Goal: Task Accomplishment & Management: Use online tool/utility

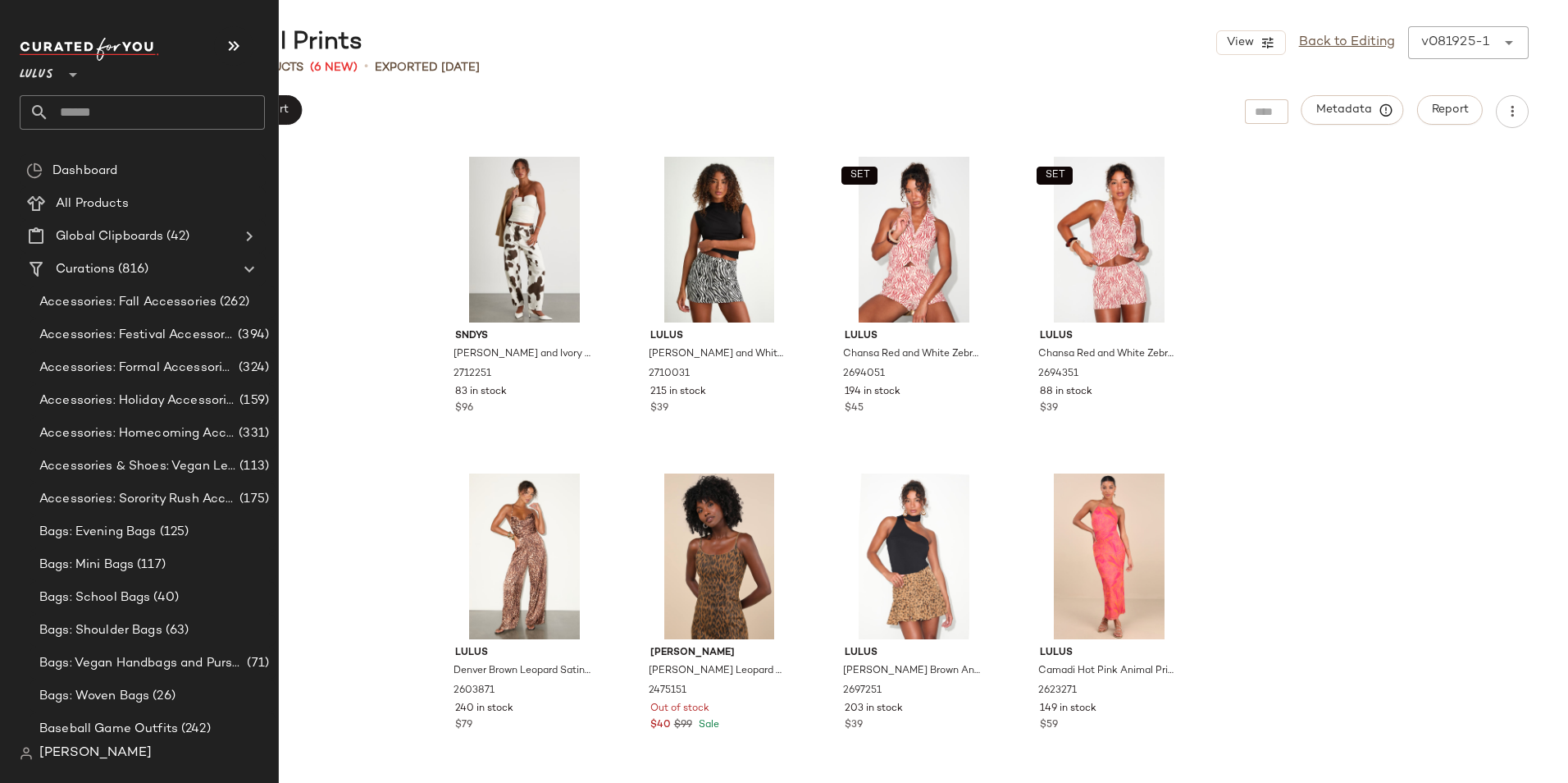
click at [88, 110] on input "text" at bounding box center [157, 112] width 216 height 35
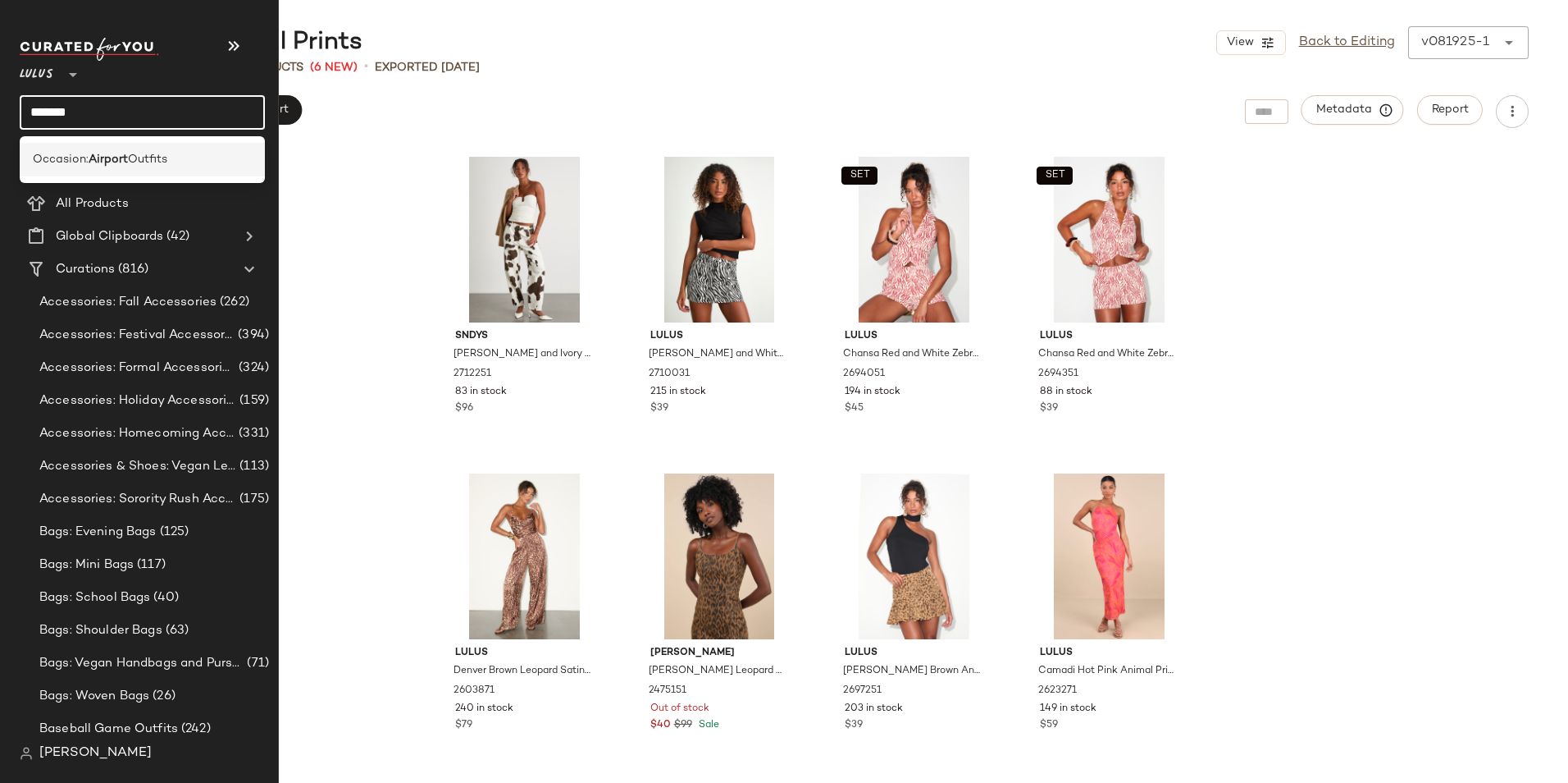
type input "*******"
click at [93, 164] on b "Airport" at bounding box center [108, 160] width 40 height 17
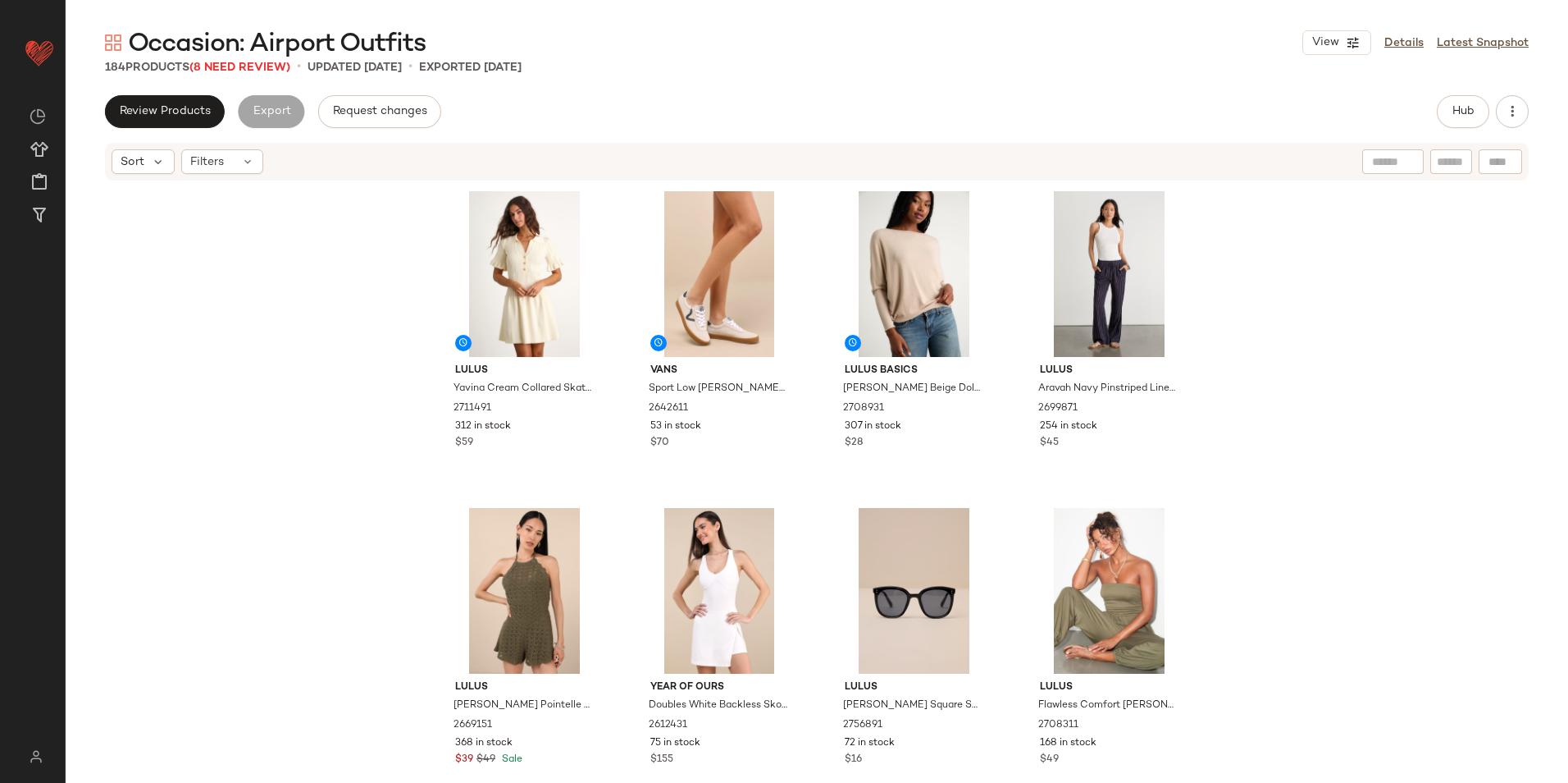
click at [738, 74] on div "184 Products (8 Need Review) • updated [DATE] • Exported [DATE]" at bounding box center [817, 67] width 1503 height 17
click at [262, 67] on span "(8 Need Review)" at bounding box center [240, 67] width 101 height 12
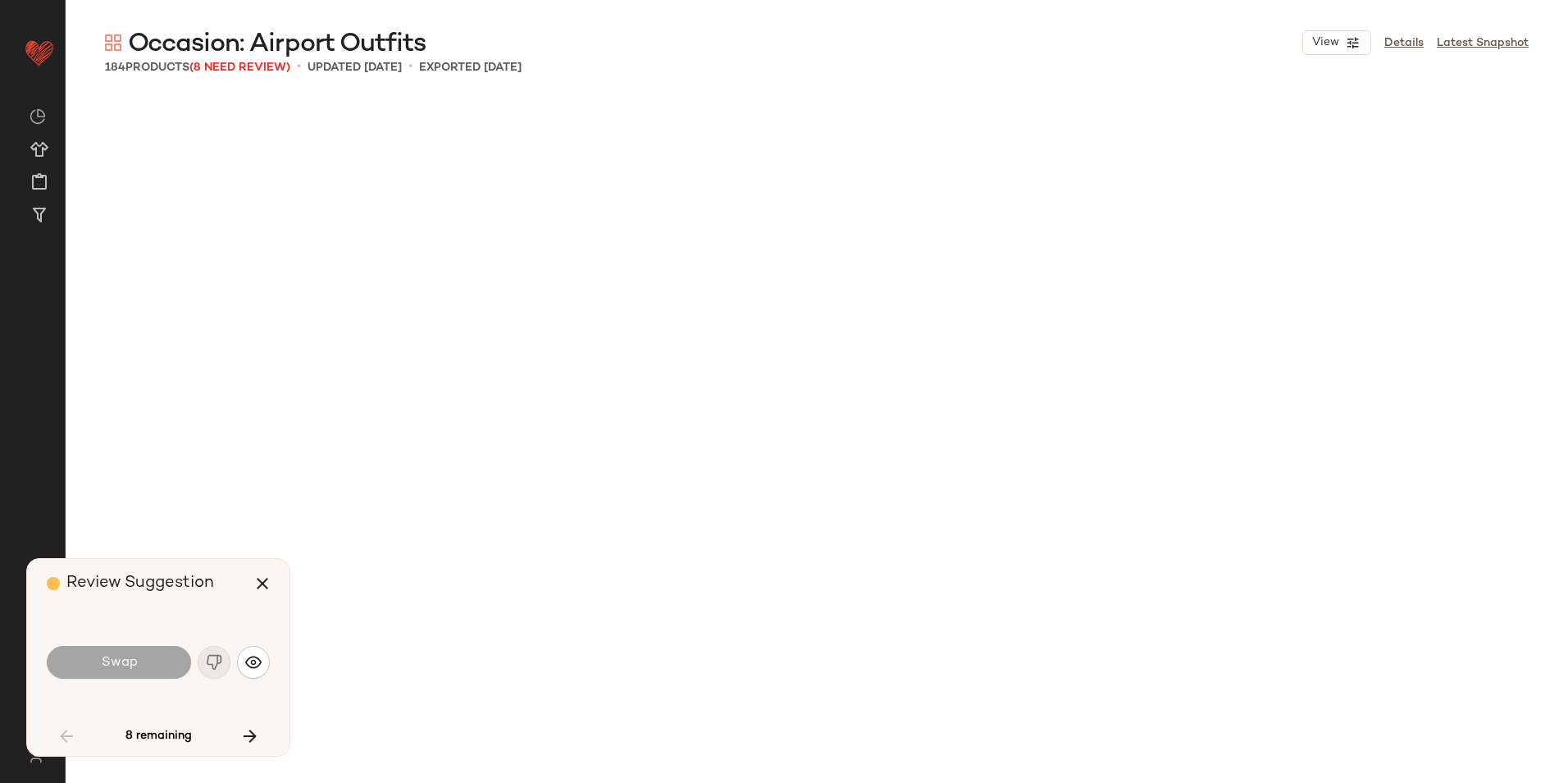
scroll to position [2533, 0]
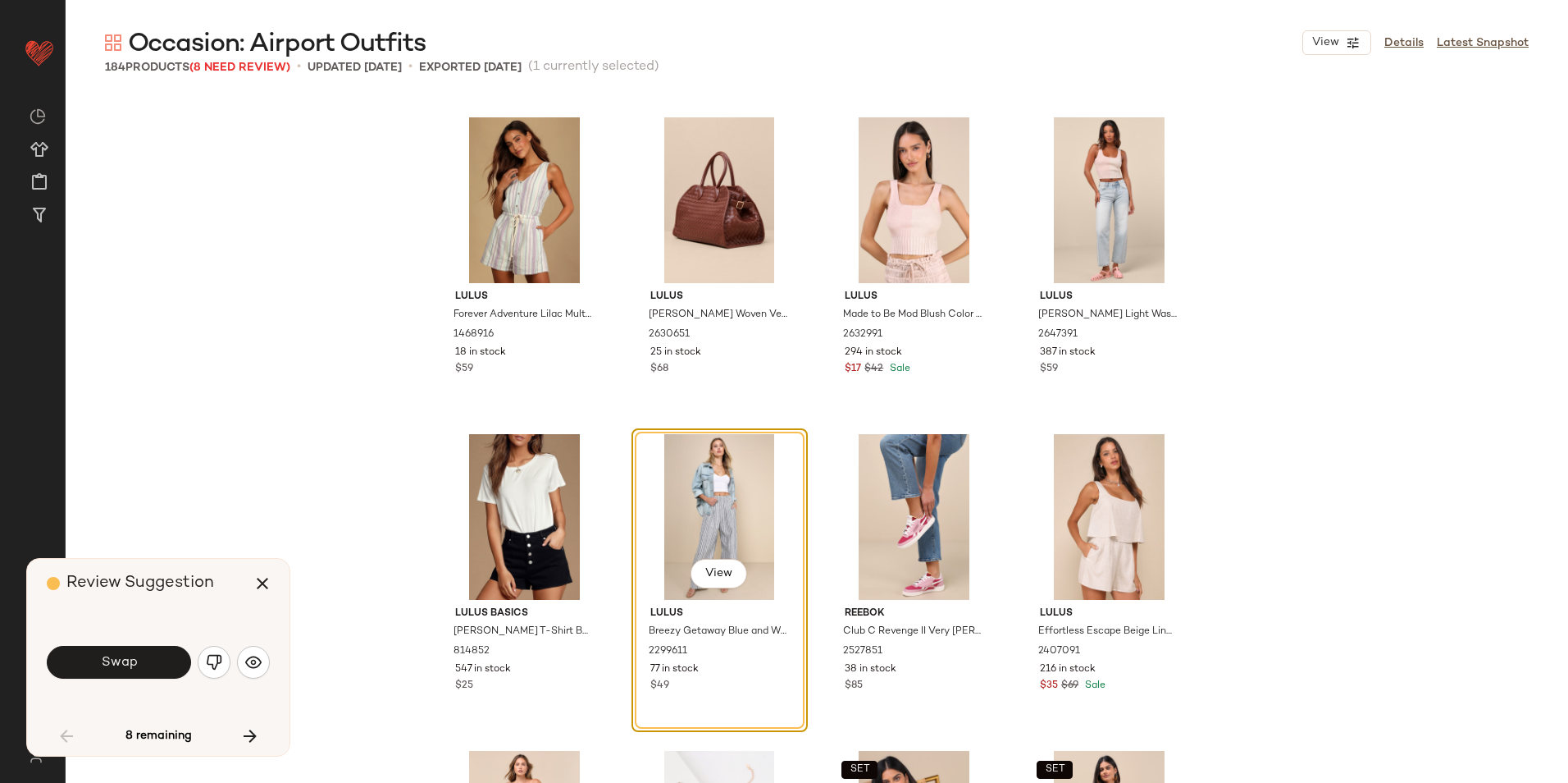
click at [161, 679] on div "Swap" at bounding box center [159, 662] width 223 height 40
click at [173, 651] on button "Swap" at bounding box center [119, 662] width 145 height 33
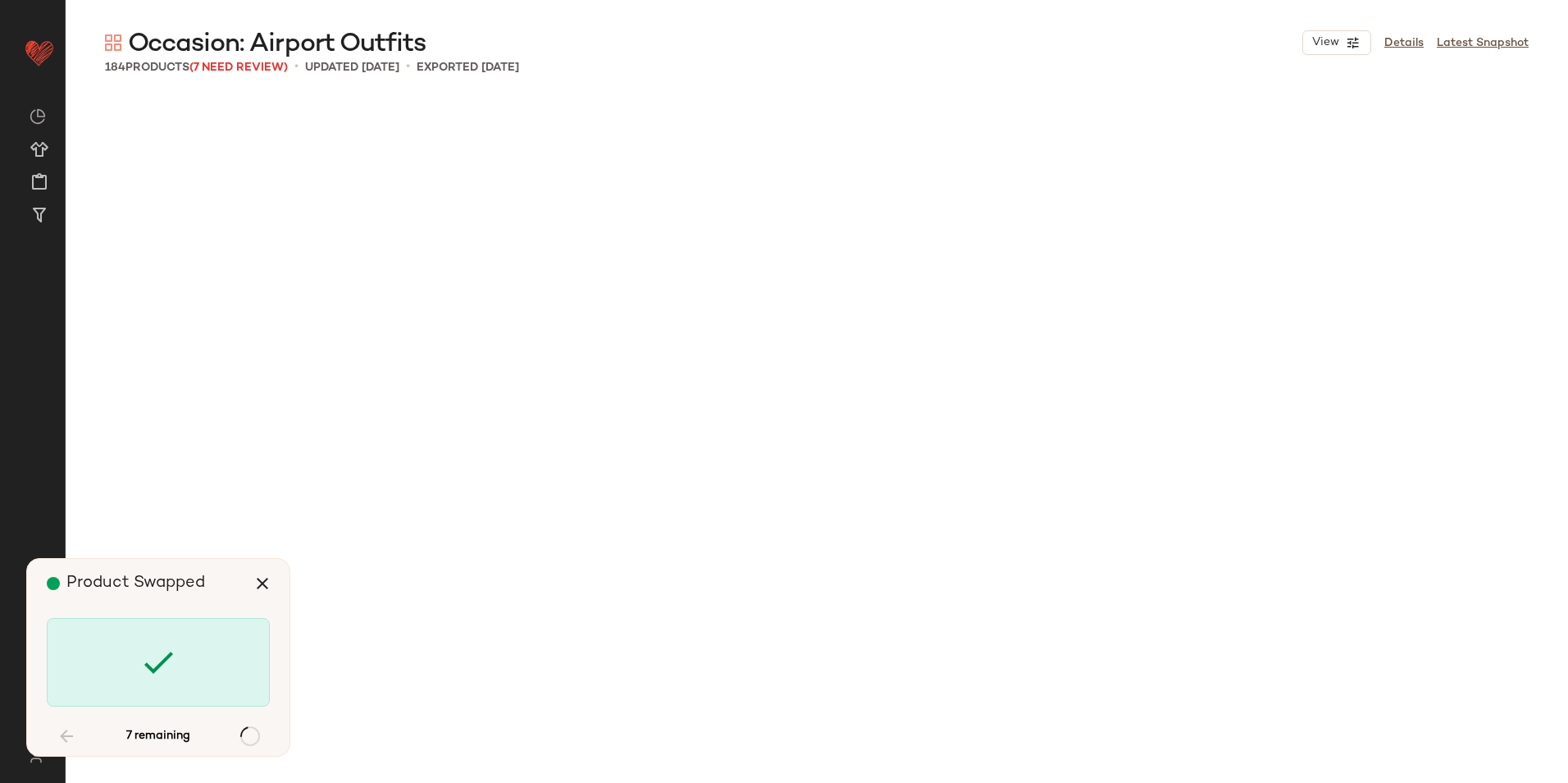
scroll to position [6334, 0]
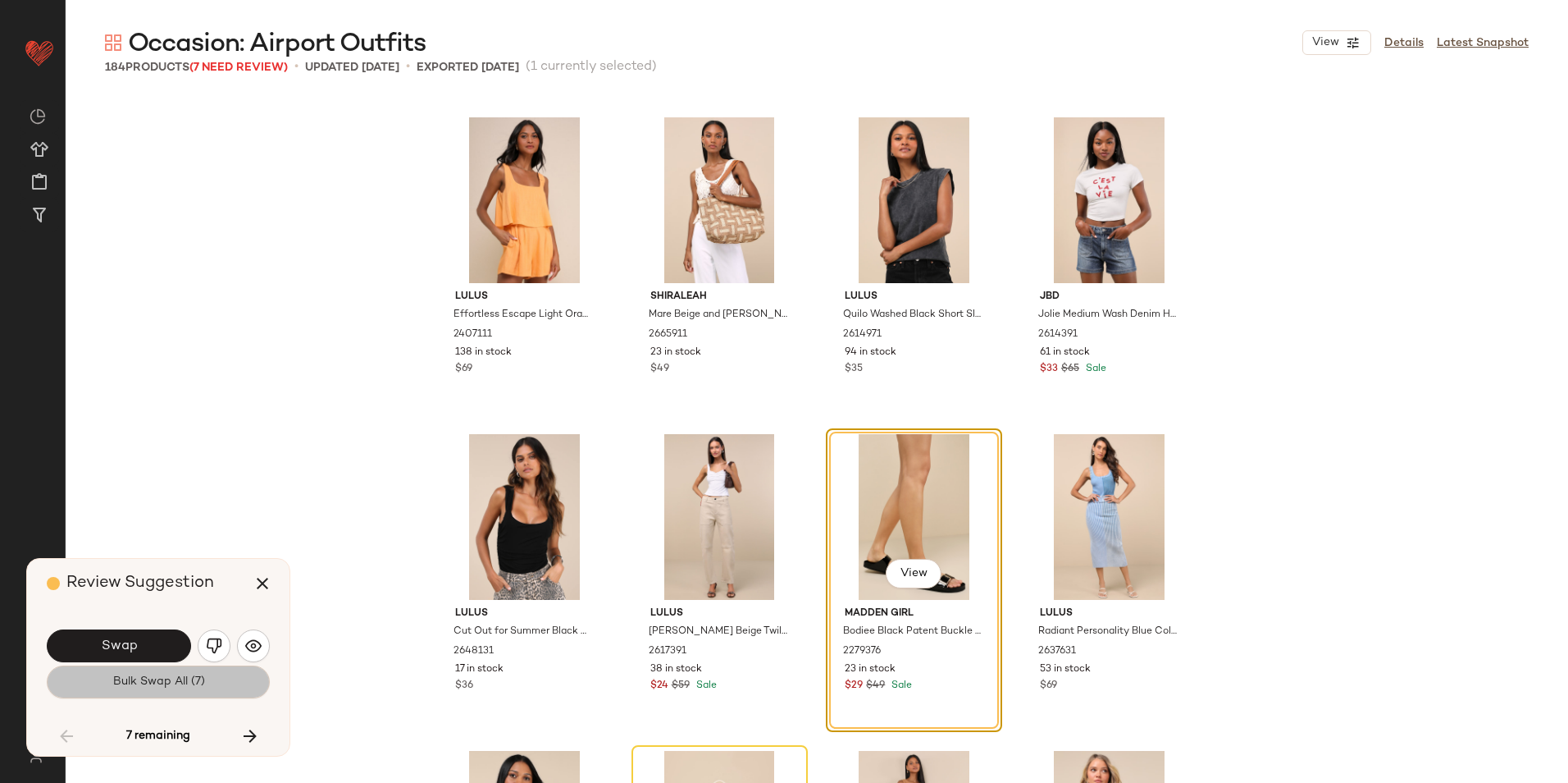
click at [212, 674] on button "Bulk Swap All (7)" at bounding box center [159, 682] width 223 height 33
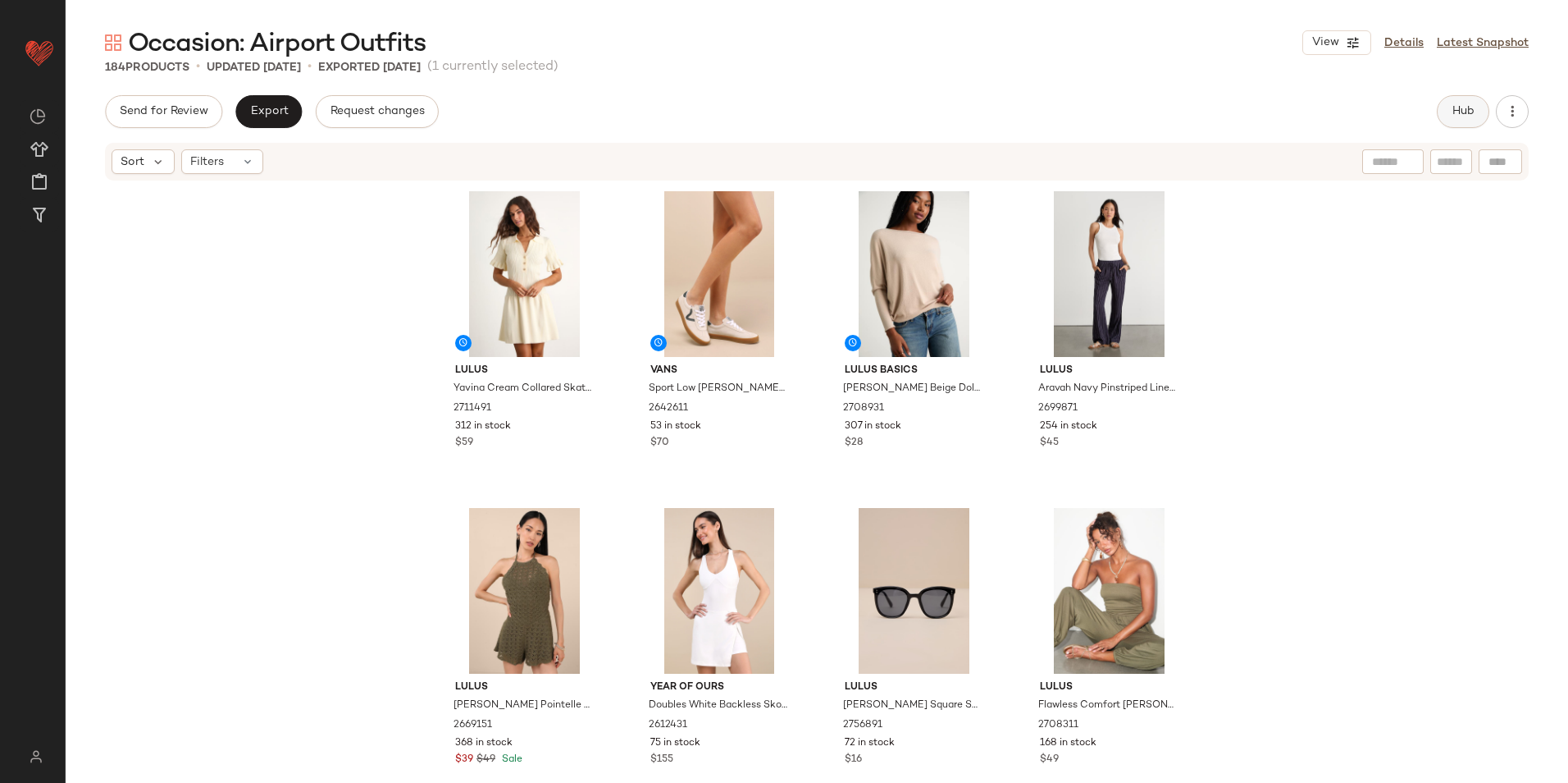
click at [1456, 112] on span "Hub" at bounding box center [1463, 112] width 23 height 13
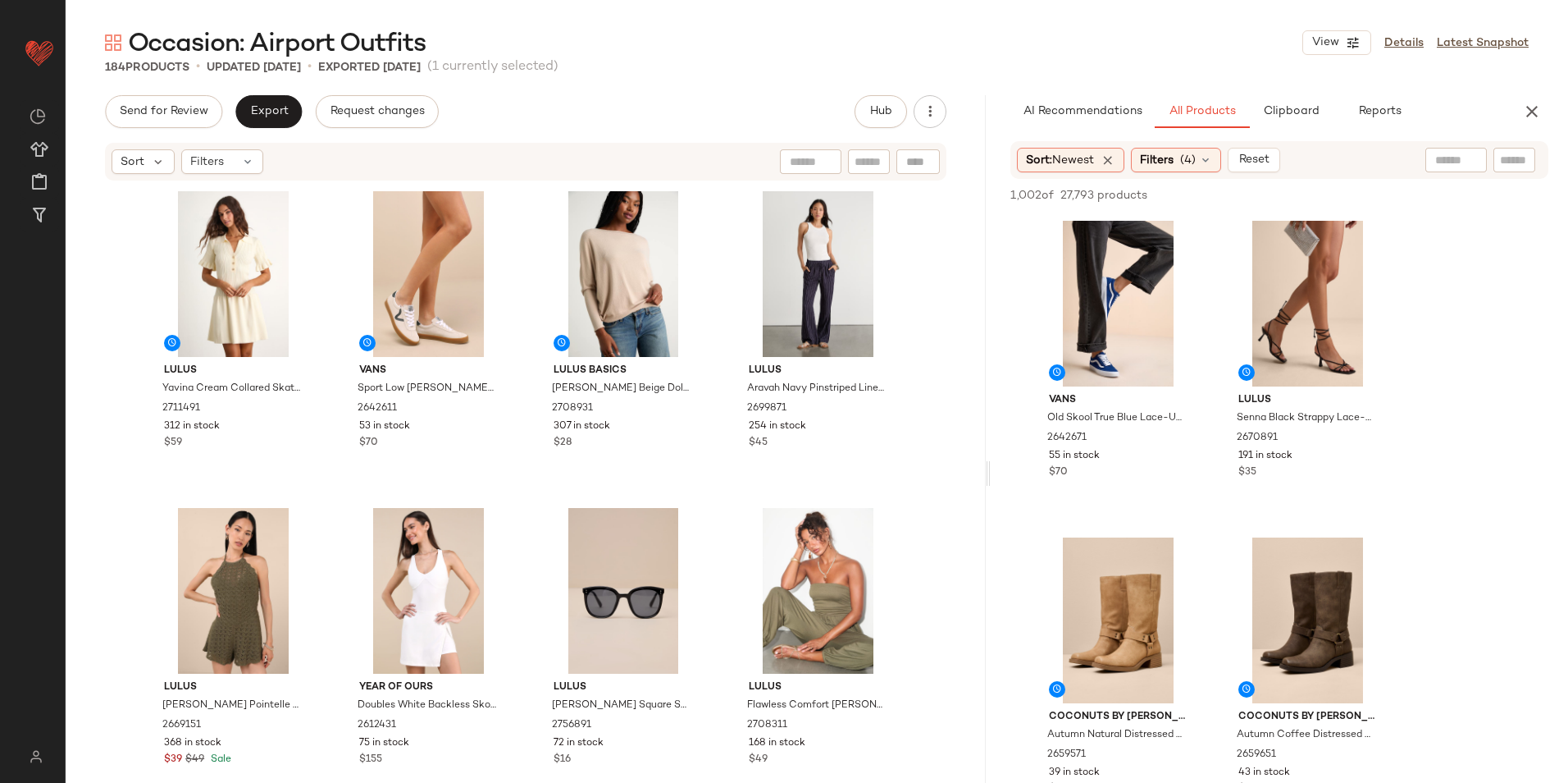
drag, startPoint x: 817, startPoint y: 470, endPoint x: 1155, endPoint y: 471, distance: 338.0
click at [1155, 471] on div "Occasion: Airport Outfits View Details Latest Snapshot 184 Products • updated […" at bounding box center [817, 404] width 1503 height 757
click at [1196, 159] on span "(4)" at bounding box center [1188, 160] width 16 height 17
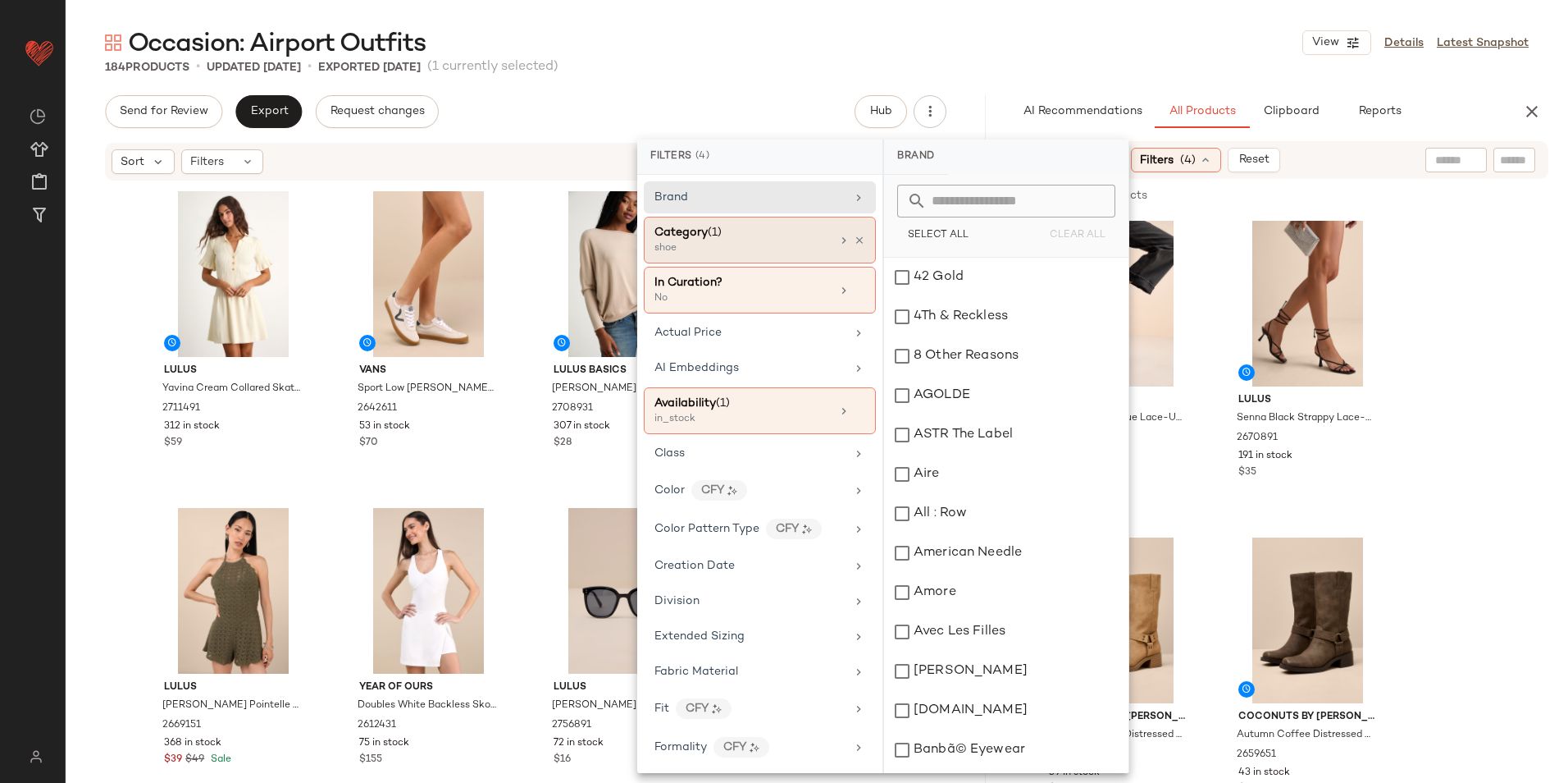
click at [728, 240] on div "Category (1)" at bounding box center [742, 232] width 176 height 17
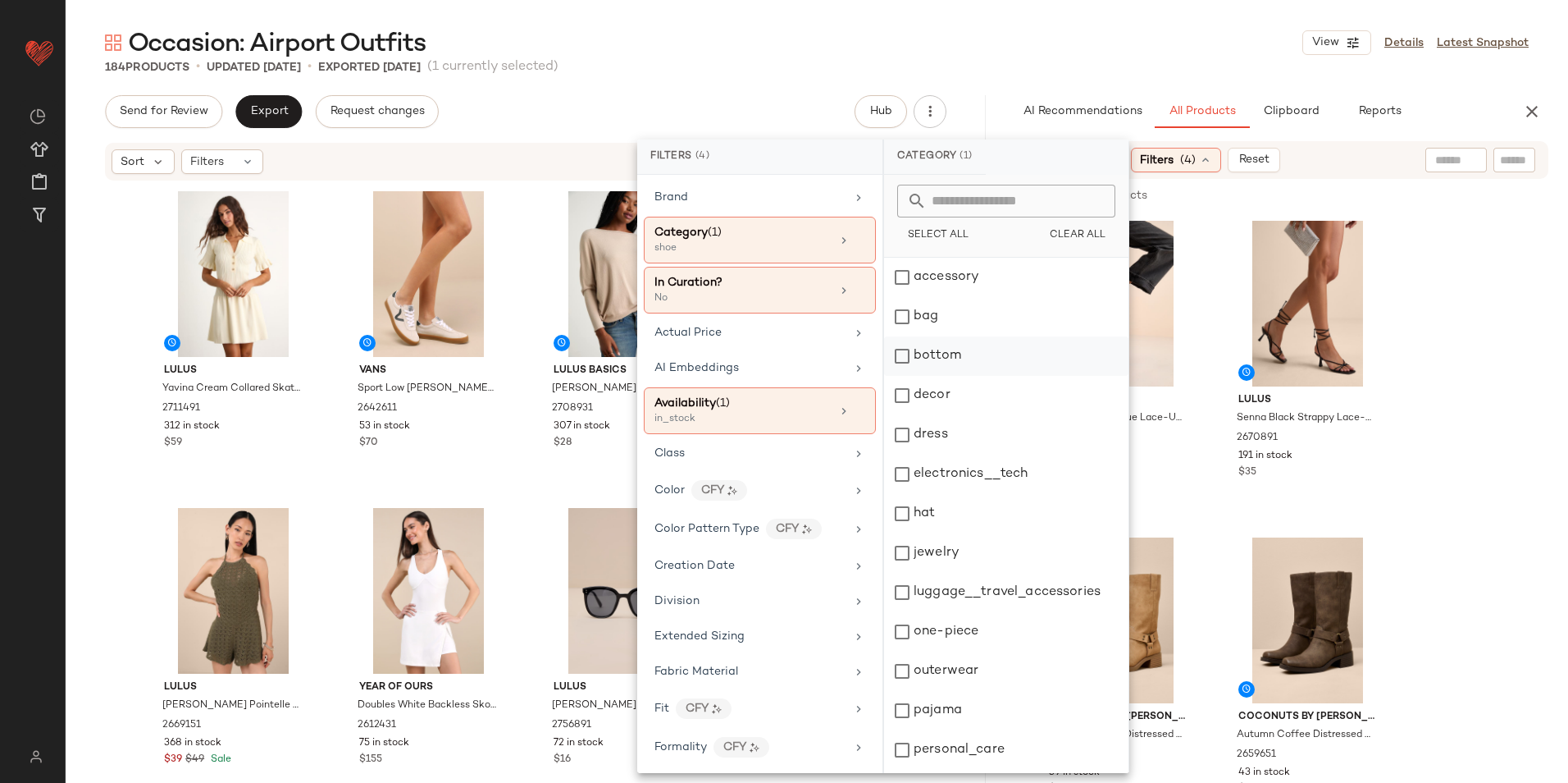
click at [963, 375] on div "bottom" at bounding box center [1007, 395] width 245 height 40
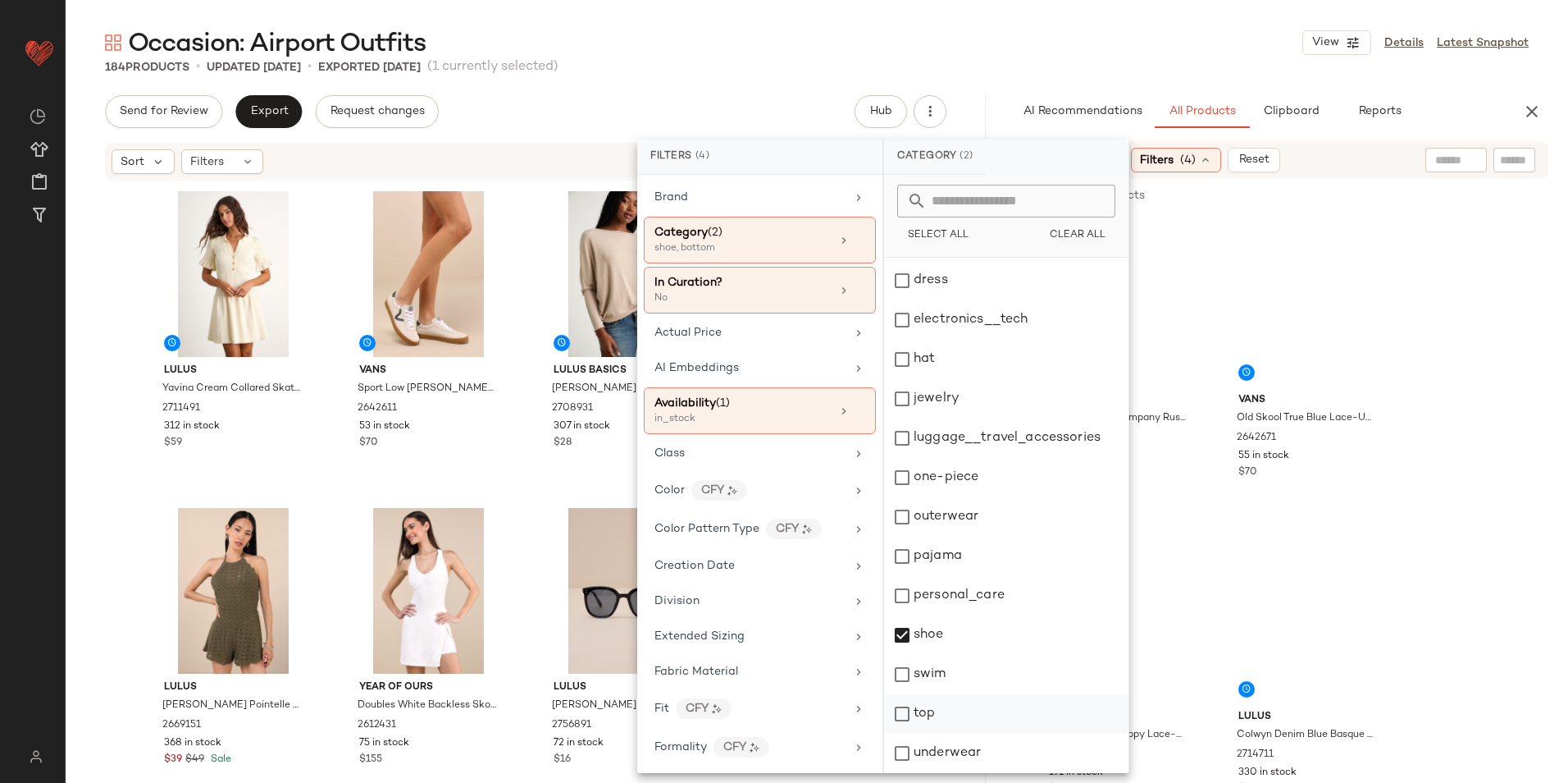
click at [936, 733] on div "top" at bounding box center [1007, 753] width 245 height 40
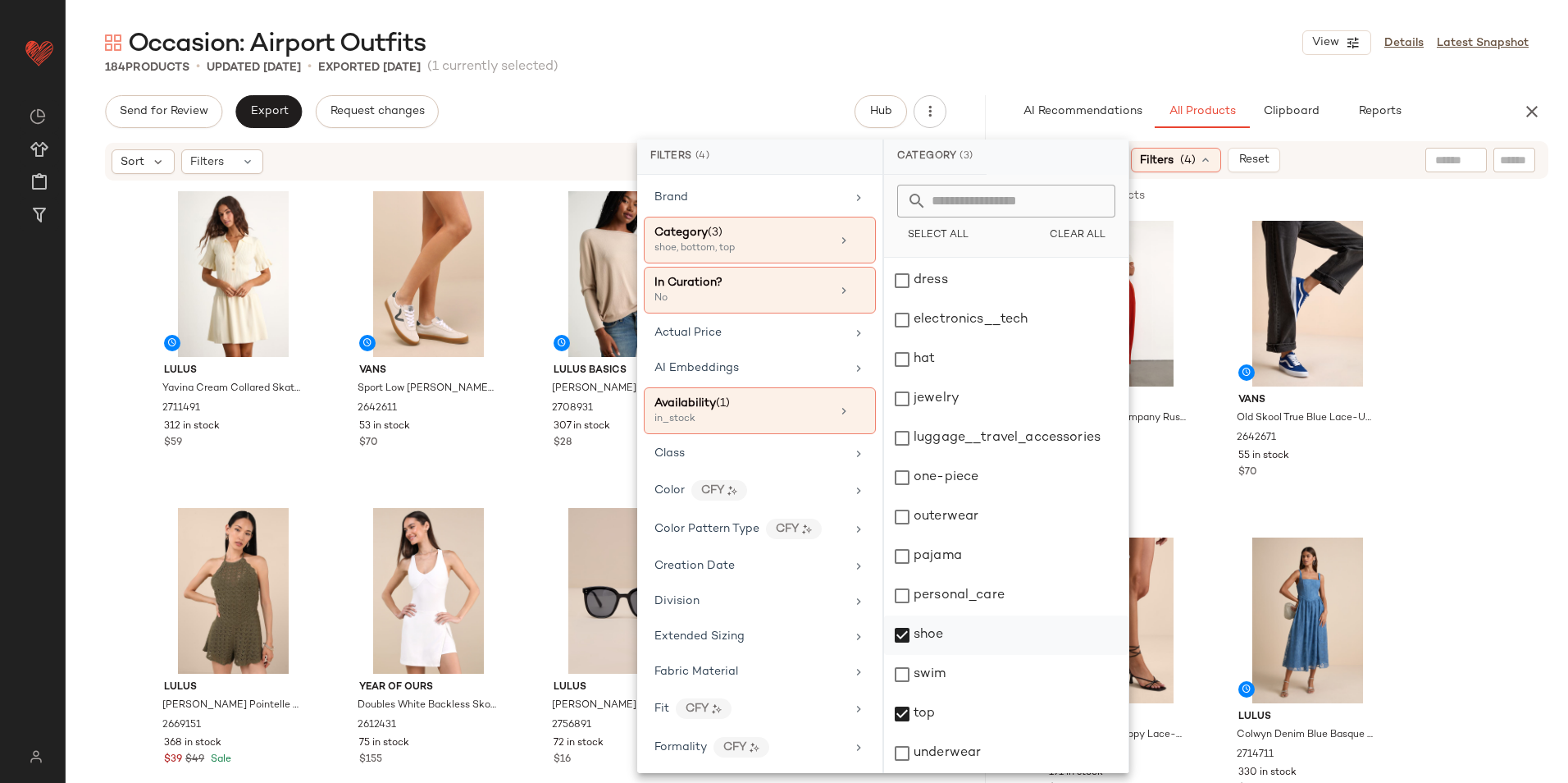
click at [948, 655] on div "shoe" at bounding box center [1007, 675] width 245 height 40
click at [793, 56] on div "Occasion: Airport Outfits View Details Latest Snapshot" at bounding box center [817, 43] width 1503 height 33
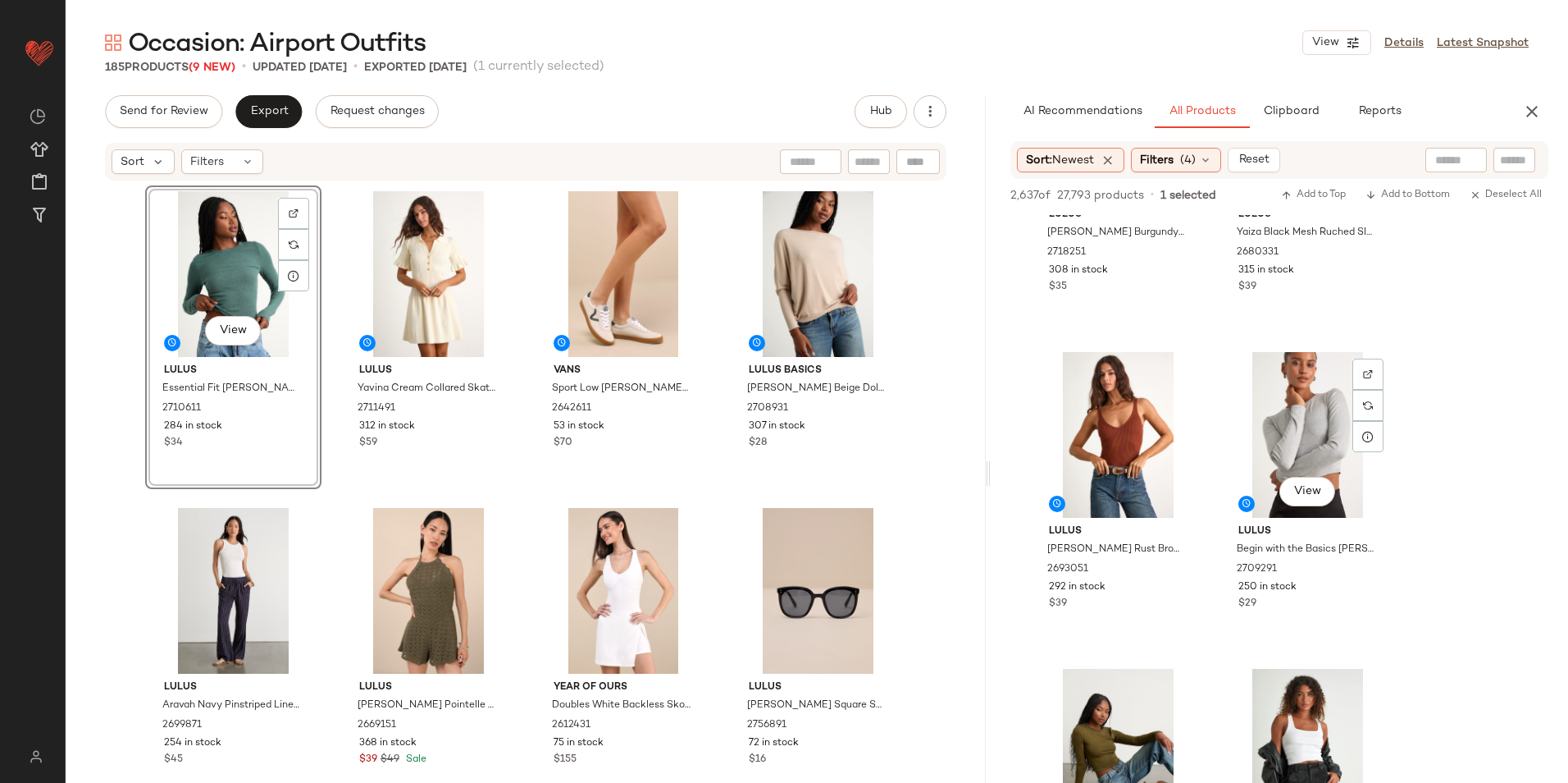
scroll to position [3282, 0]
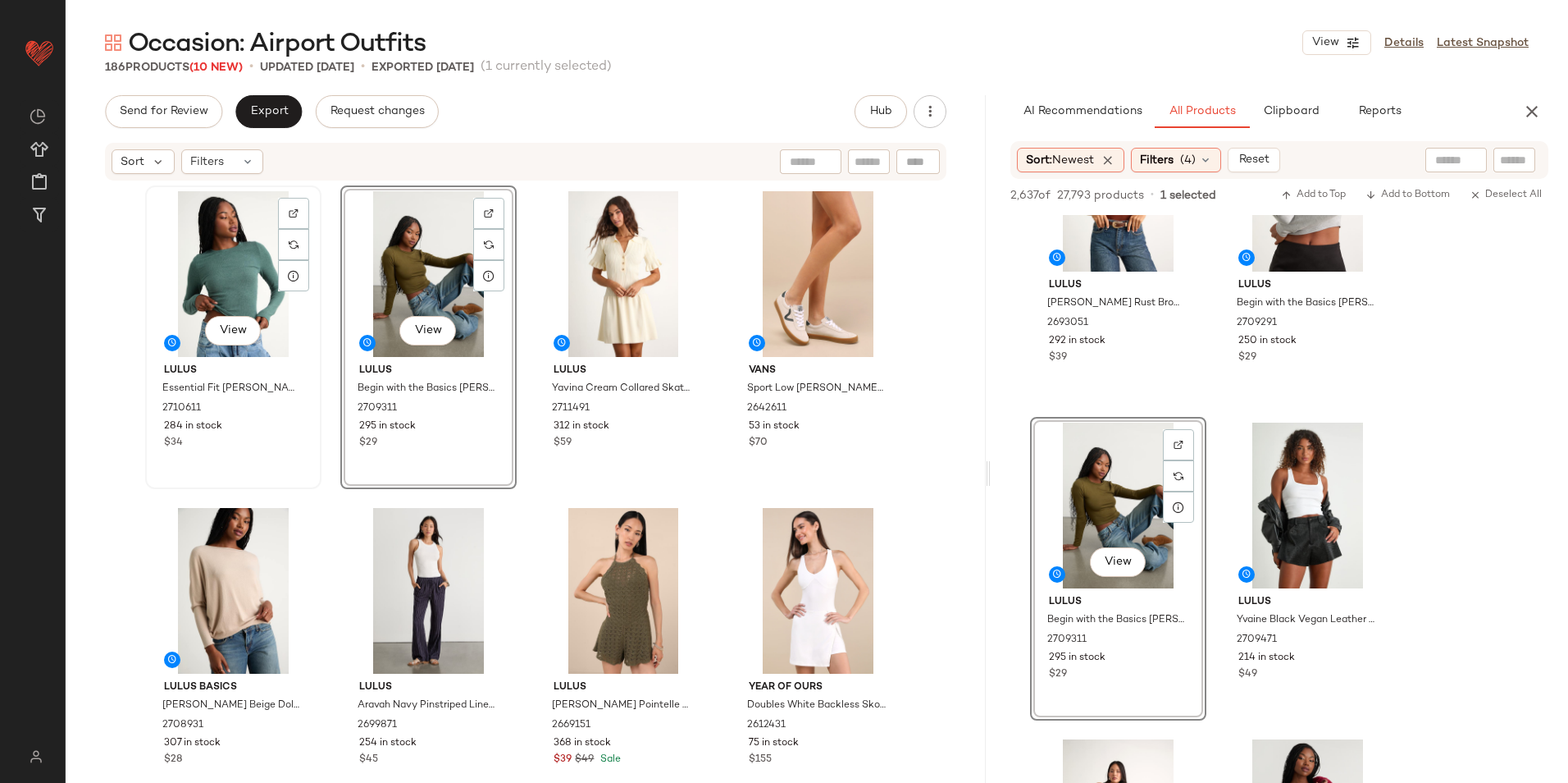
click at [212, 239] on div "View" at bounding box center [233, 274] width 164 height 165
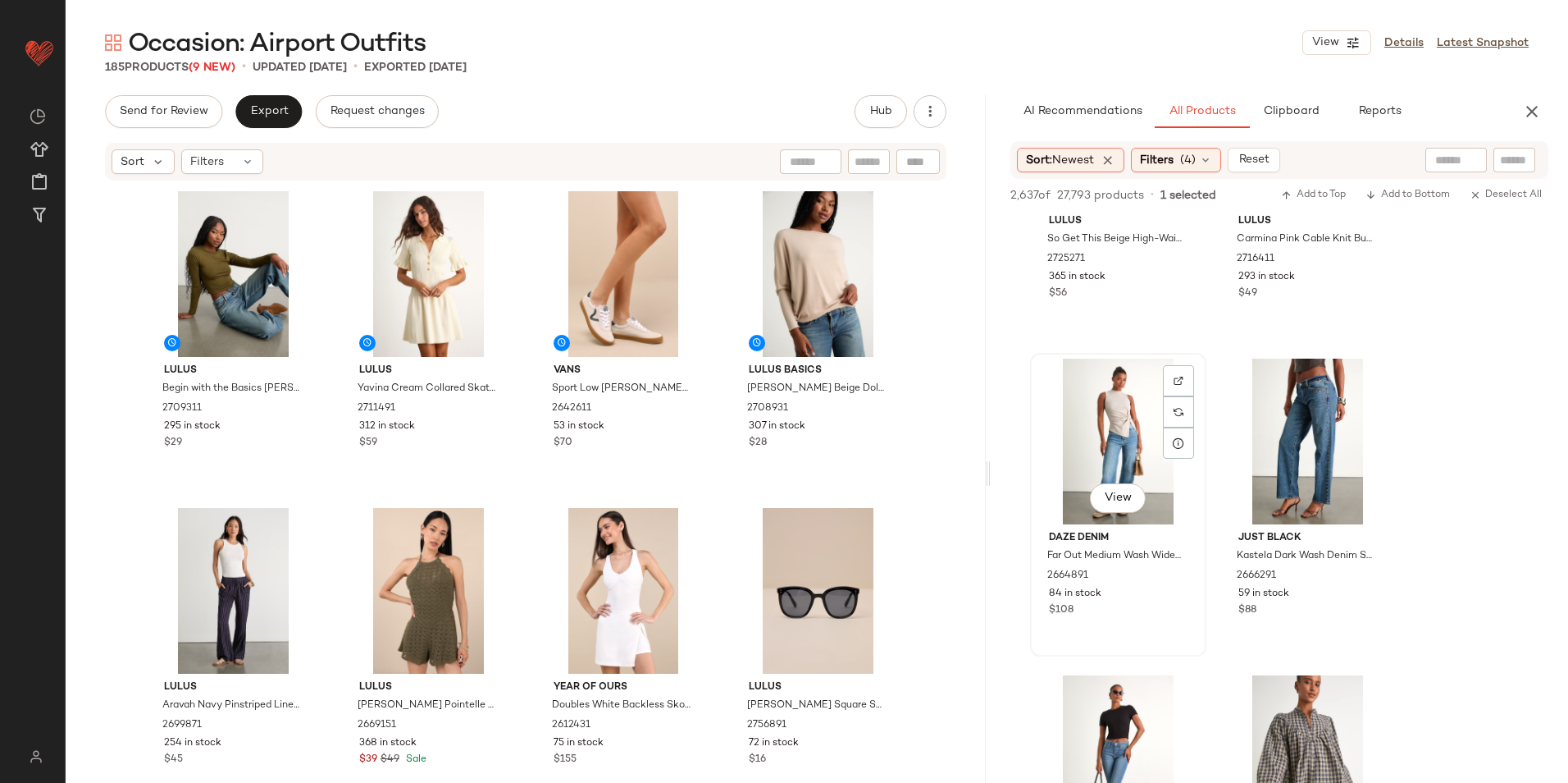
scroll to position [5251, 0]
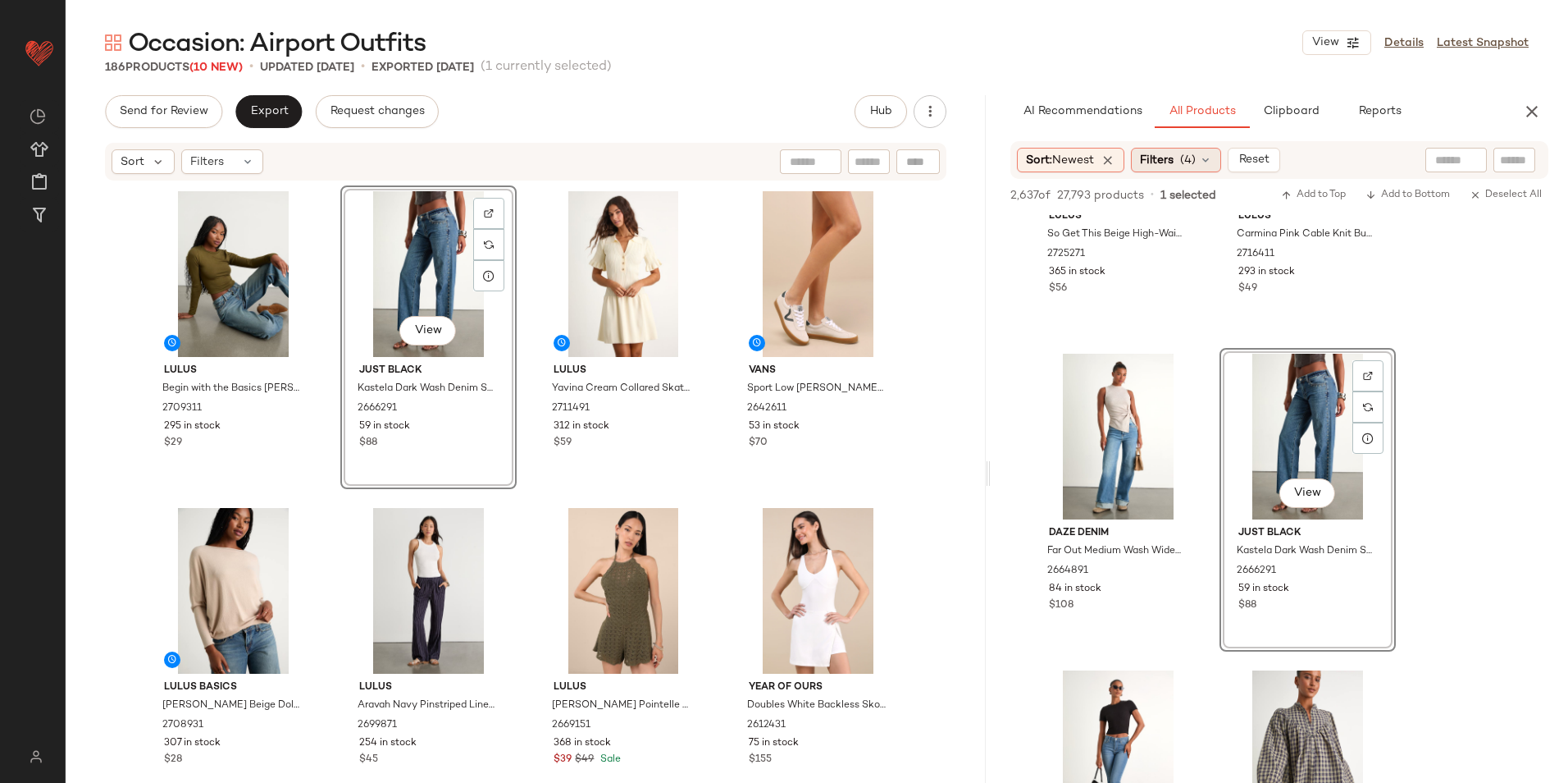
click at [1189, 164] on span "(4)" at bounding box center [1188, 160] width 16 height 17
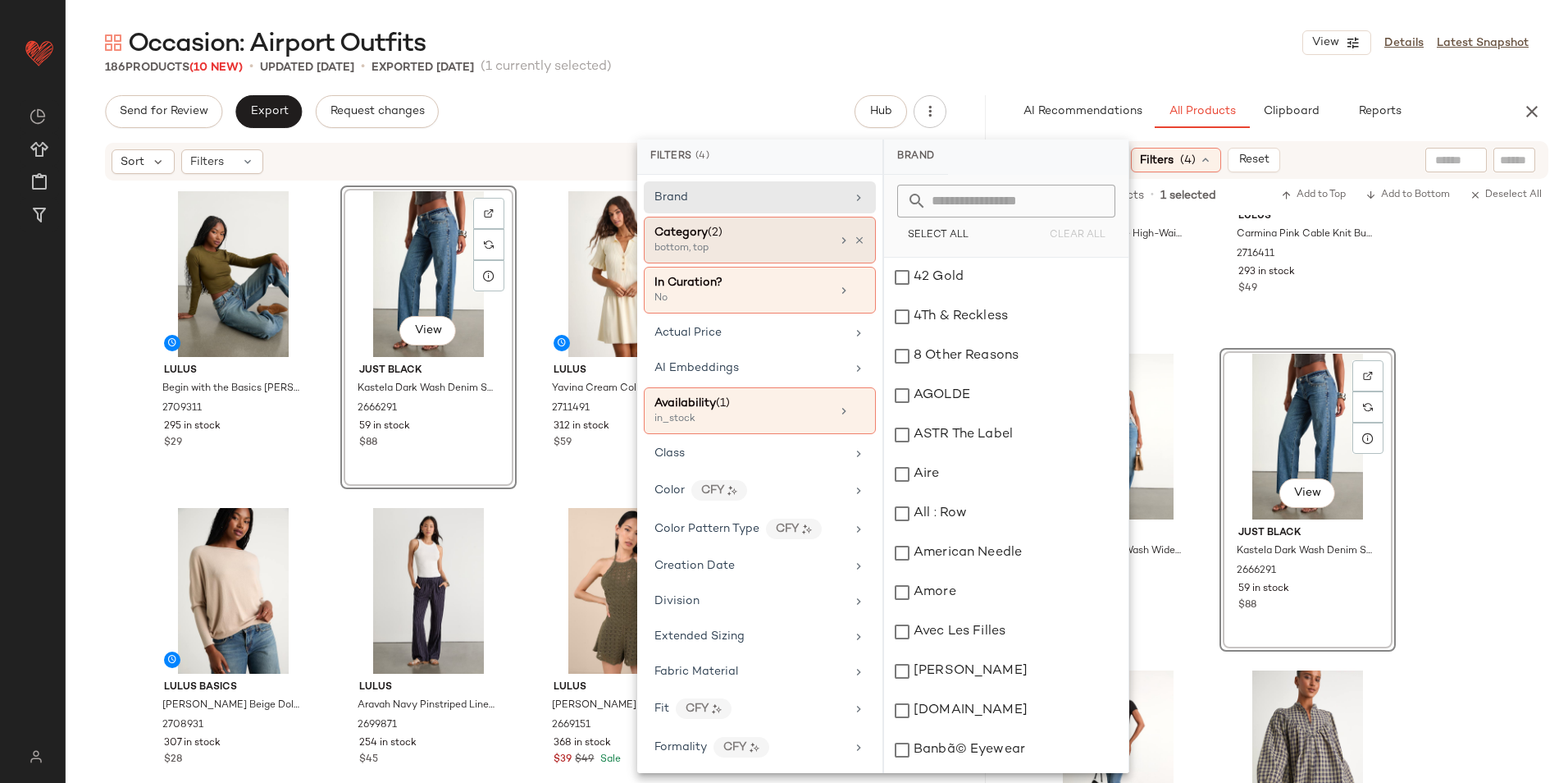
click at [704, 250] on div "bottom, top" at bounding box center [736, 249] width 164 height 15
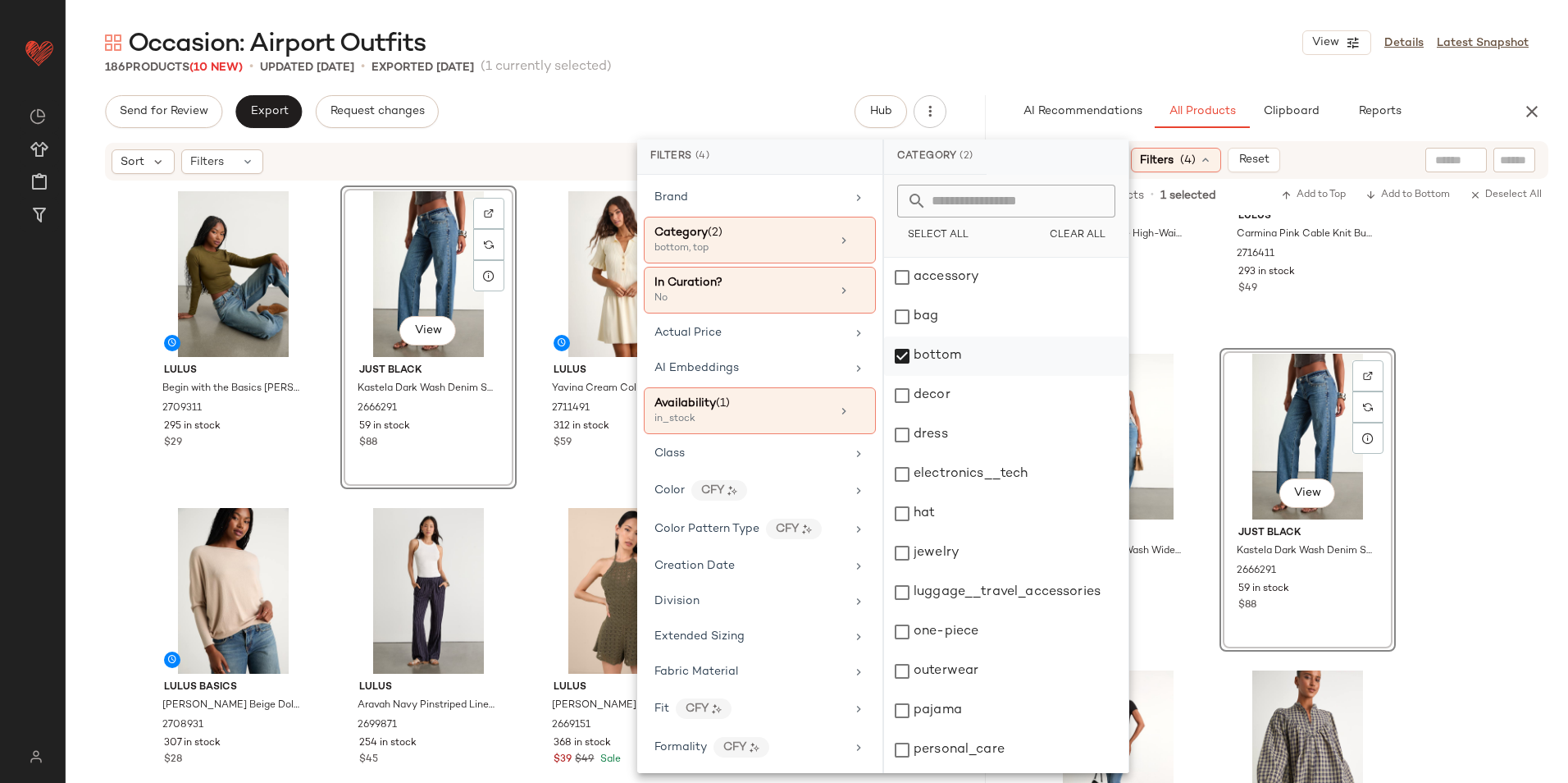
click at [946, 375] on div "bottom" at bounding box center [1007, 395] width 245 height 40
click at [941, 455] on div "dress" at bounding box center [1007, 475] width 245 height 40
click at [1031, 55] on div "Occasion: Airport Outfits View Details Latest Snapshot" at bounding box center [817, 43] width 1503 height 33
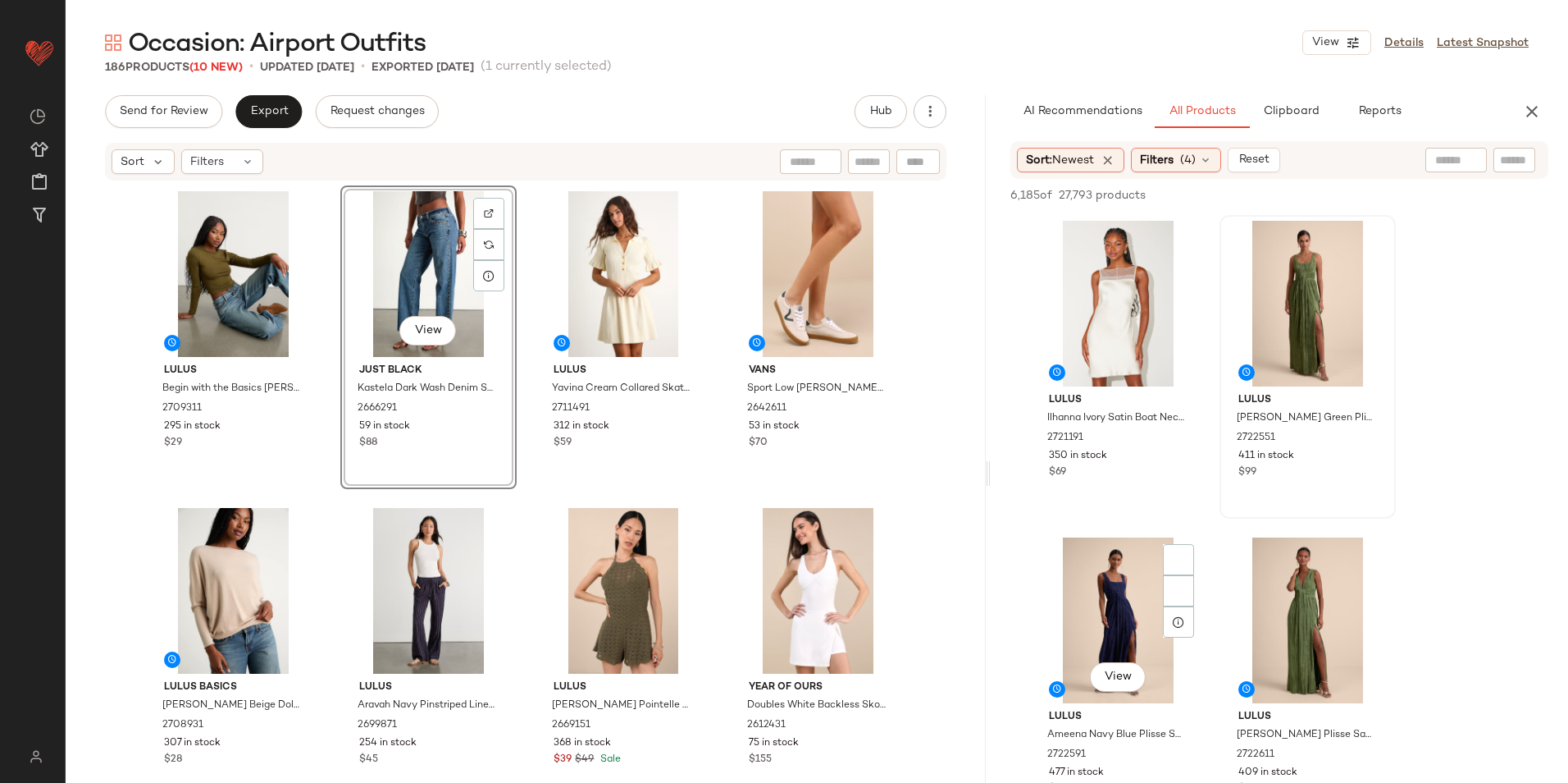
scroll to position [410, 0]
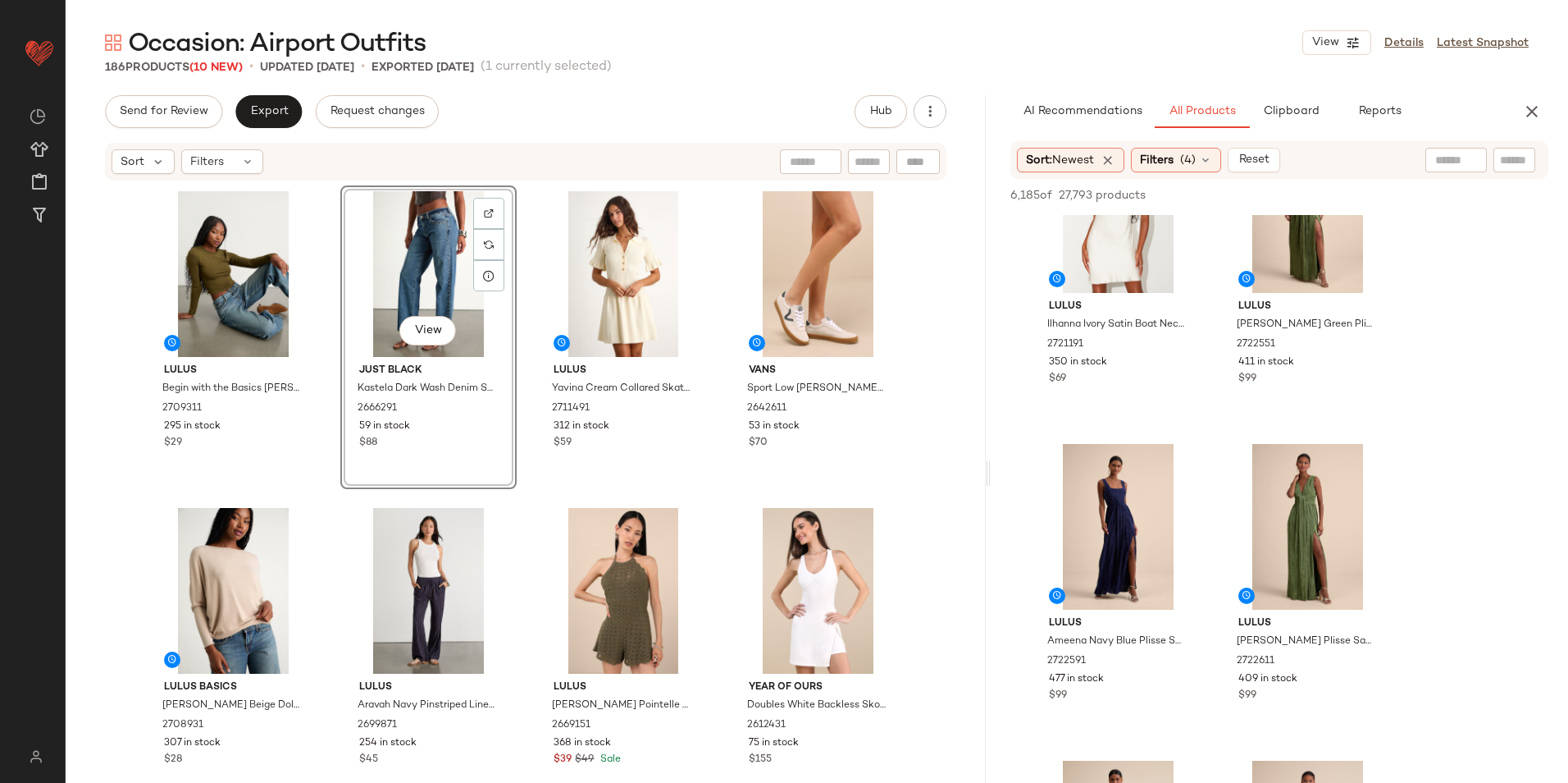
click at [1447, 158] on input "text" at bounding box center [1456, 160] width 42 height 17
type input "****"
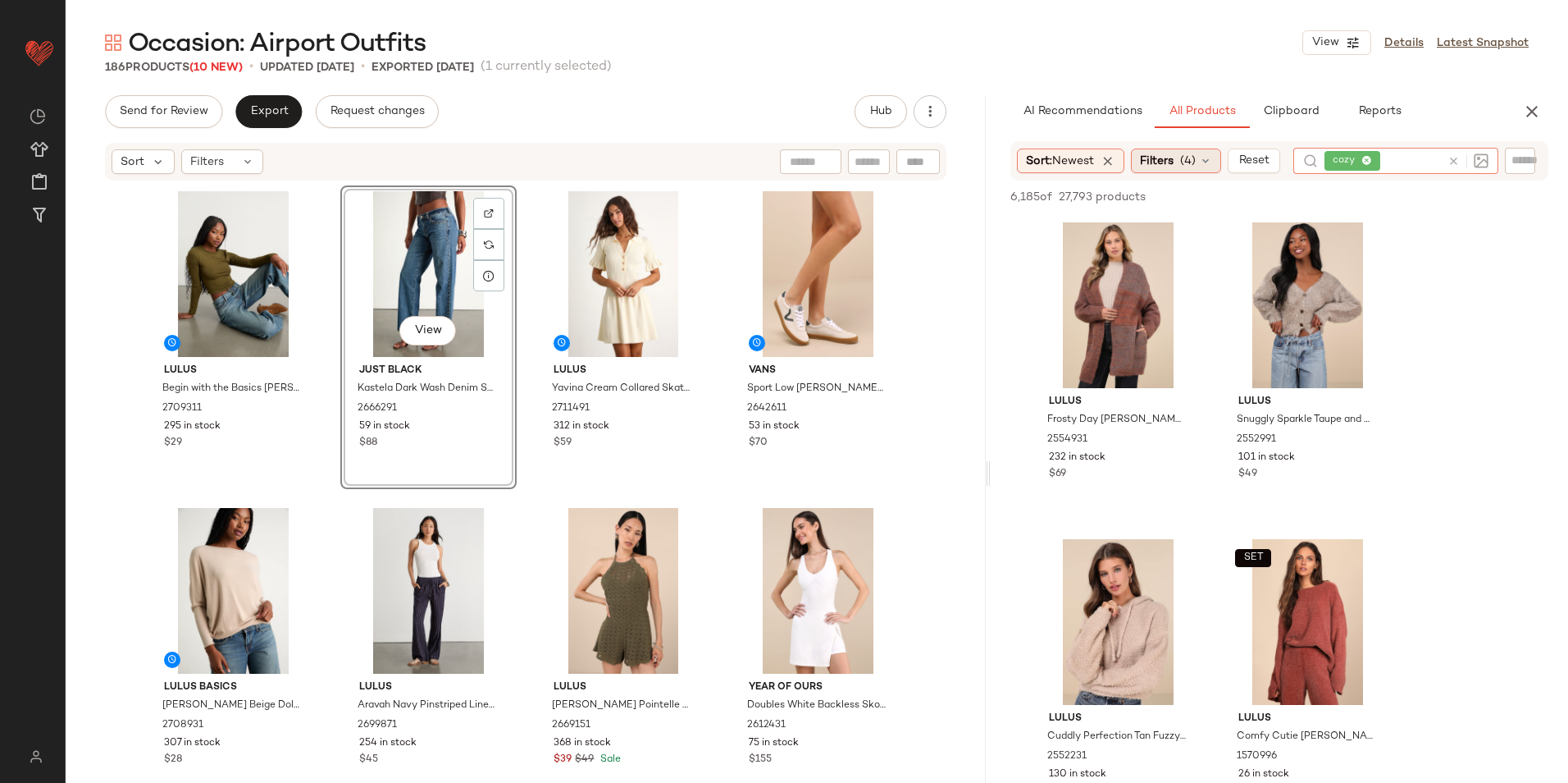
click at [1174, 159] on span "Filters" at bounding box center [1156, 161] width 34 height 17
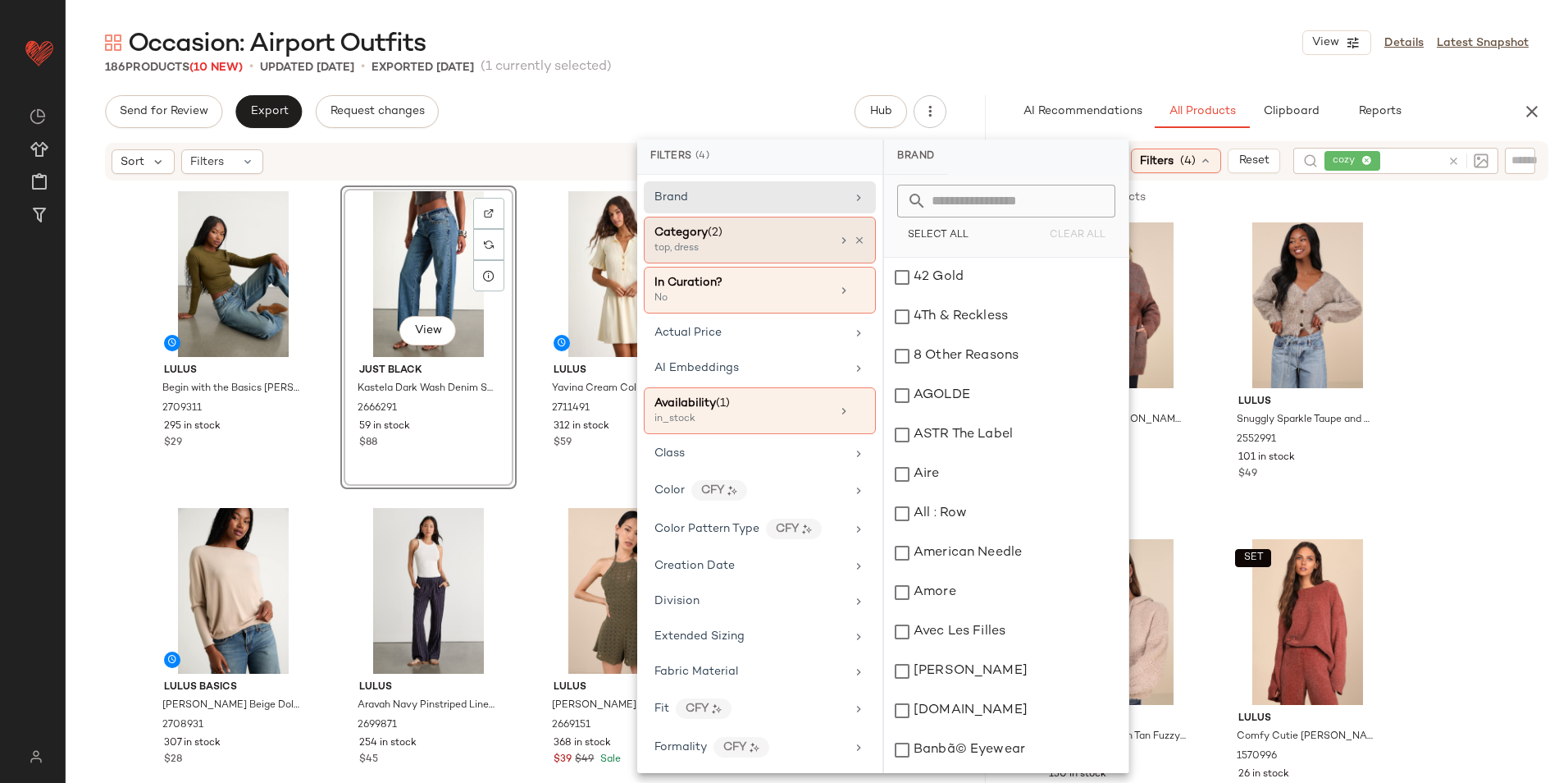
drag, startPoint x: 774, startPoint y: 237, endPoint x: 788, endPoint y: 257, distance: 24.4
click at [784, 251] on div "Category (2) top, dress" at bounding box center [742, 240] width 176 height 32
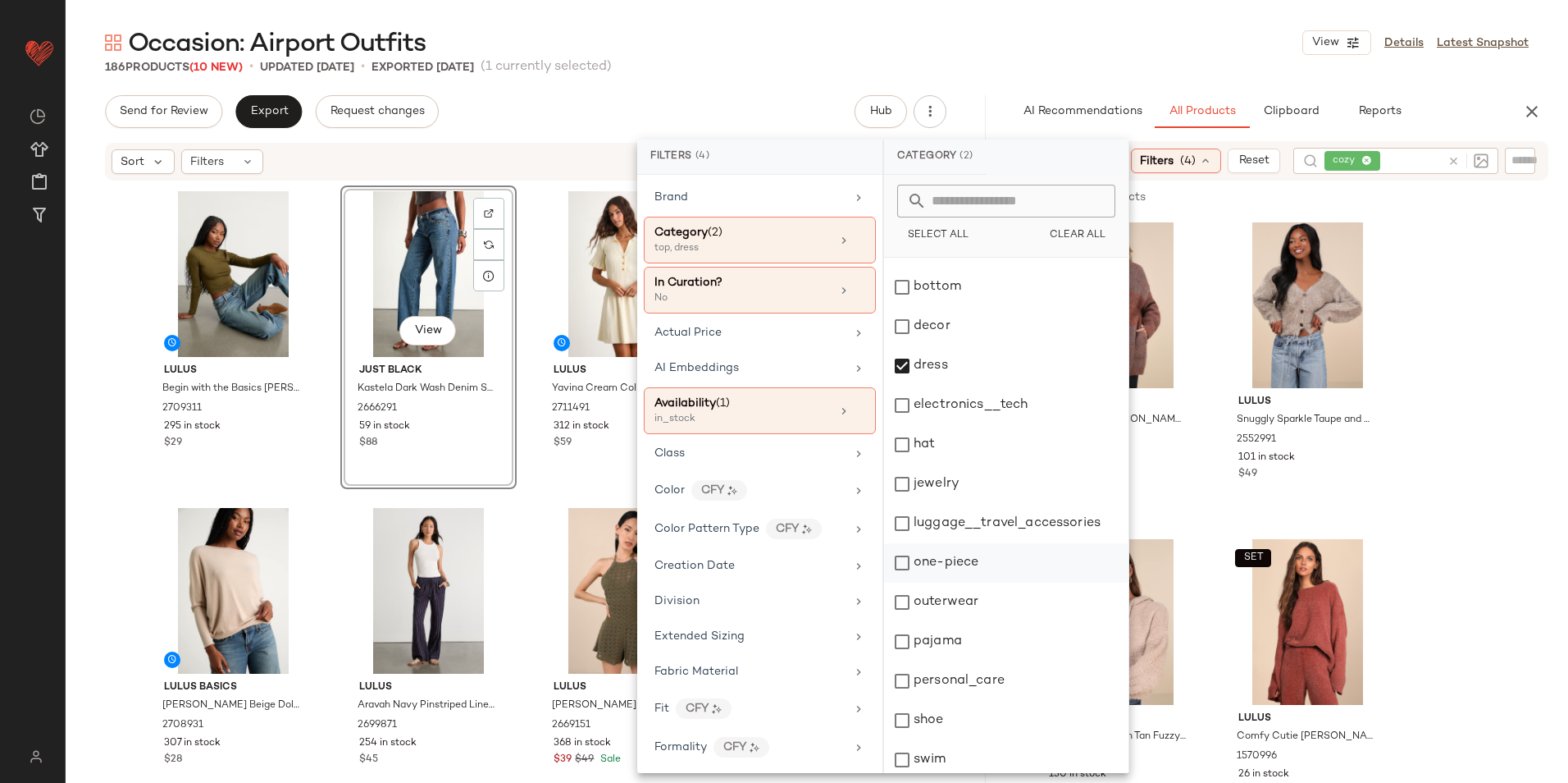
scroll to position [155, 0]
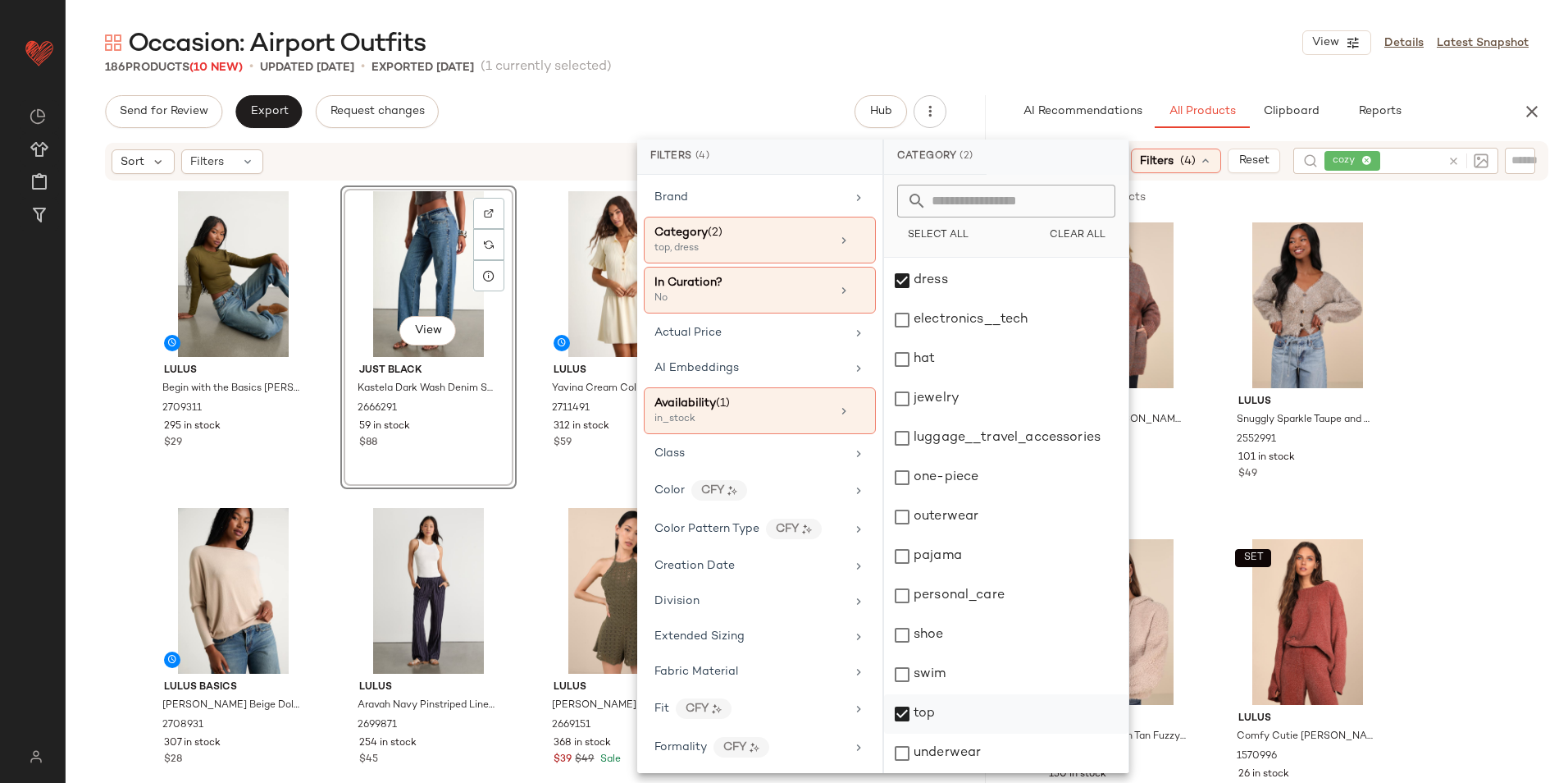
click at [938, 733] on div "top" at bounding box center [1007, 753] width 245 height 40
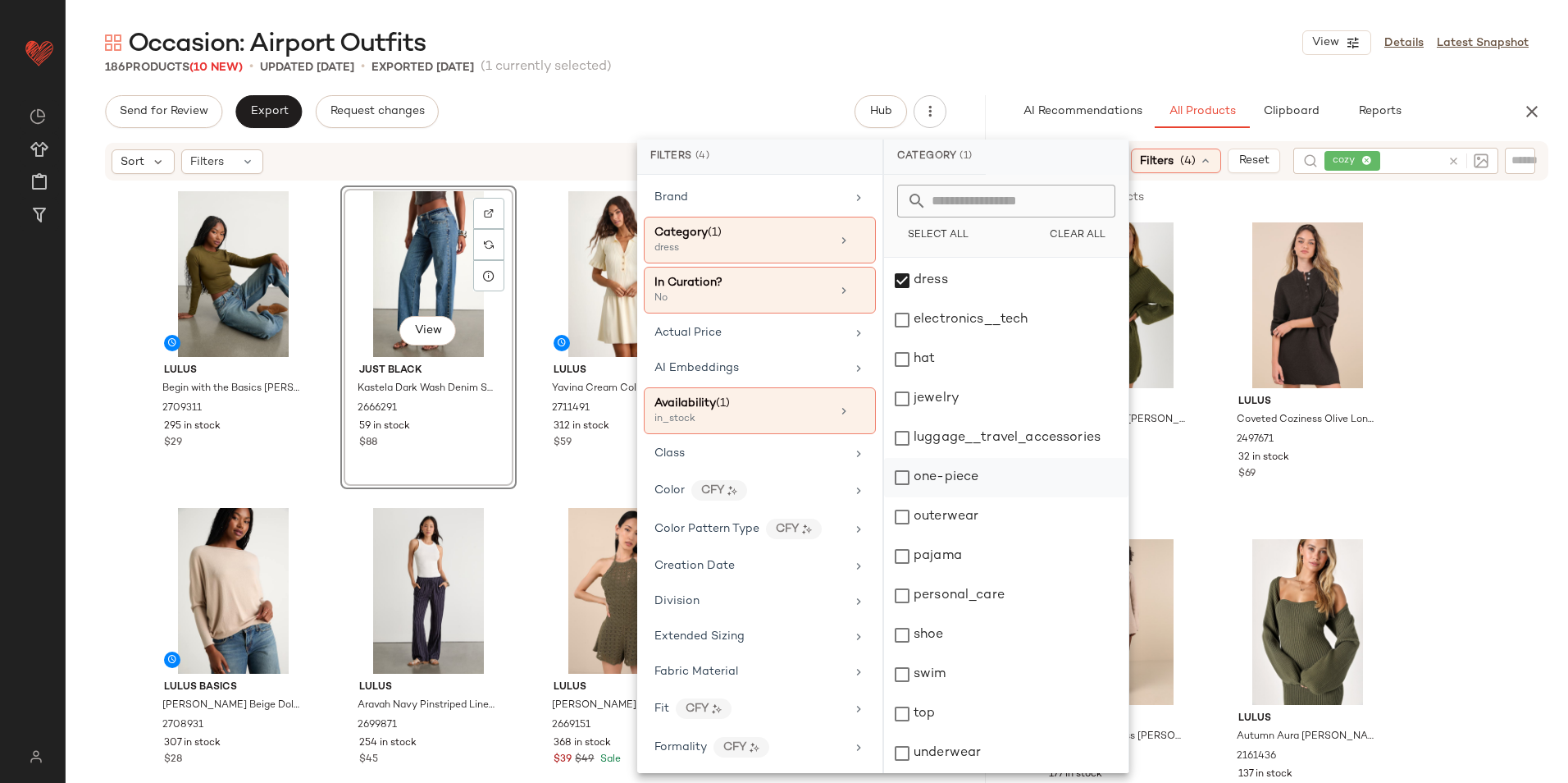
click at [956, 497] on div "one-piece" at bounding box center [1007, 517] width 245 height 40
click at [993, 45] on div "Occasion: Airport Outfits View Details Latest Snapshot" at bounding box center [817, 43] width 1503 height 33
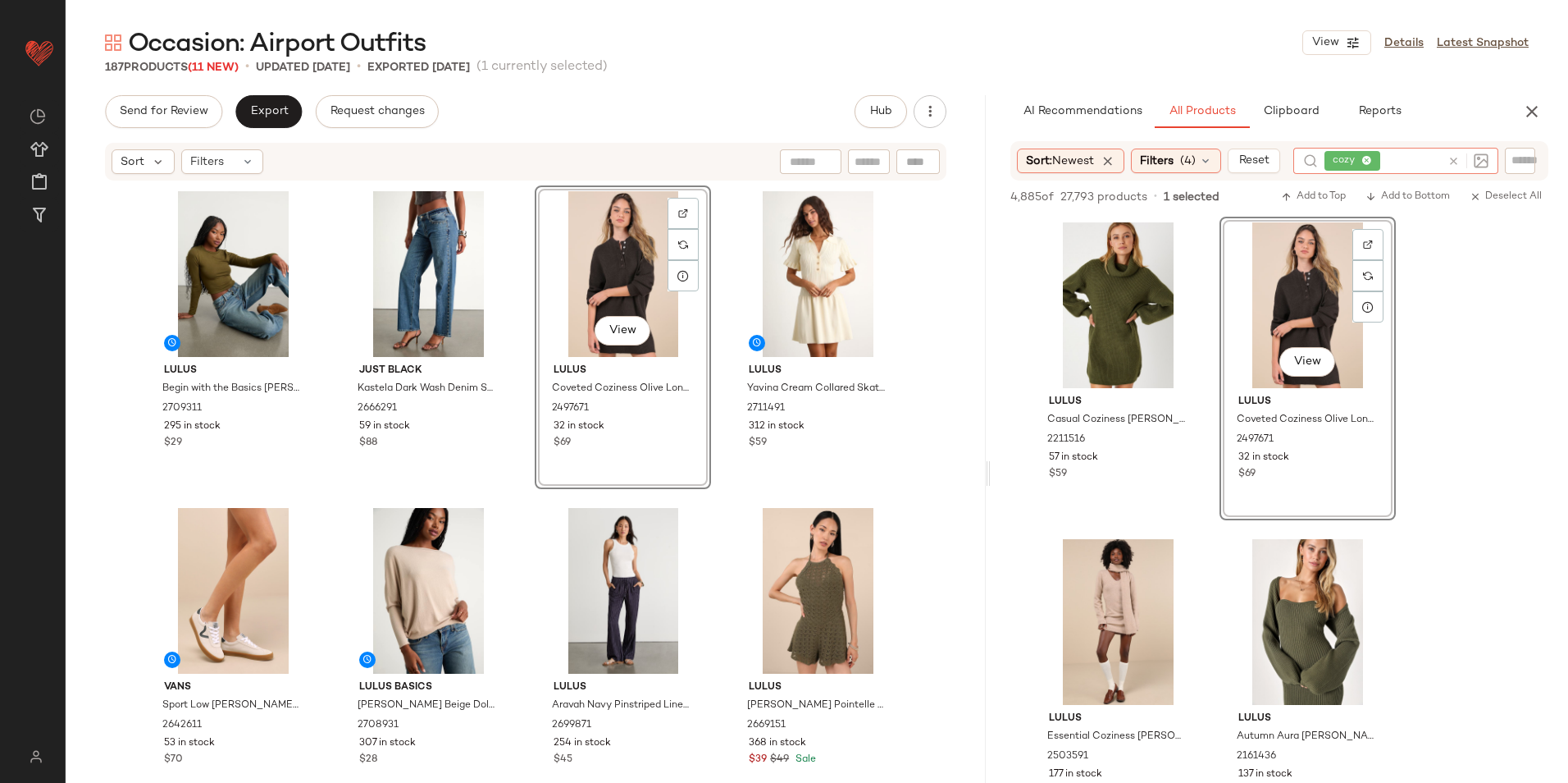
click at [1372, 160] on icon at bounding box center [1366, 161] width 11 height 11
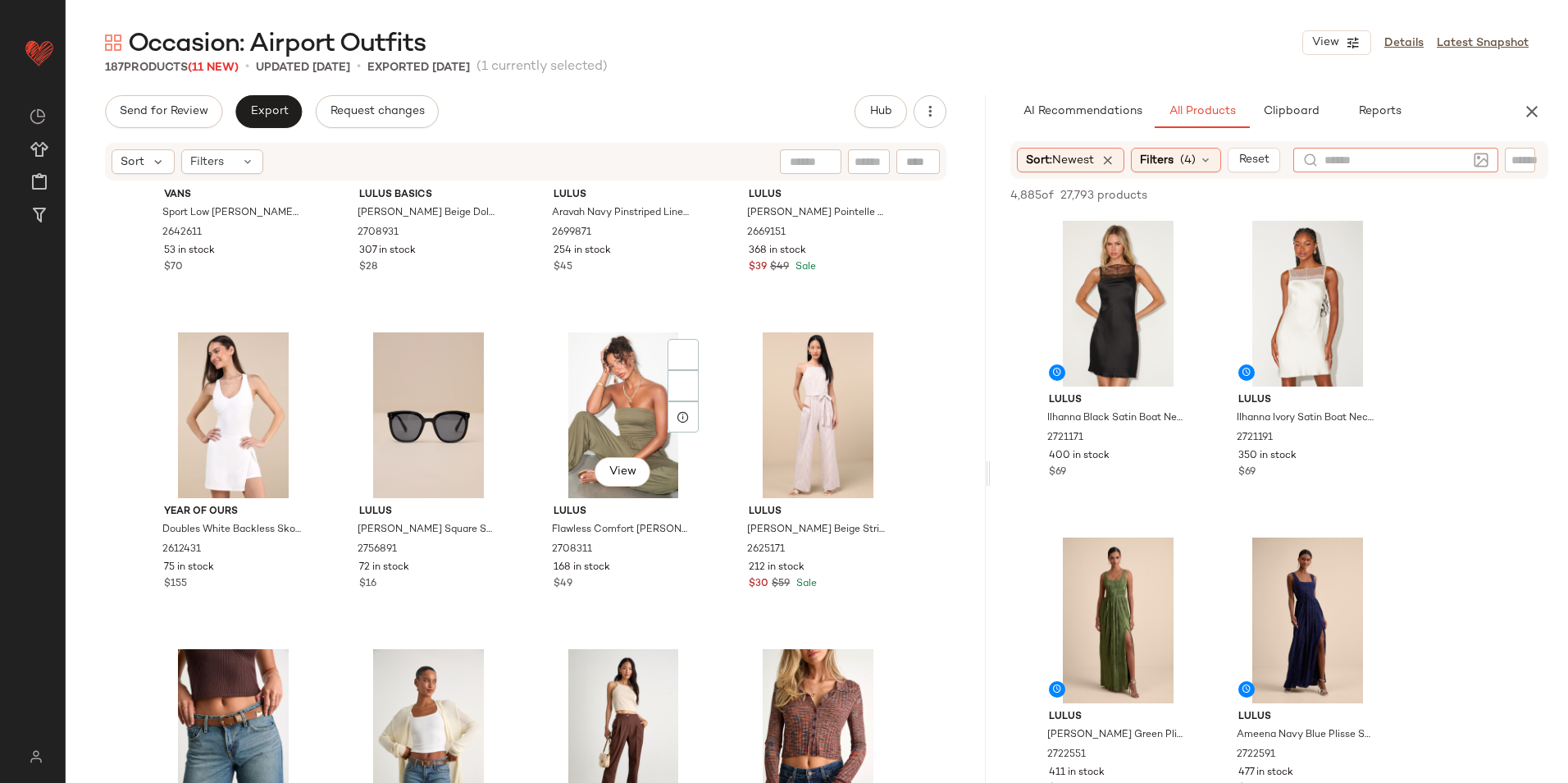
scroll to position [0, 0]
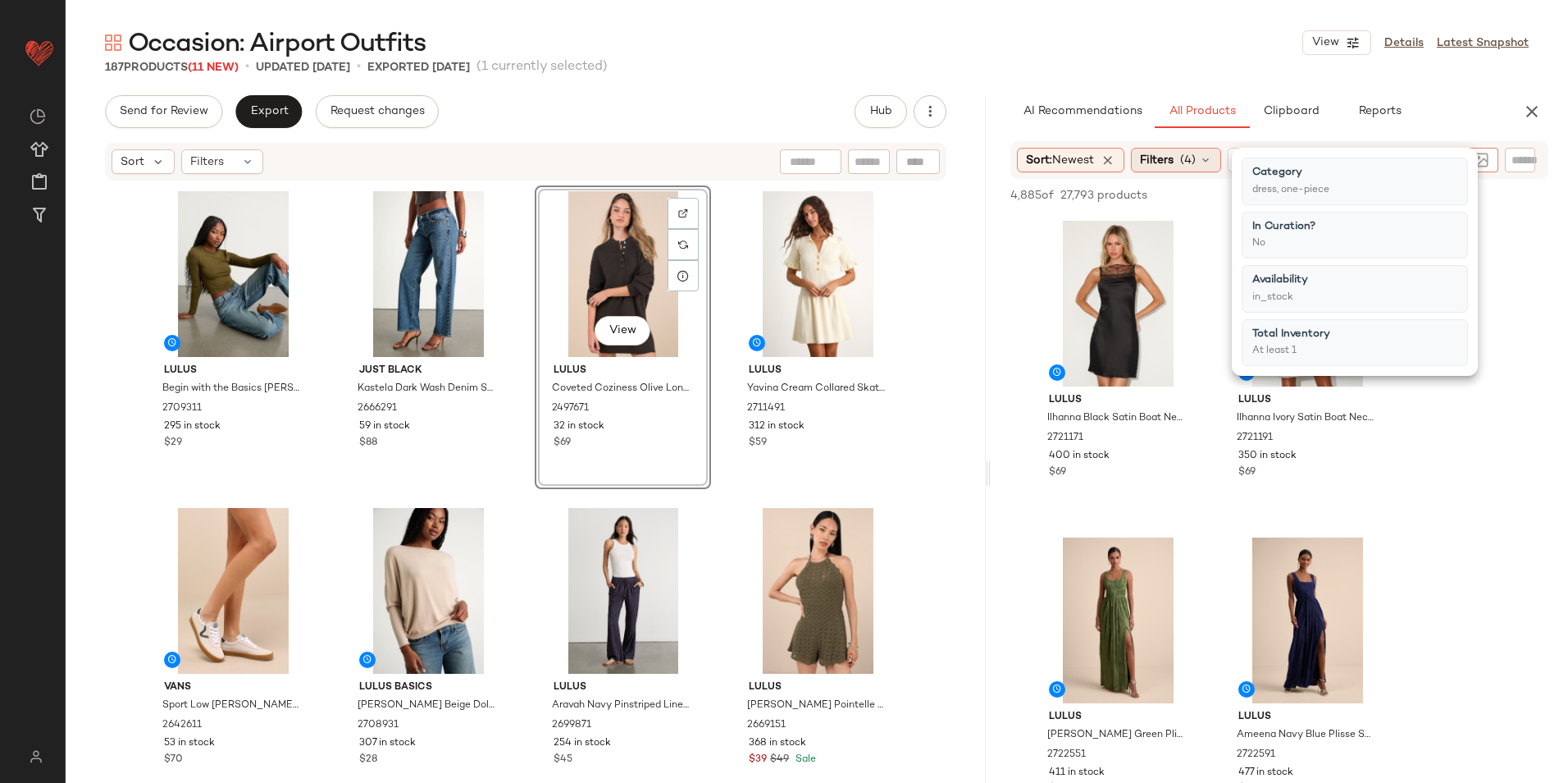
click at [1194, 158] on span "(4)" at bounding box center [1188, 160] width 16 height 17
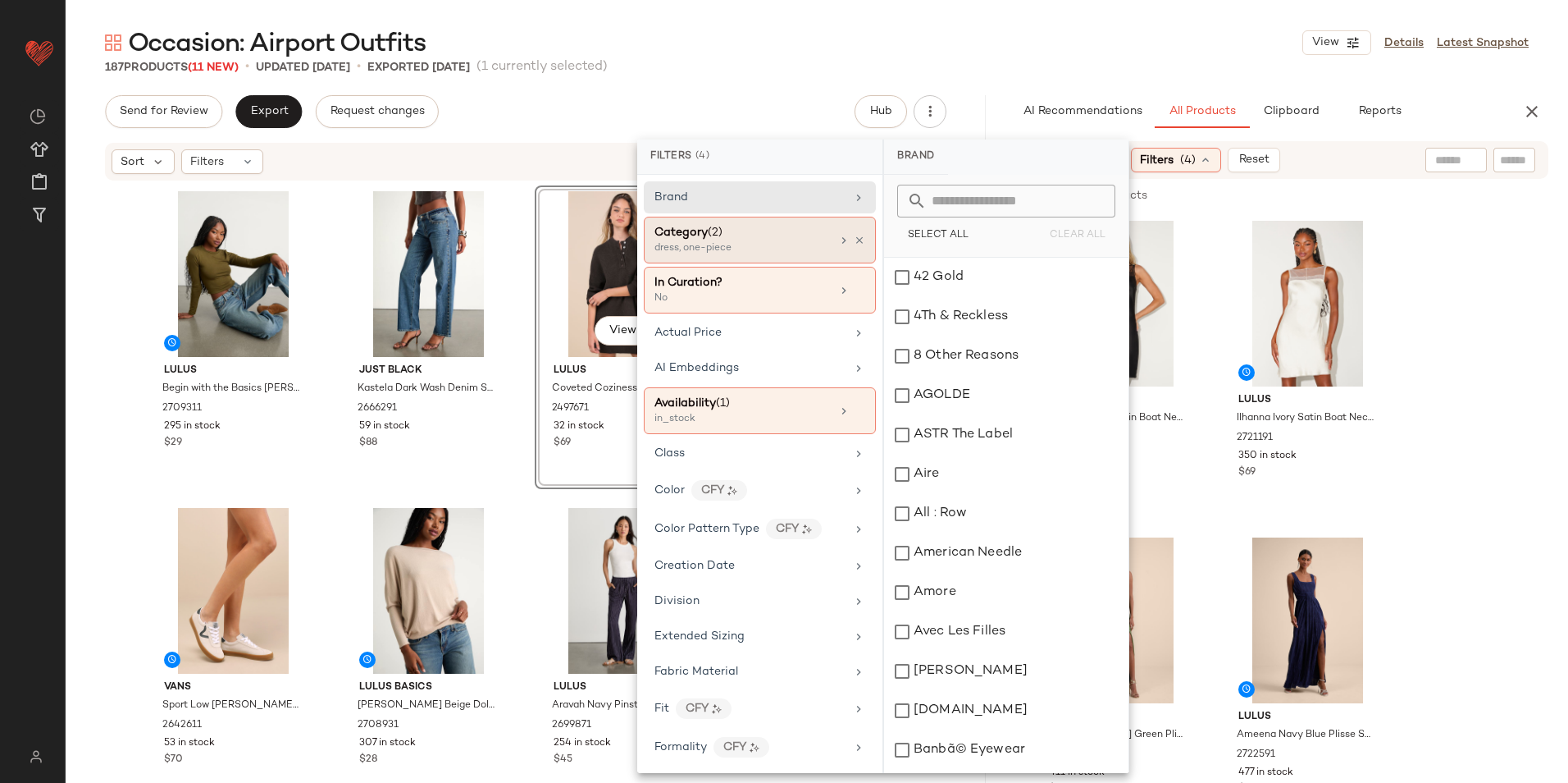
click at [685, 241] on div "dress, one-piece" at bounding box center [736, 249] width 164 height 15
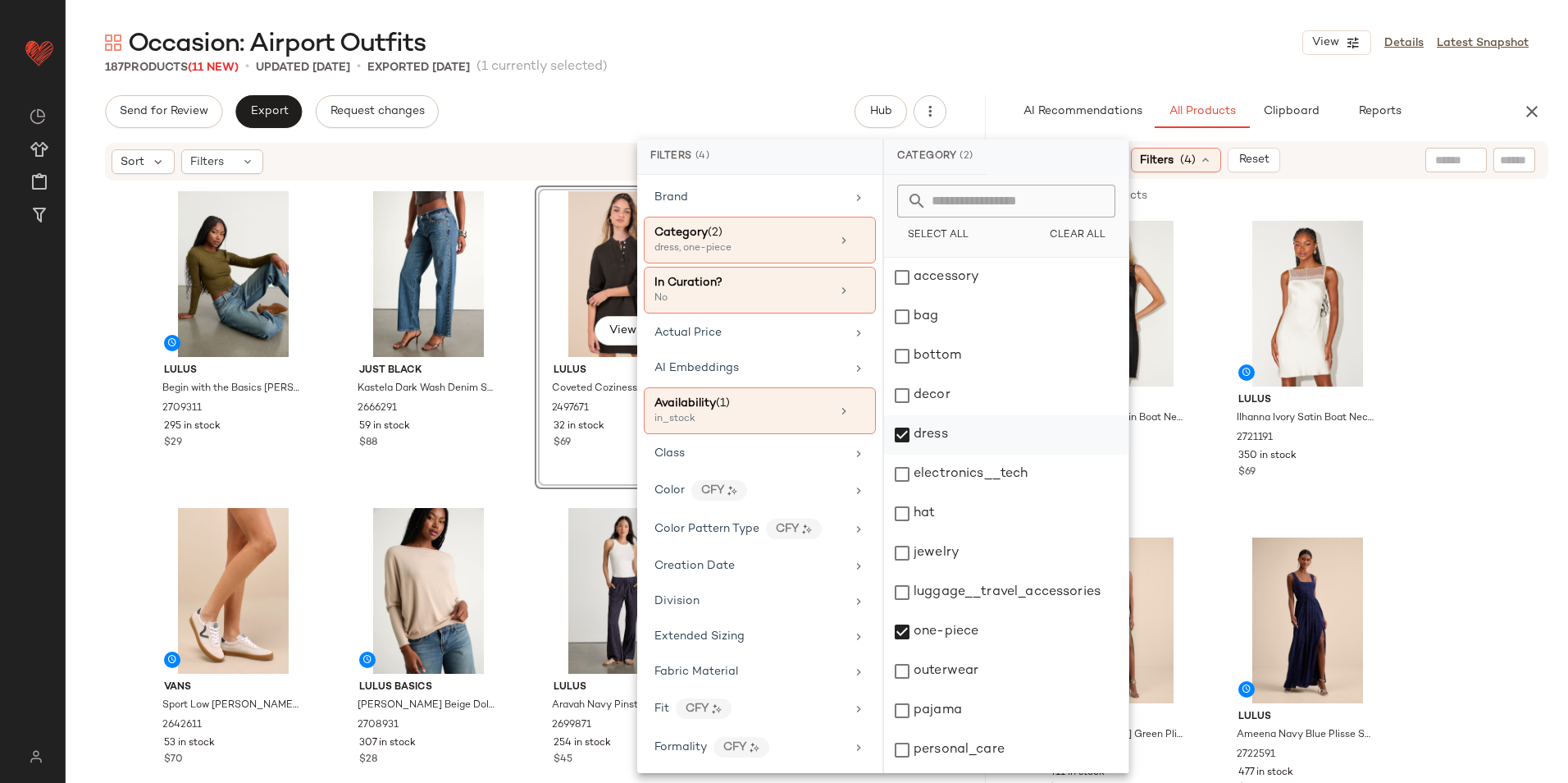
click at [936, 455] on div "dress" at bounding box center [1007, 475] width 245 height 40
click at [941, 652] on div "one-piece" at bounding box center [1007, 671] width 245 height 40
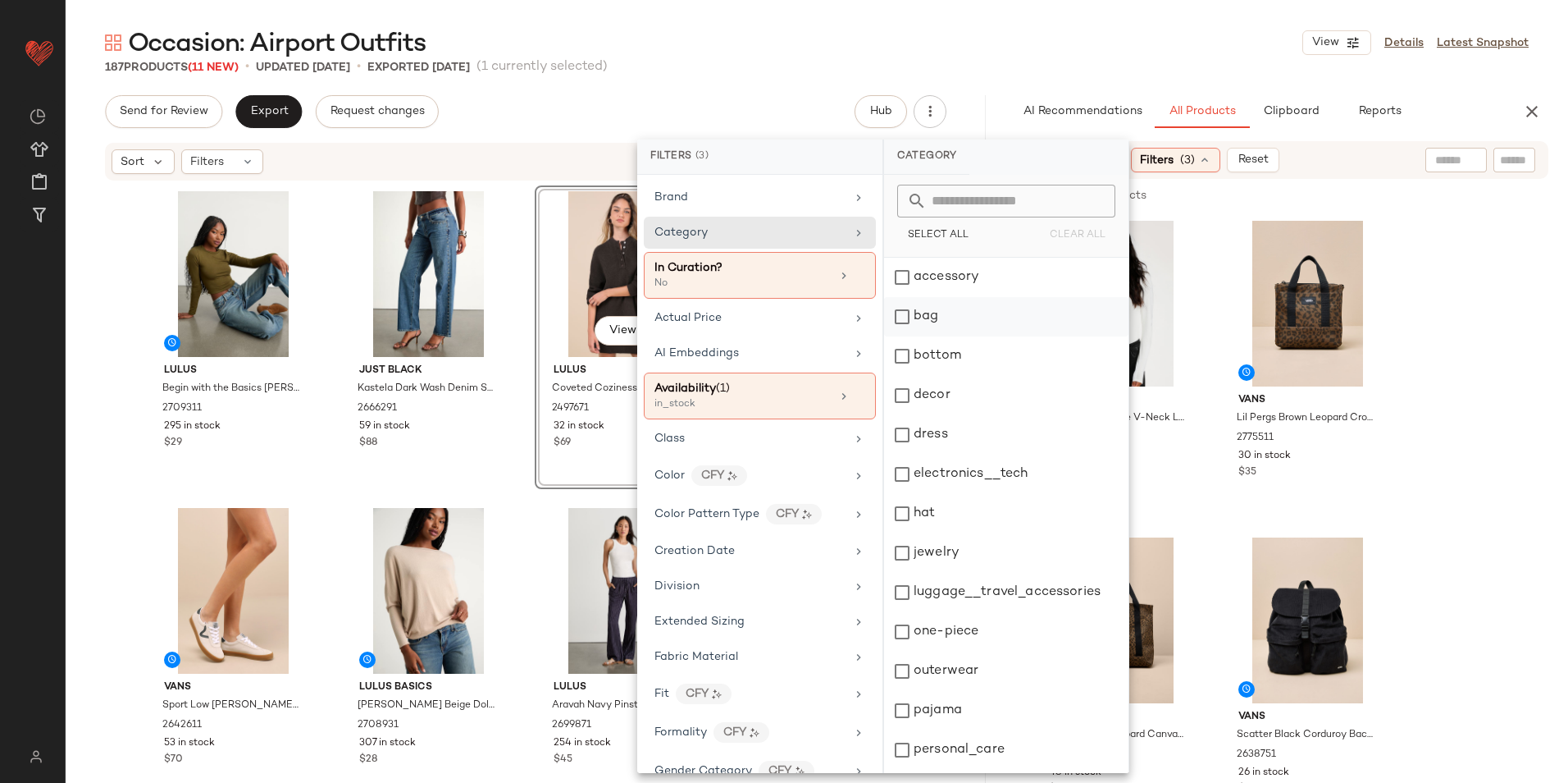
click at [932, 337] on div "bag" at bounding box center [1007, 356] width 245 height 40
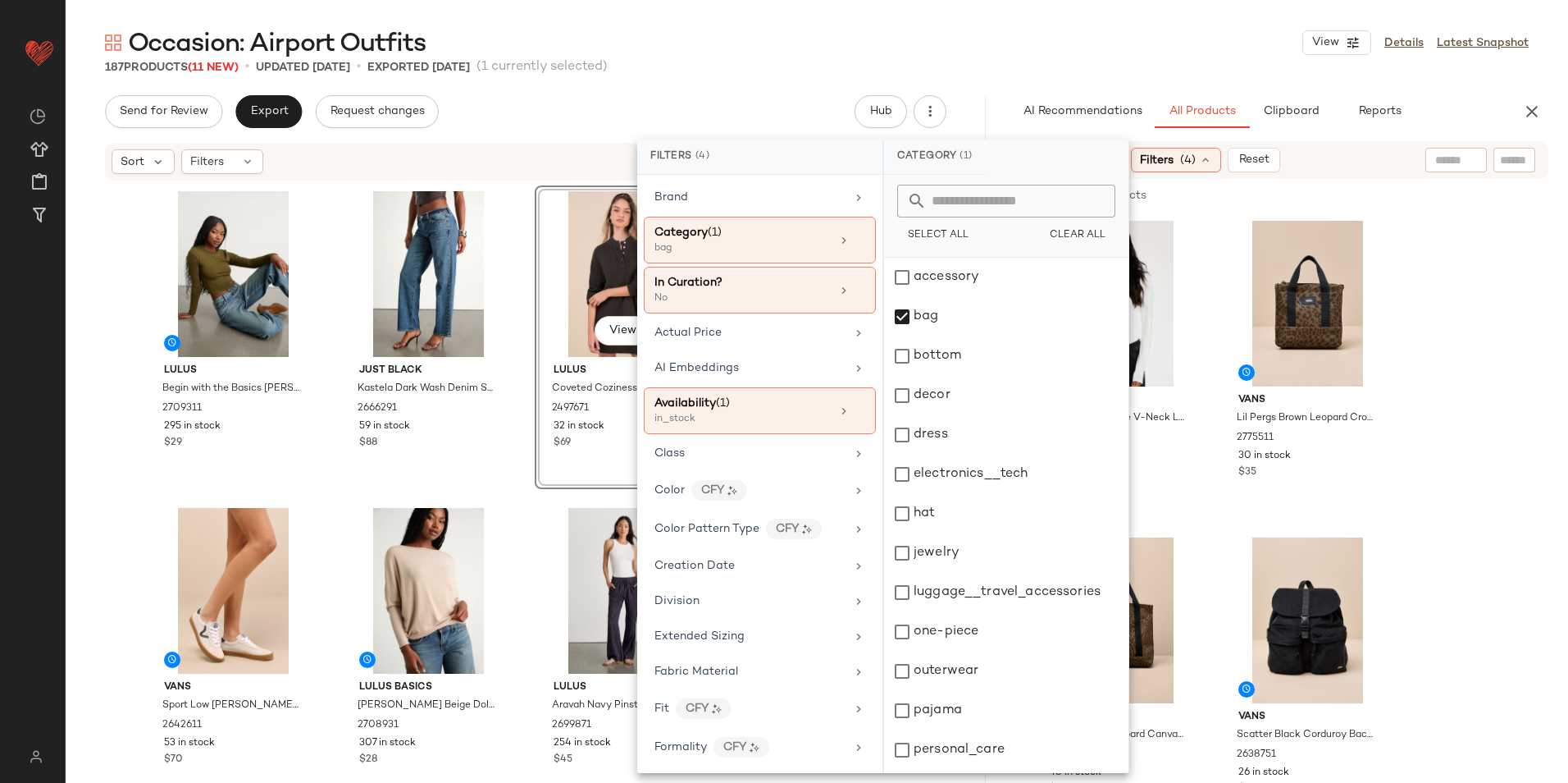
click at [879, 15] on main "Occasion: Airport Outfits View Details Latest Snapshot 187 Products (11 New) • …" at bounding box center [784, 391] width 1568 height 783
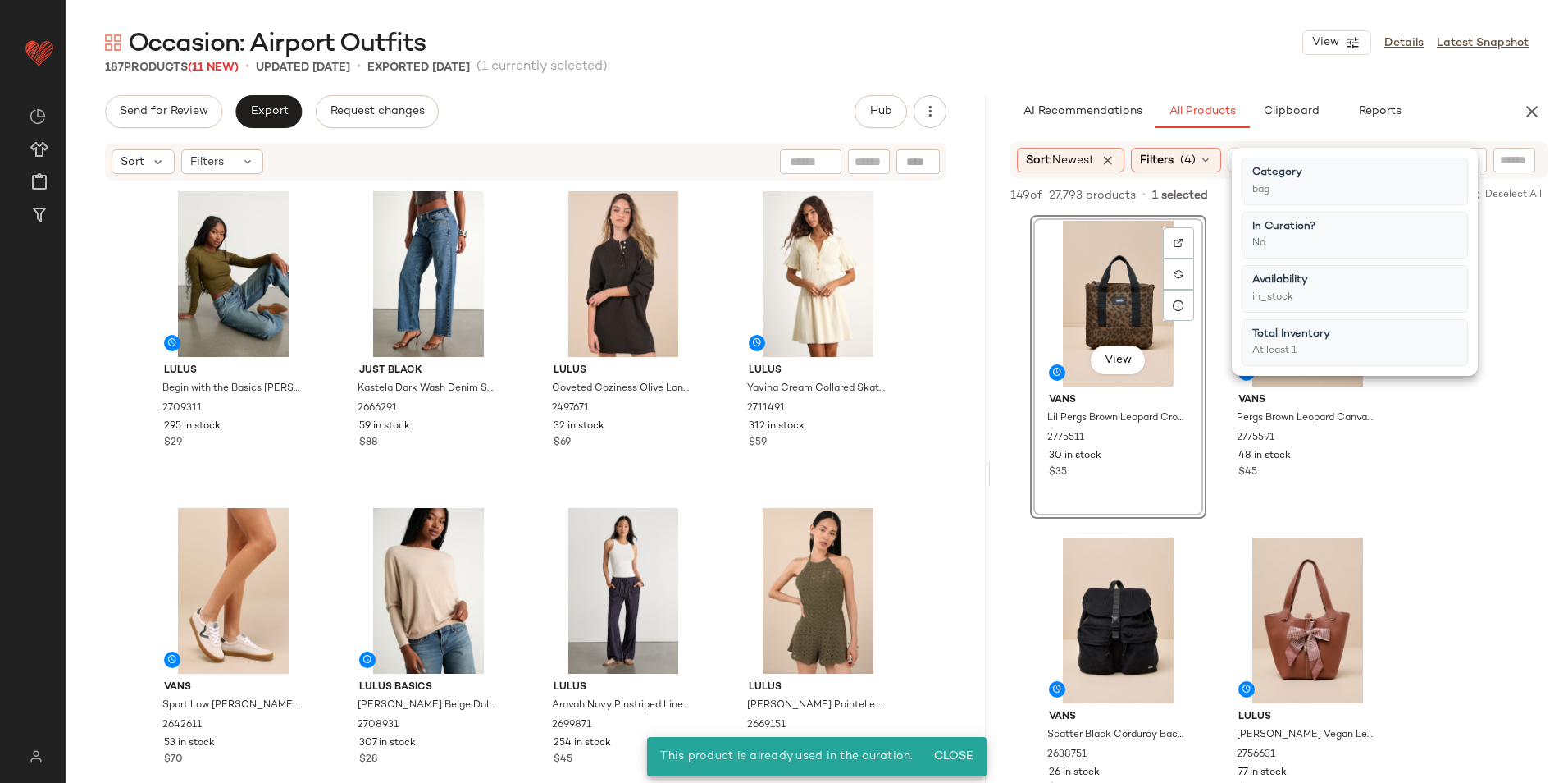
click at [1106, 28] on div "Occasion: Airport Outfits View Details Latest Snapshot" at bounding box center [817, 43] width 1503 height 33
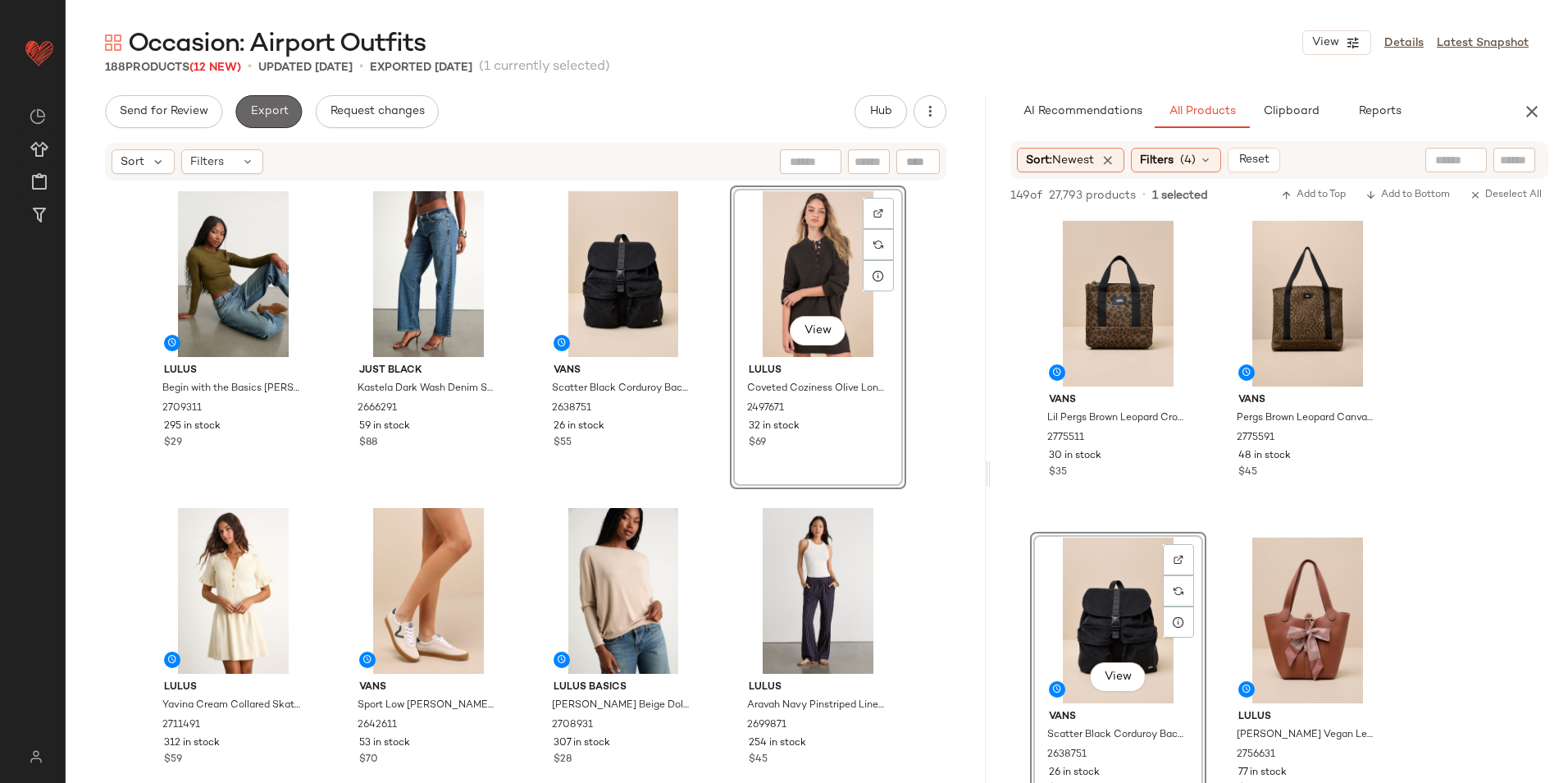
click at [271, 103] on button "Export" at bounding box center [269, 112] width 66 height 33
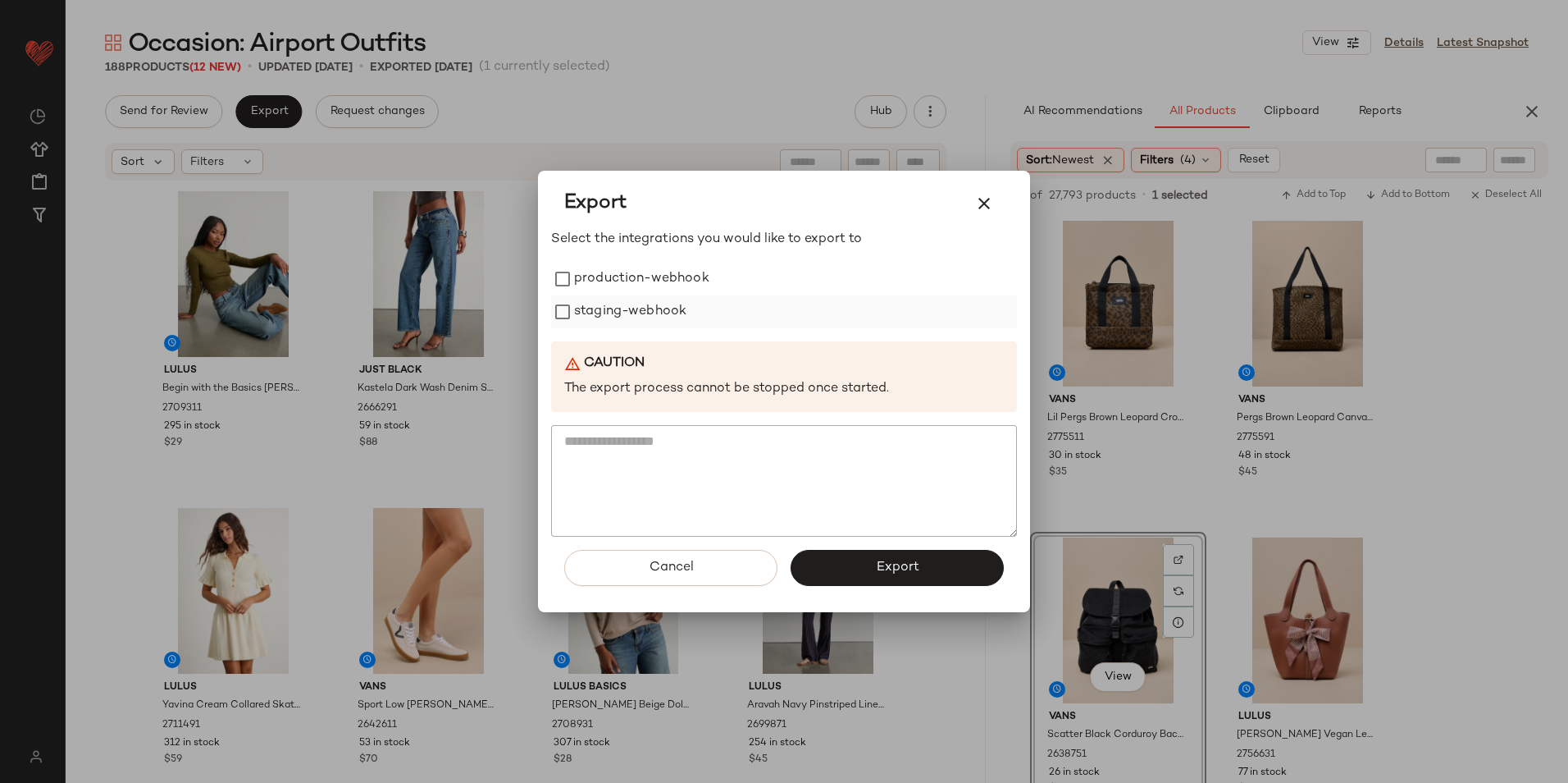
click at [631, 289] on label "production-webhook" at bounding box center [642, 279] width 136 height 33
drag, startPoint x: 623, startPoint y: 311, endPoint x: 689, endPoint y: 415, distance: 123.2
click at [623, 313] on label "staging-webhook" at bounding box center [631, 312] width 112 height 33
drag, startPoint x: 841, startPoint y: 562, endPoint x: 753, endPoint y: 461, distance: 134.0
click at [841, 562] on button "Export" at bounding box center [898, 568] width 213 height 36
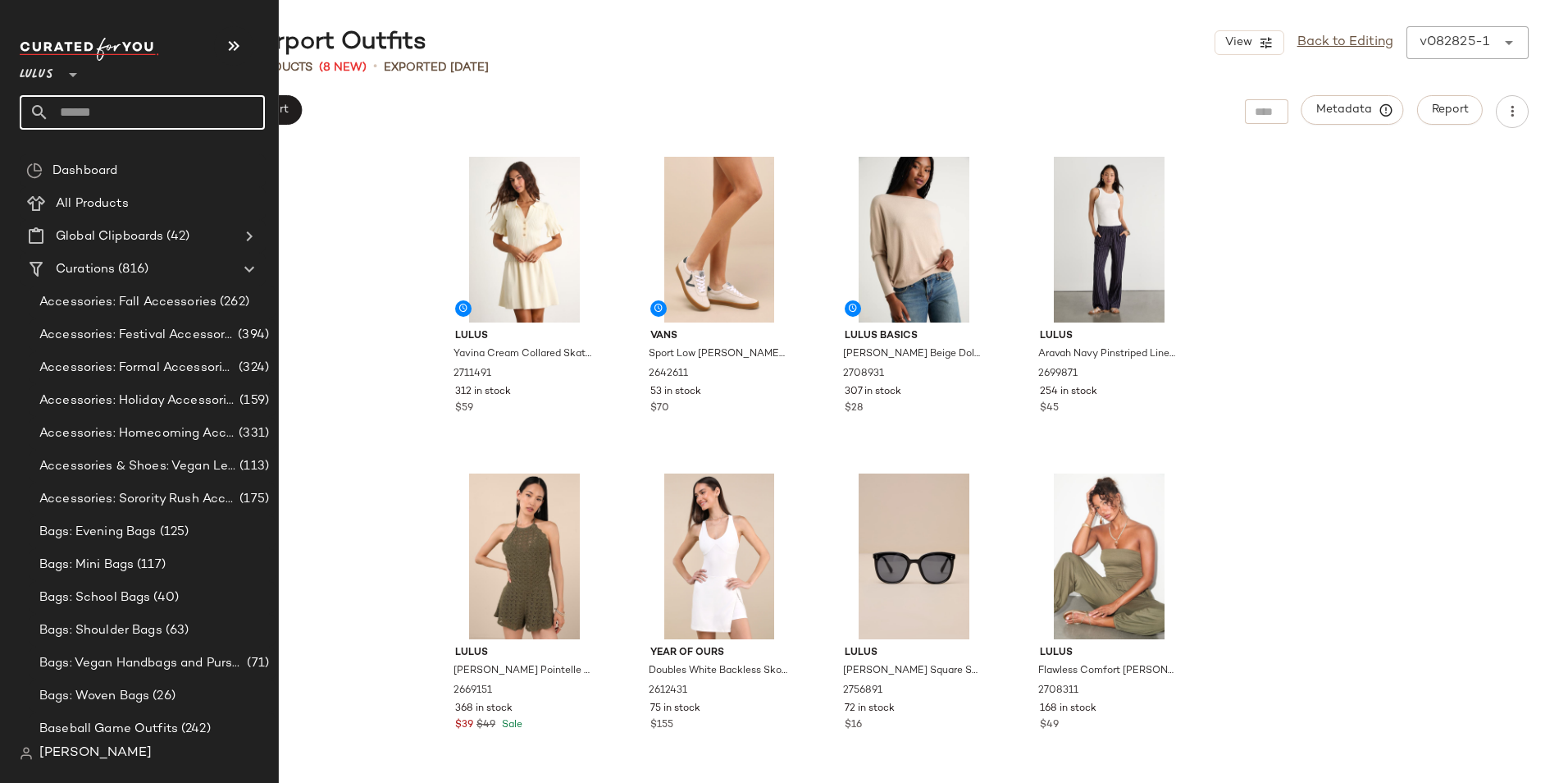
click at [117, 107] on input "text" at bounding box center [157, 112] width 216 height 35
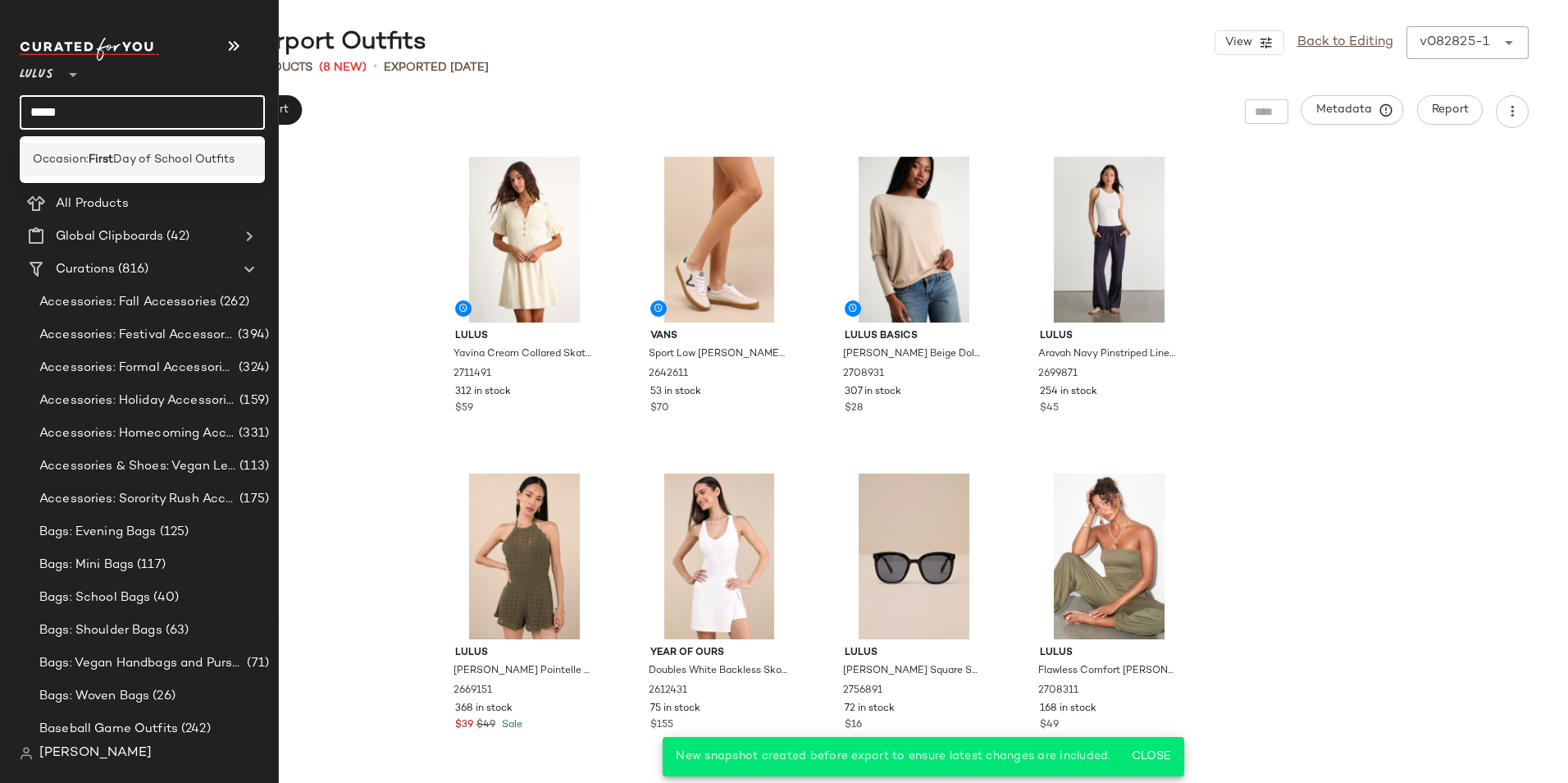
type input "*****"
click at [133, 159] on span "Day of School Outfits" at bounding box center [174, 160] width 122 height 17
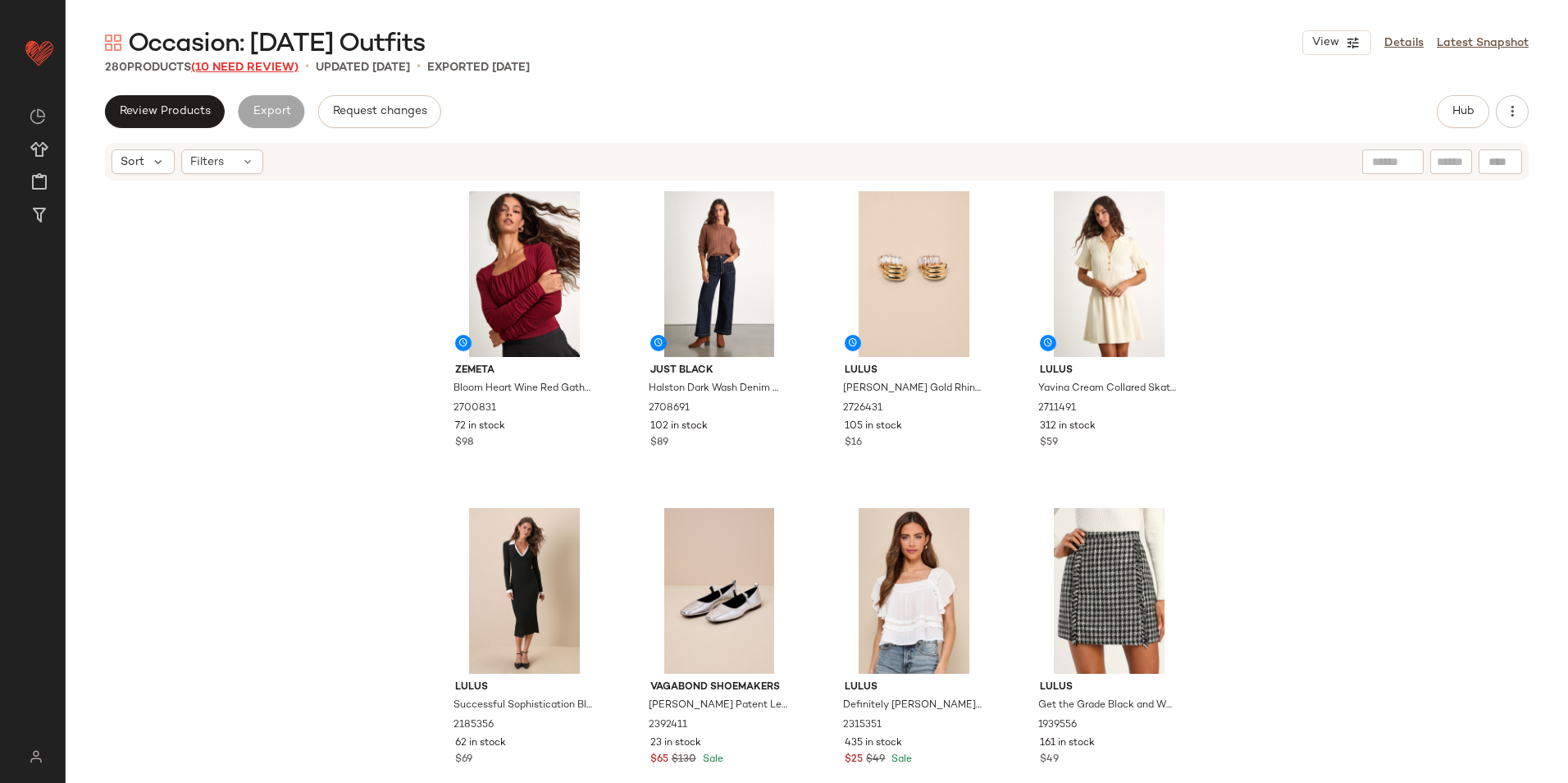
click at [275, 71] on span "(10 Need Review)" at bounding box center [245, 67] width 107 height 12
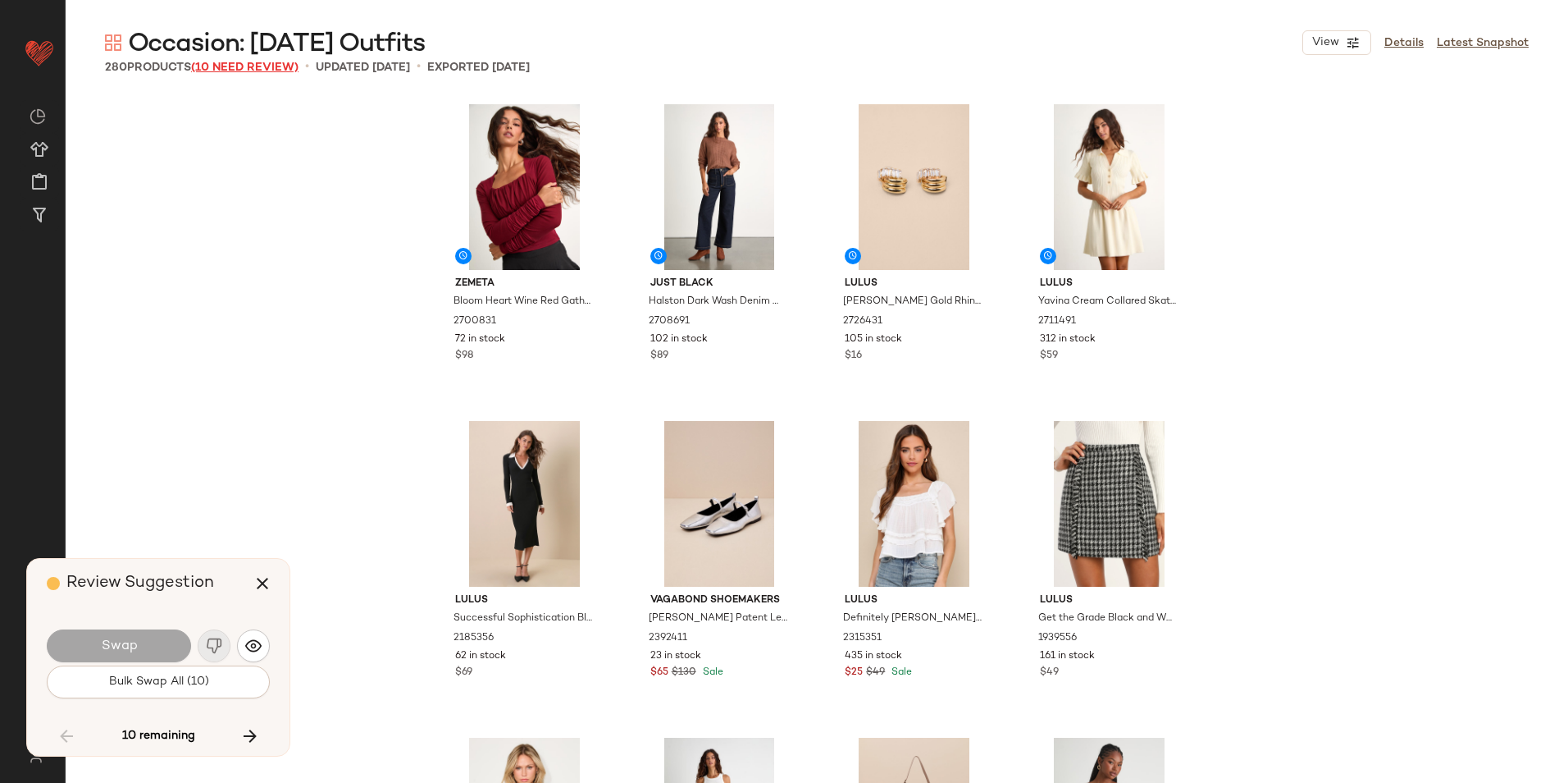
scroll to position [6968, 0]
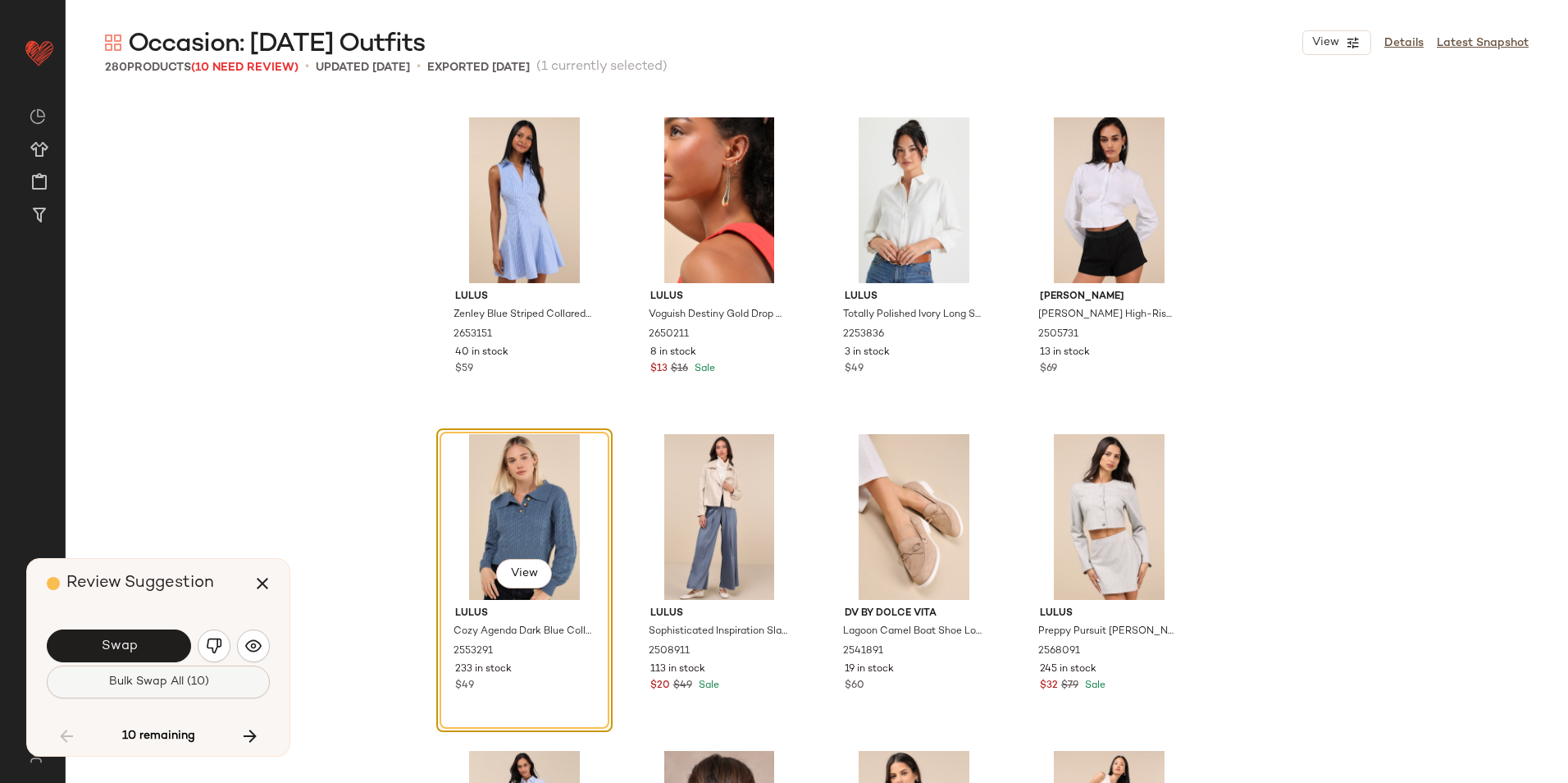
click at [141, 686] on span "Bulk Swap All (10)" at bounding box center [158, 682] width 101 height 13
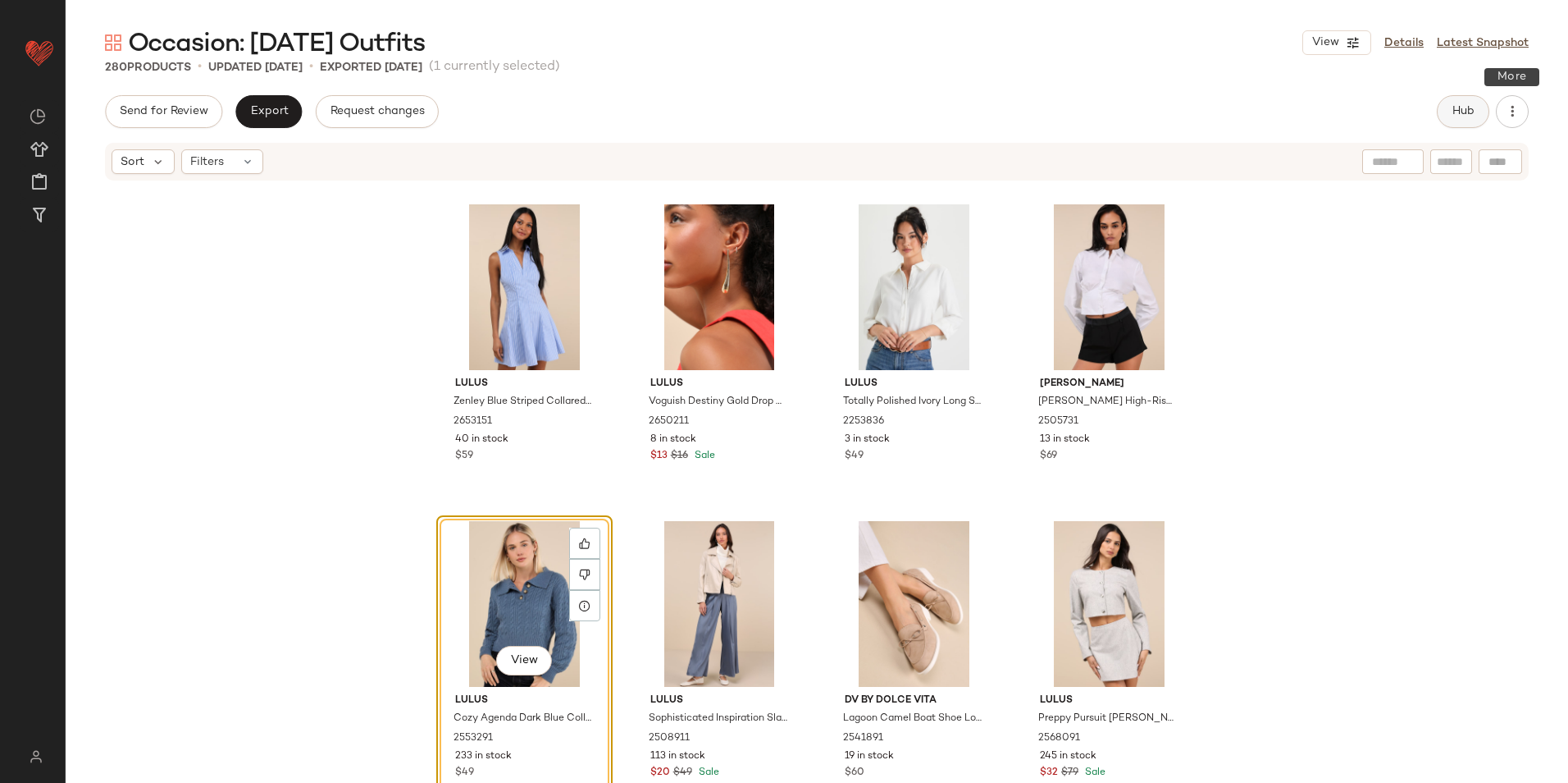
click at [1449, 111] on button "Hub" at bounding box center [1464, 112] width 53 height 33
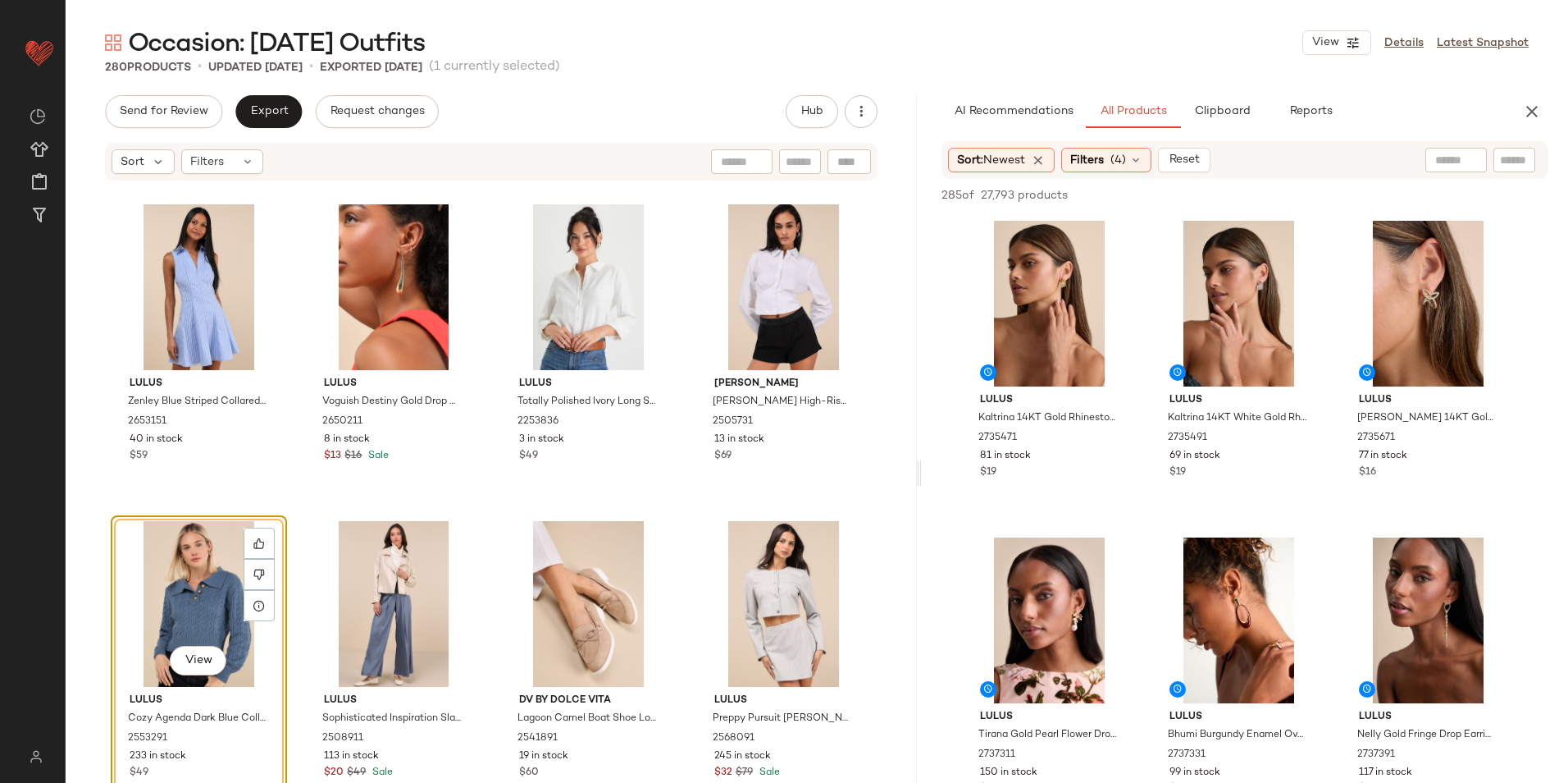
drag, startPoint x: 814, startPoint y: 475, endPoint x: 1548, endPoint y: 514, distance: 735.0
click at [1548, 514] on div "Occasion: [DATE] Outfits View Details Latest Snapshot 280 Products • updated [D…" at bounding box center [817, 404] width 1503 height 757
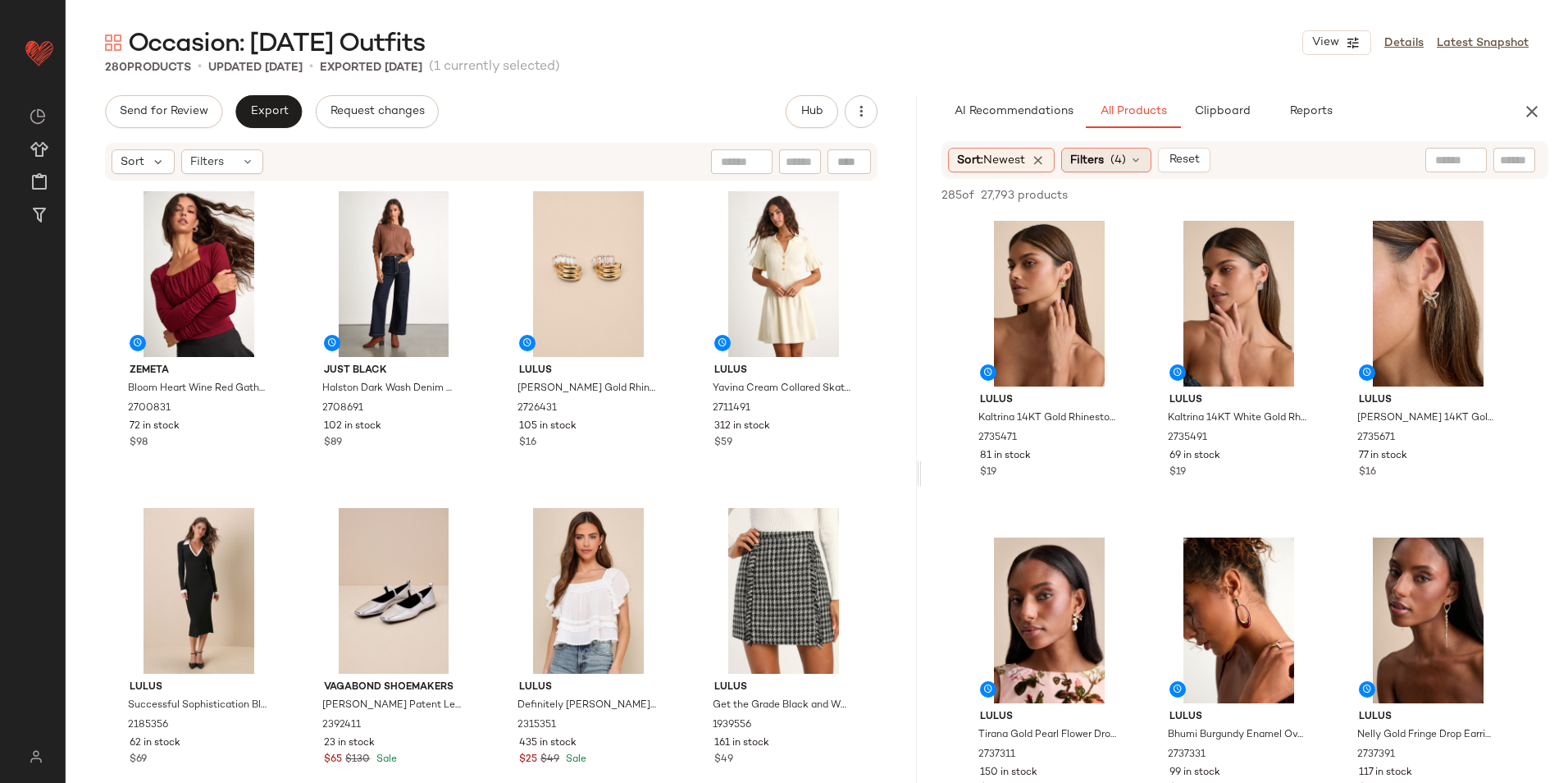
click at [1134, 160] on icon at bounding box center [1136, 160] width 13 height 13
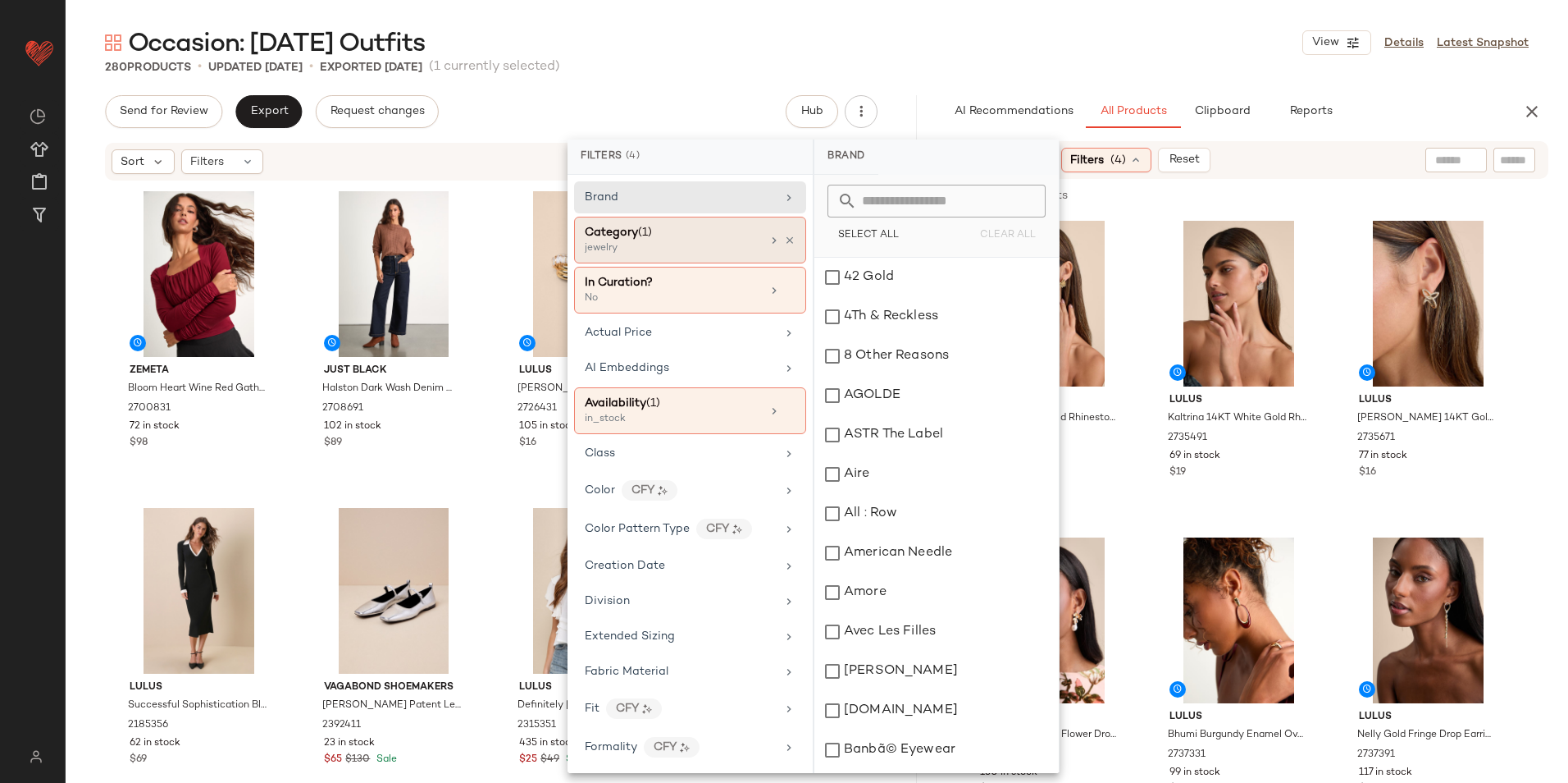
click at [629, 239] on span "Category" at bounding box center [612, 232] width 54 height 12
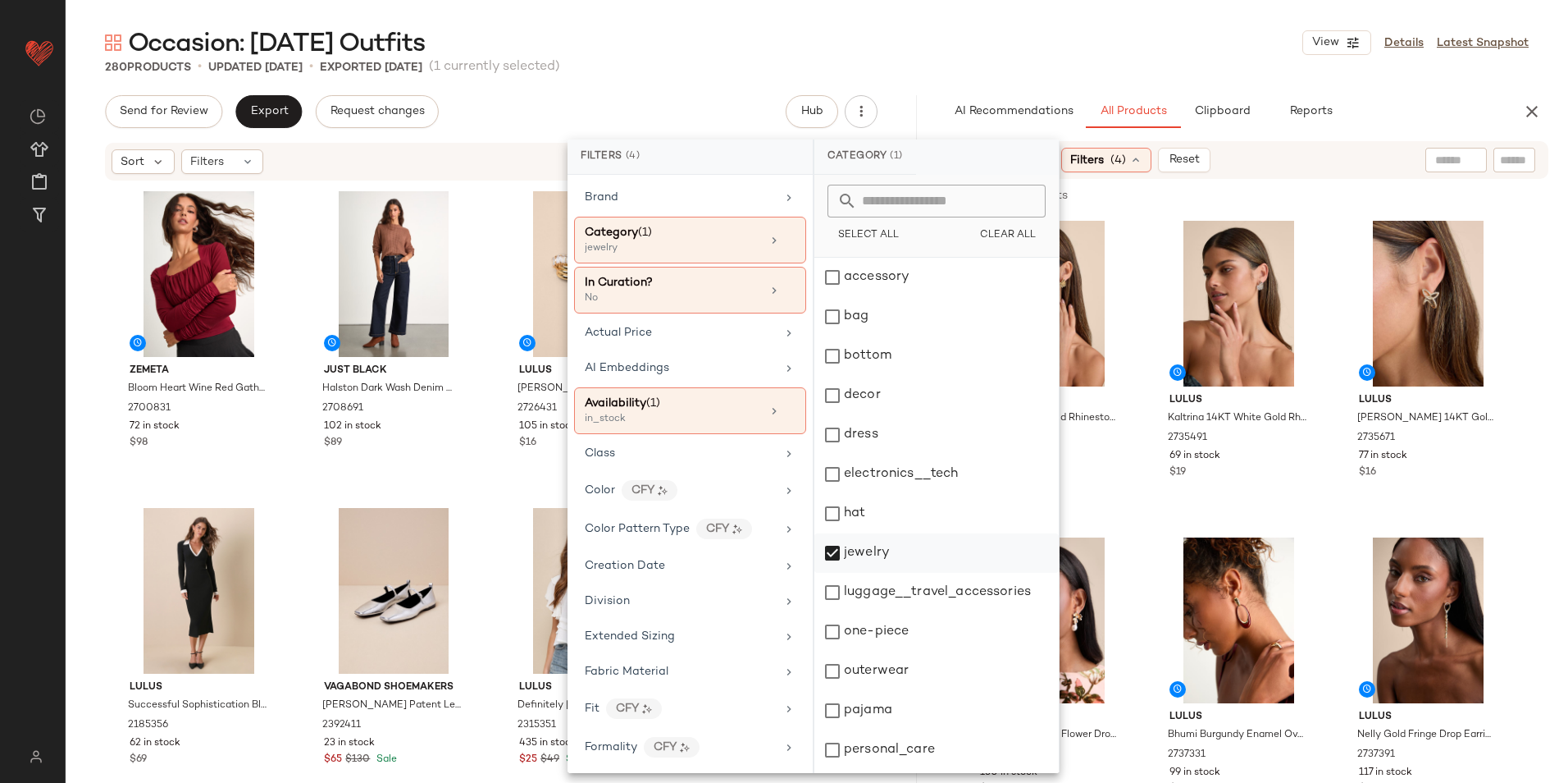
click at [884, 573] on div "jewelry" at bounding box center [937, 593] width 245 height 40
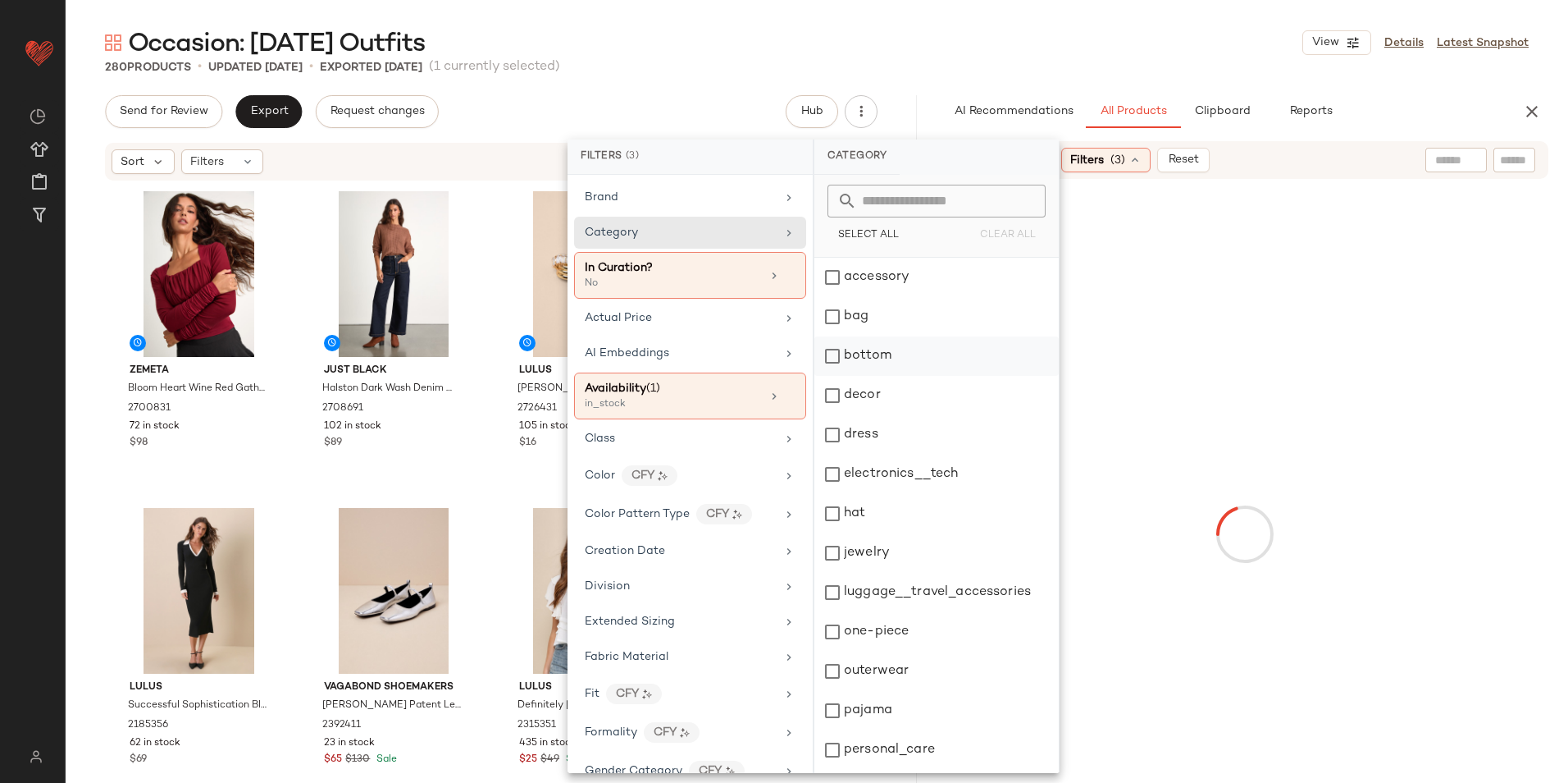
click at [875, 375] on div "bottom" at bounding box center [937, 395] width 245 height 40
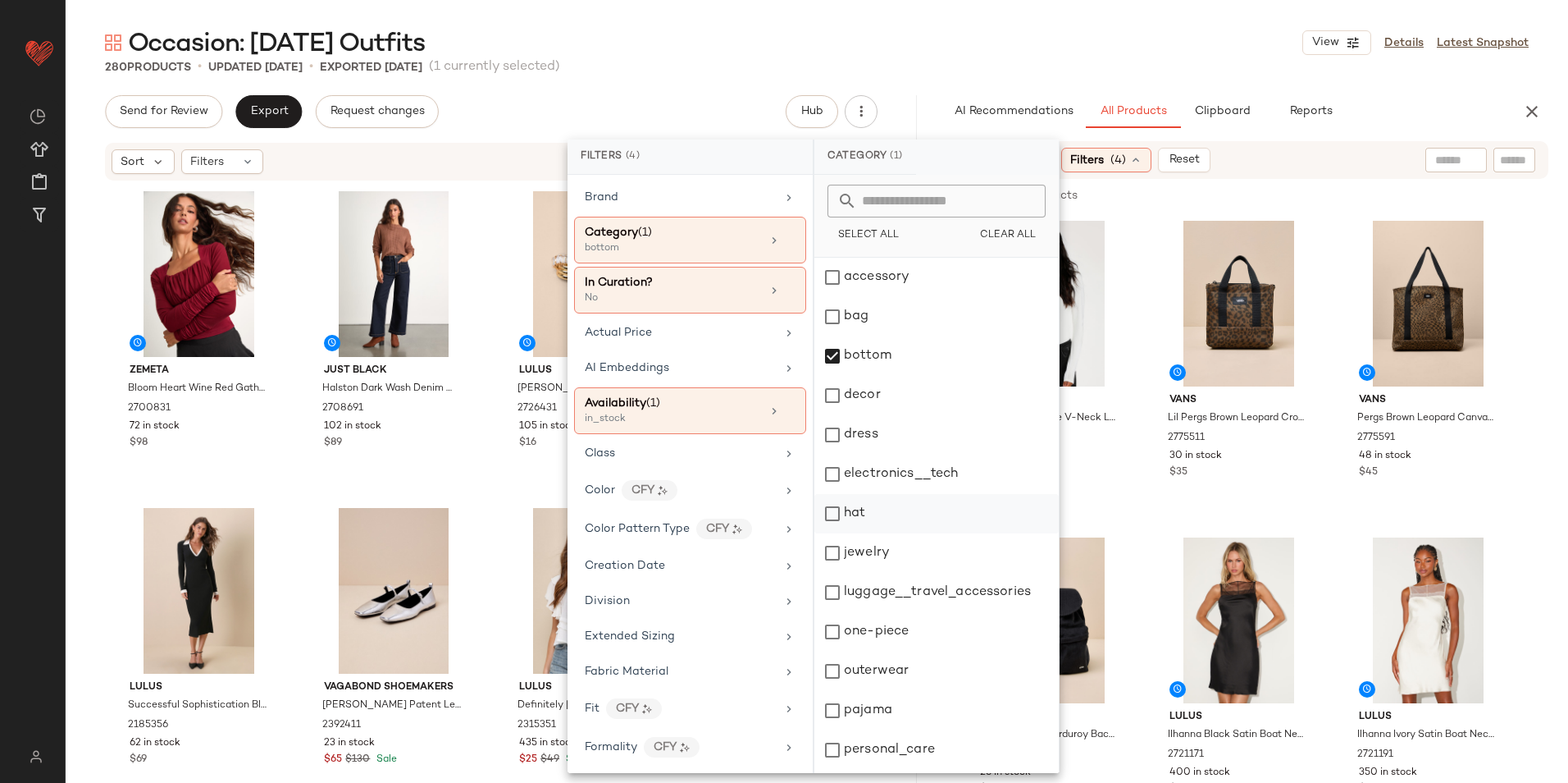
scroll to position [155, 0]
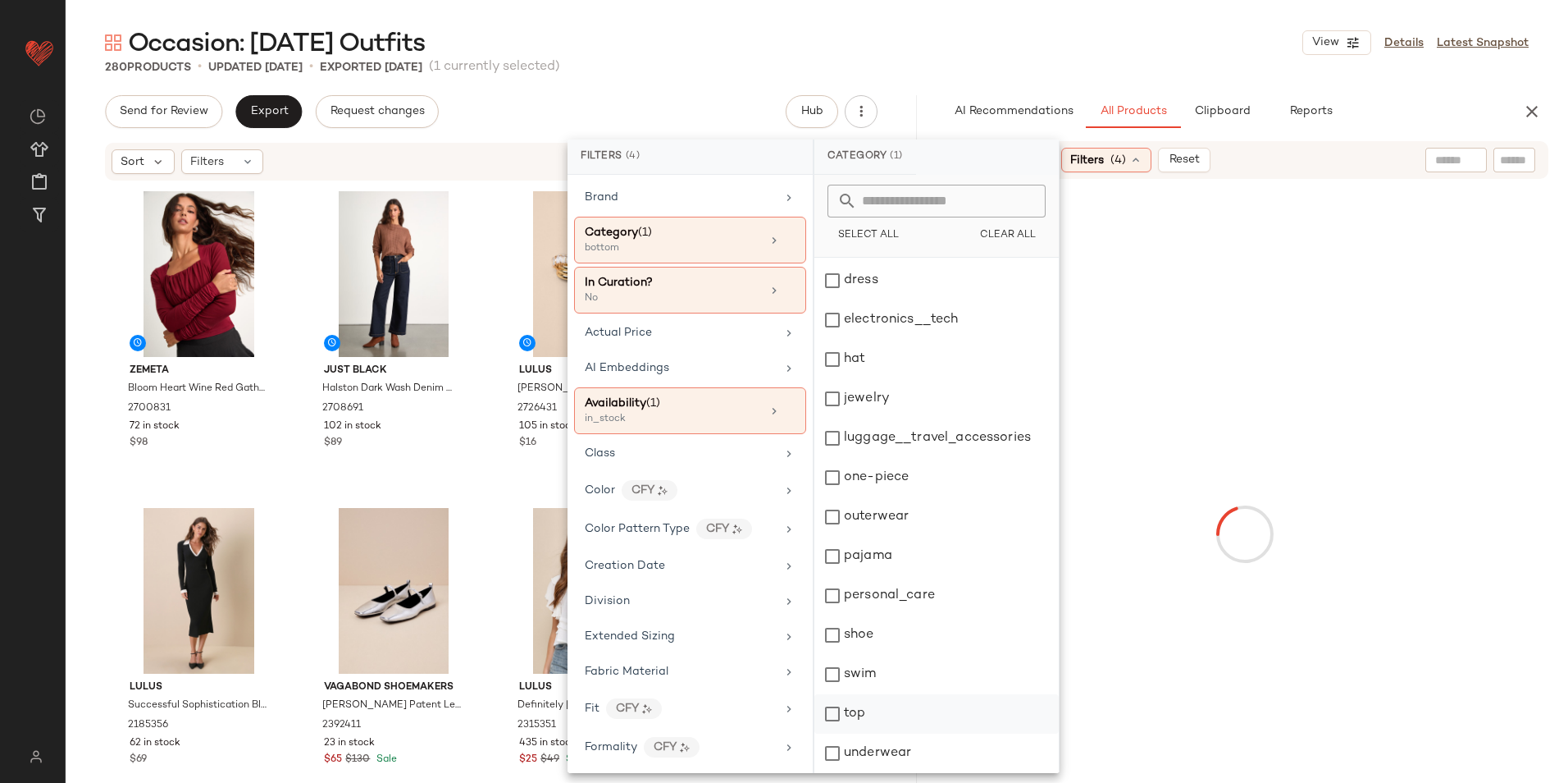
click at [889, 733] on div "top" at bounding box center [937, 753] width 245 height 40
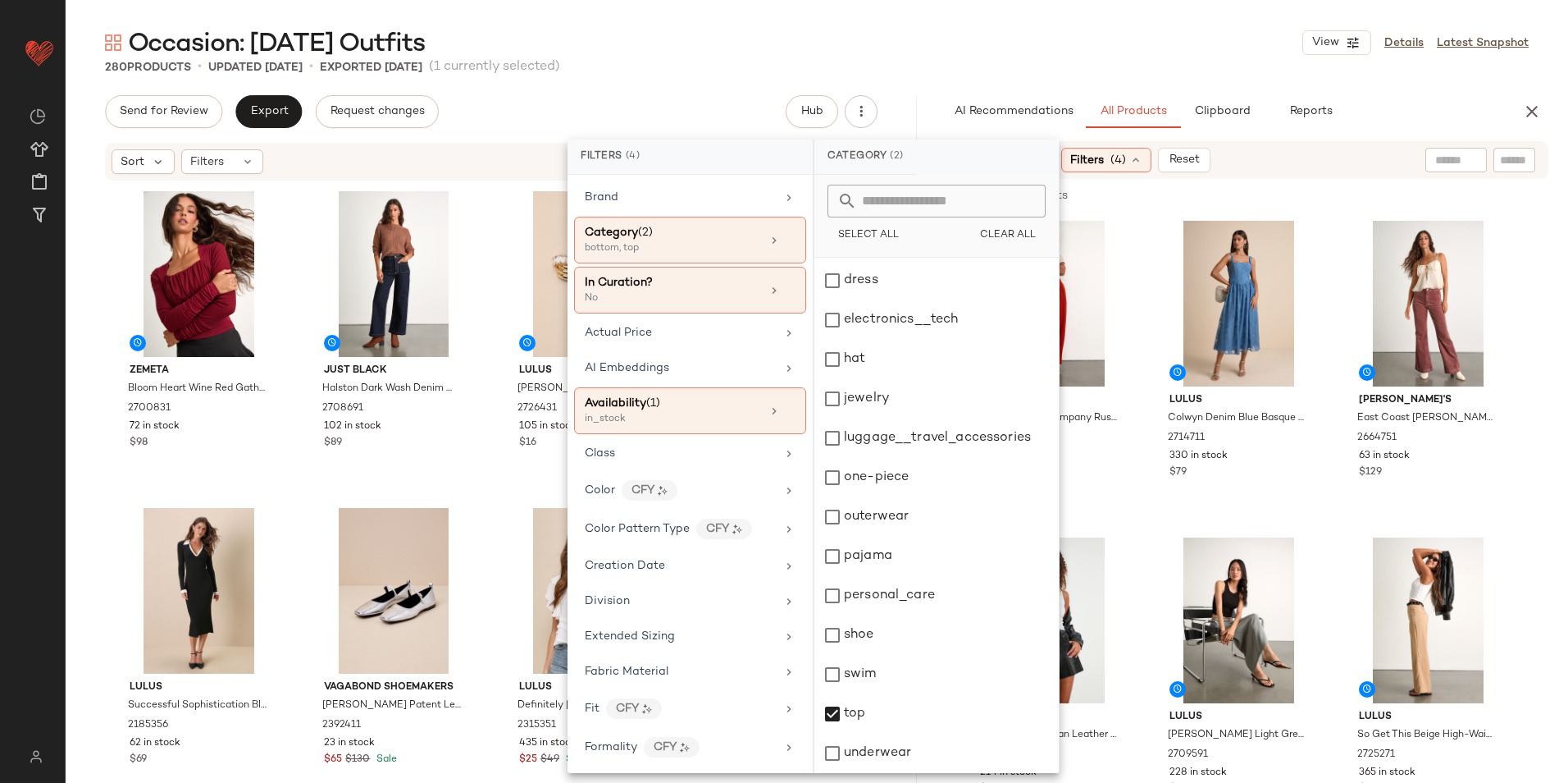
click at [817, 42] on div "Occasion: [DATE] Outfits View Details Latest Snapshot" at bounding box center [817, 43] width 1503 height 33
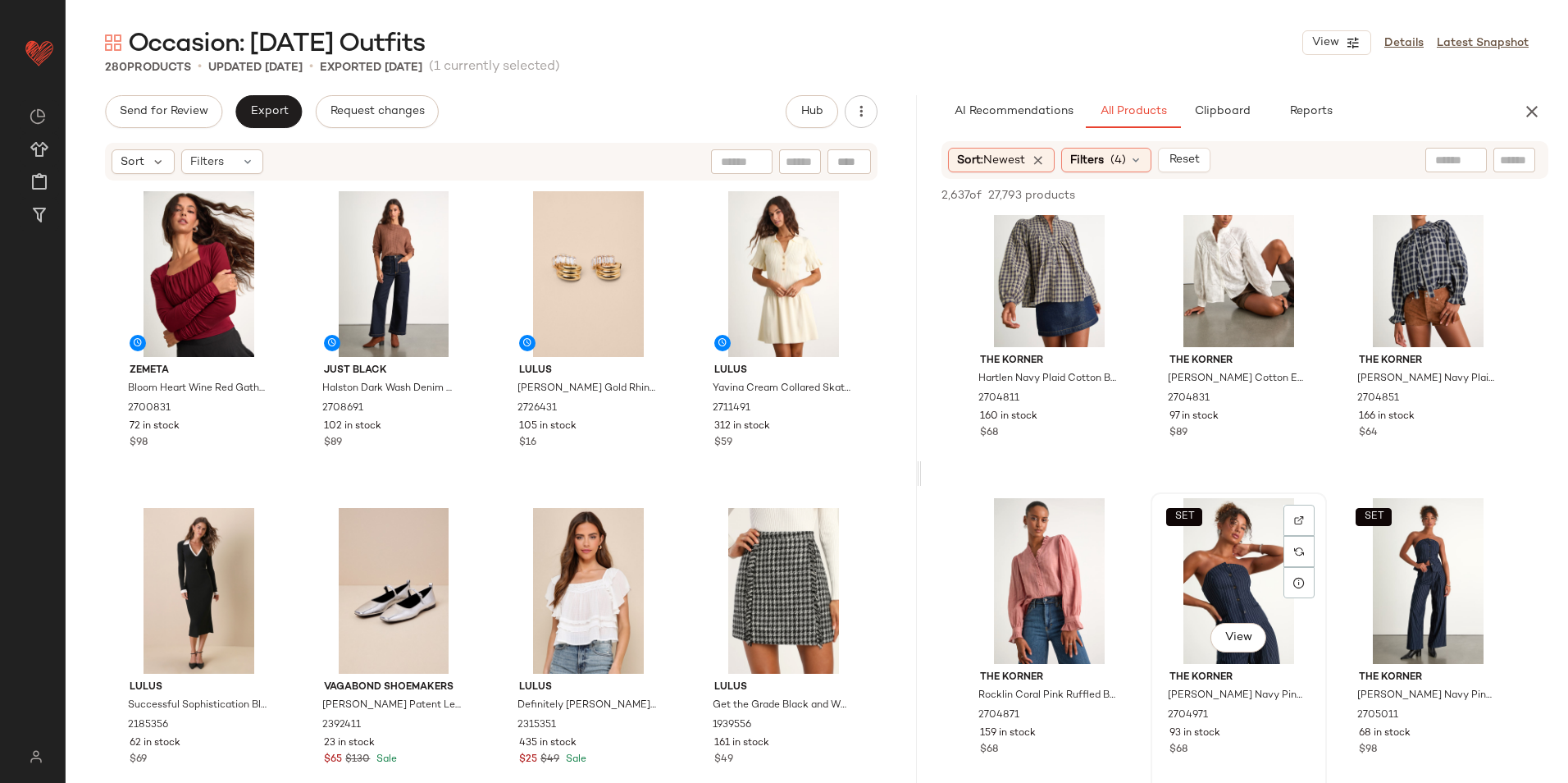
scroll to position [3856, 0]
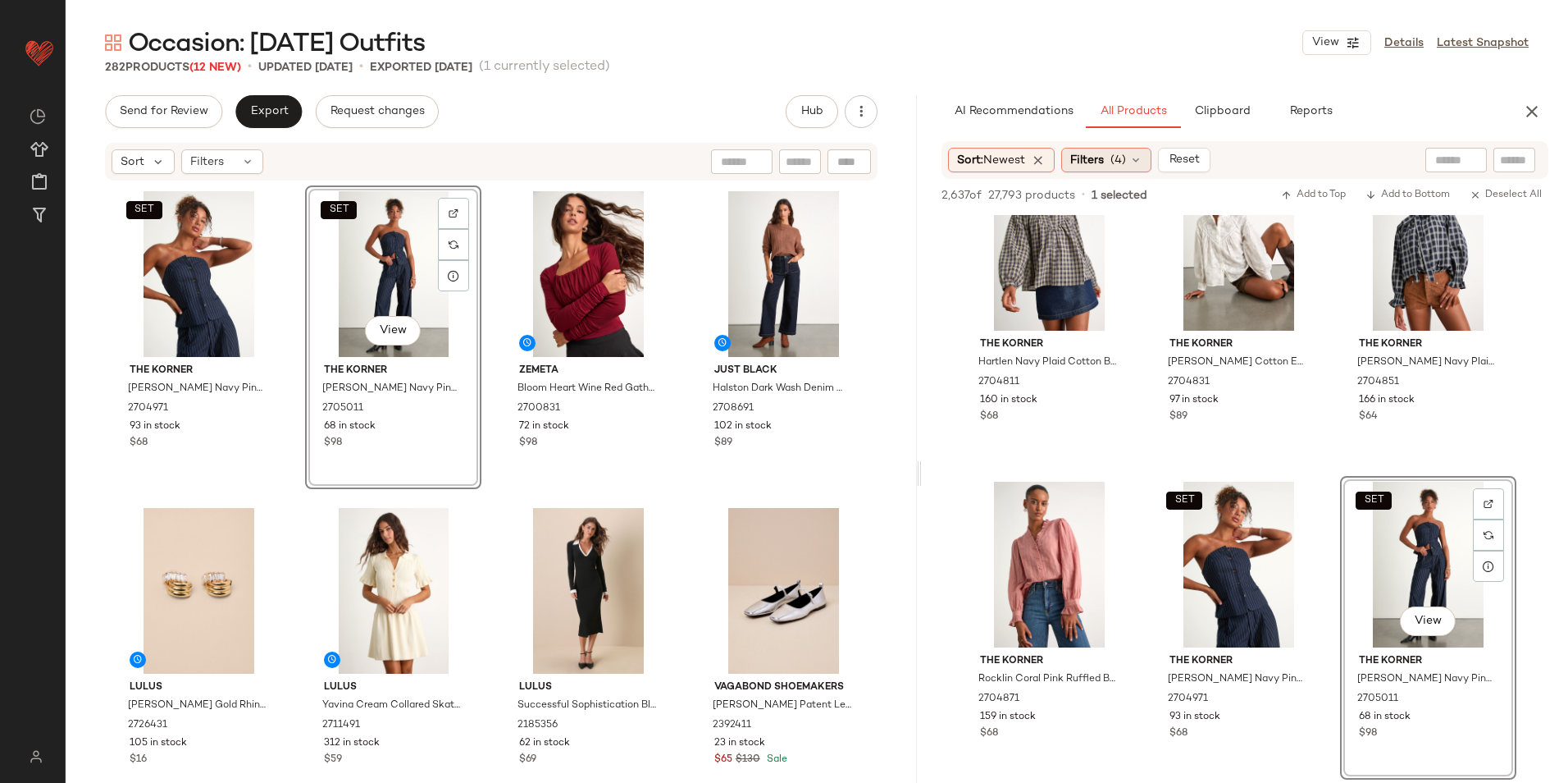
click at [1113, 163] on div "Filters (4)" at bounding box center [1106, 160] width 90 height 25
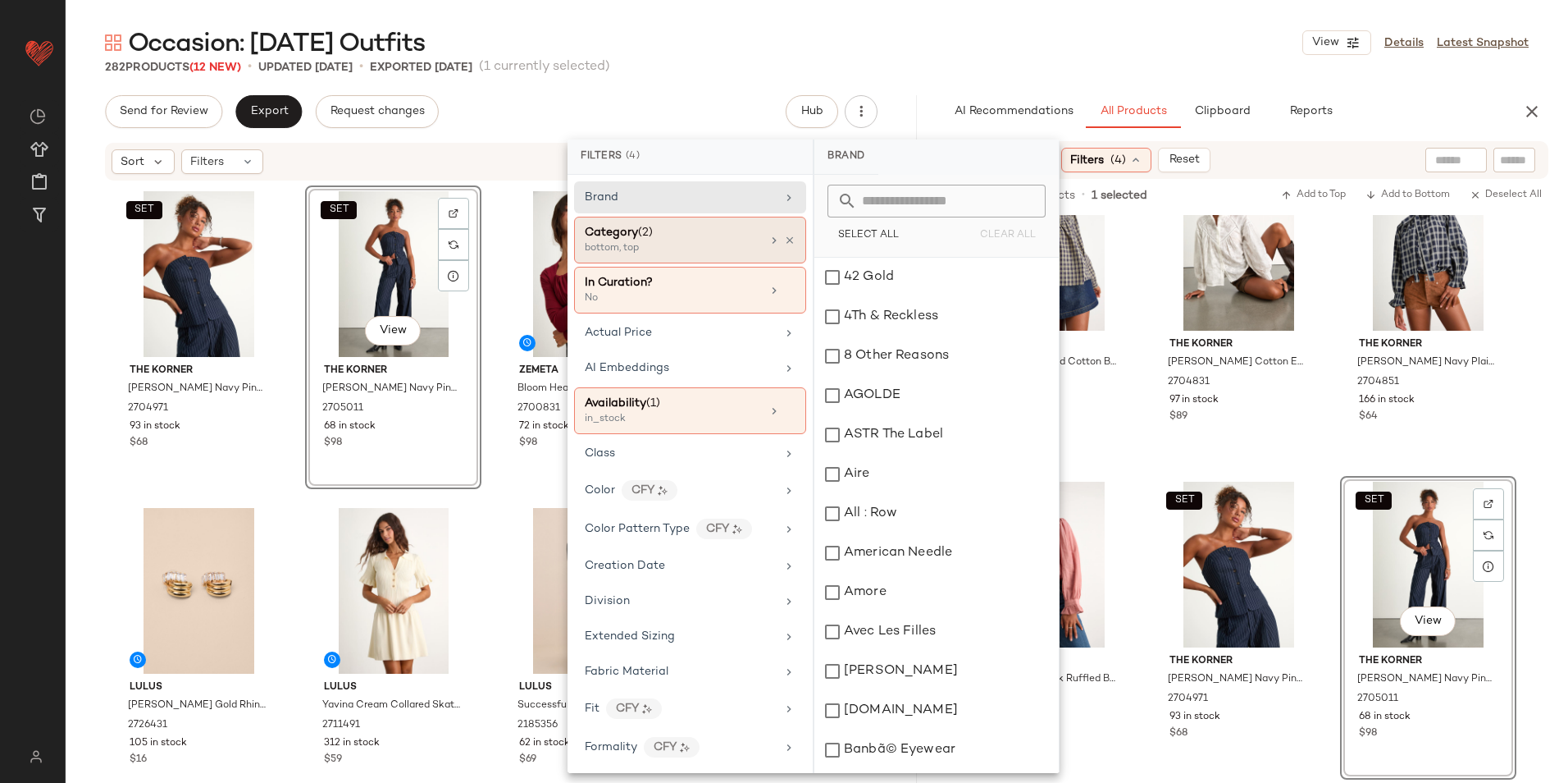
click at [638, 230] on span "(2)" at bounding box center [646, 232] width 15 height 12
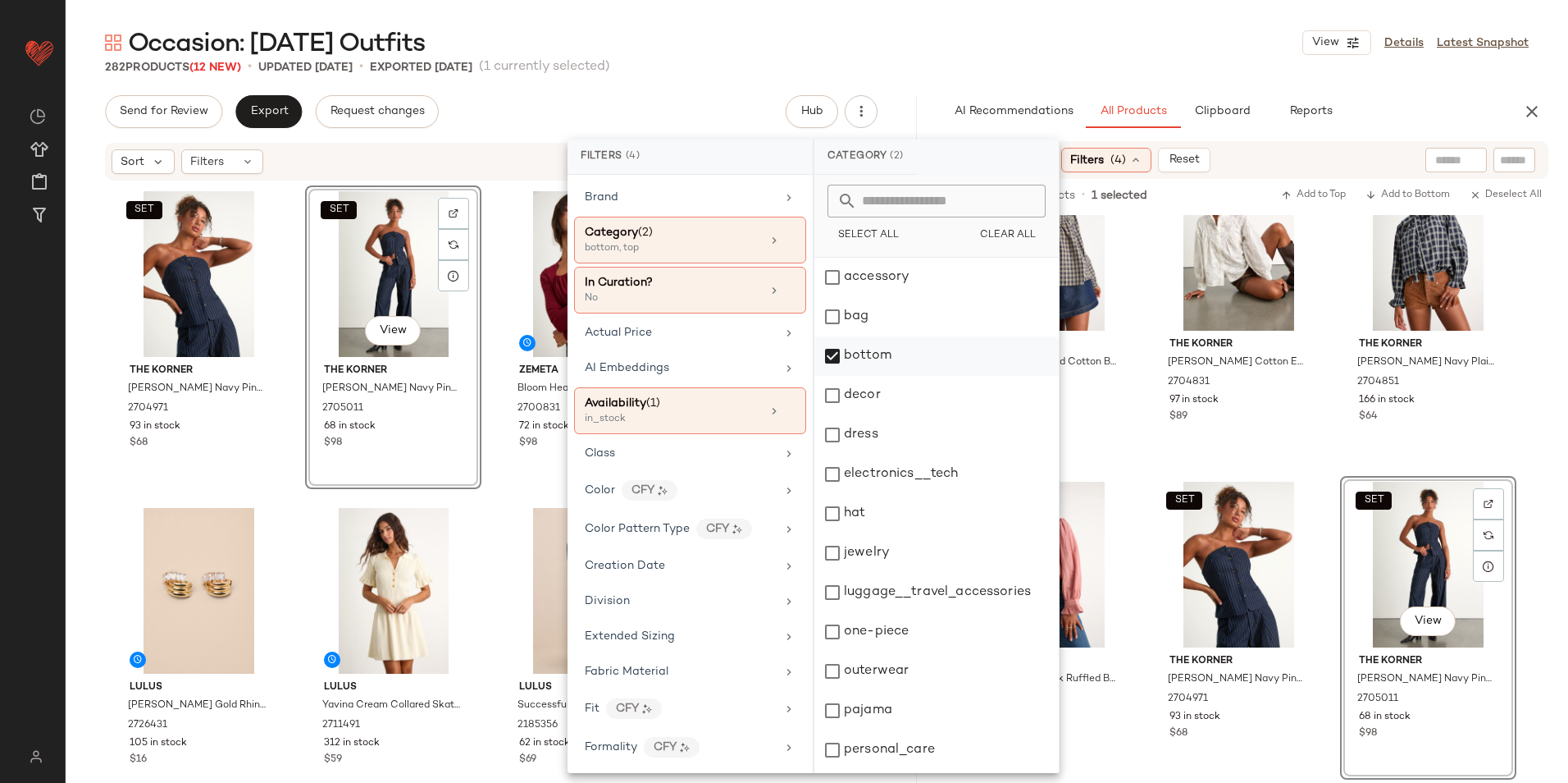
drag, startPoint x: 898, startPoint y: 360, endPoint x: 898, endPoint y: 373, distance: 13.0
click at [898, 375] on div "bottom" at bounding box center [937, 395] width 245 height 40
click at [889, 455] on div "dress" at bounding box center [937, 475] width 245 height 40
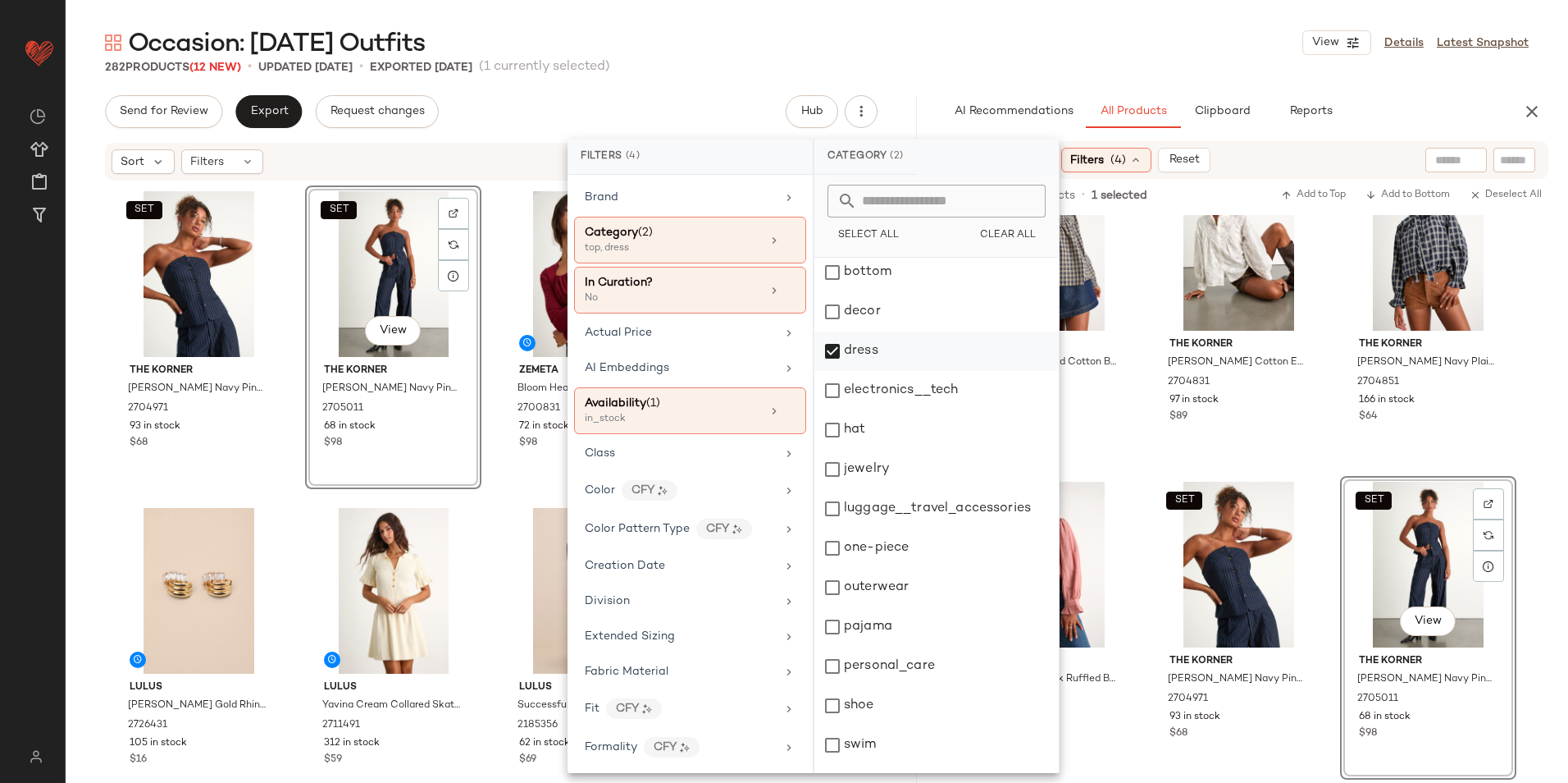
scroll to position [155, 0]
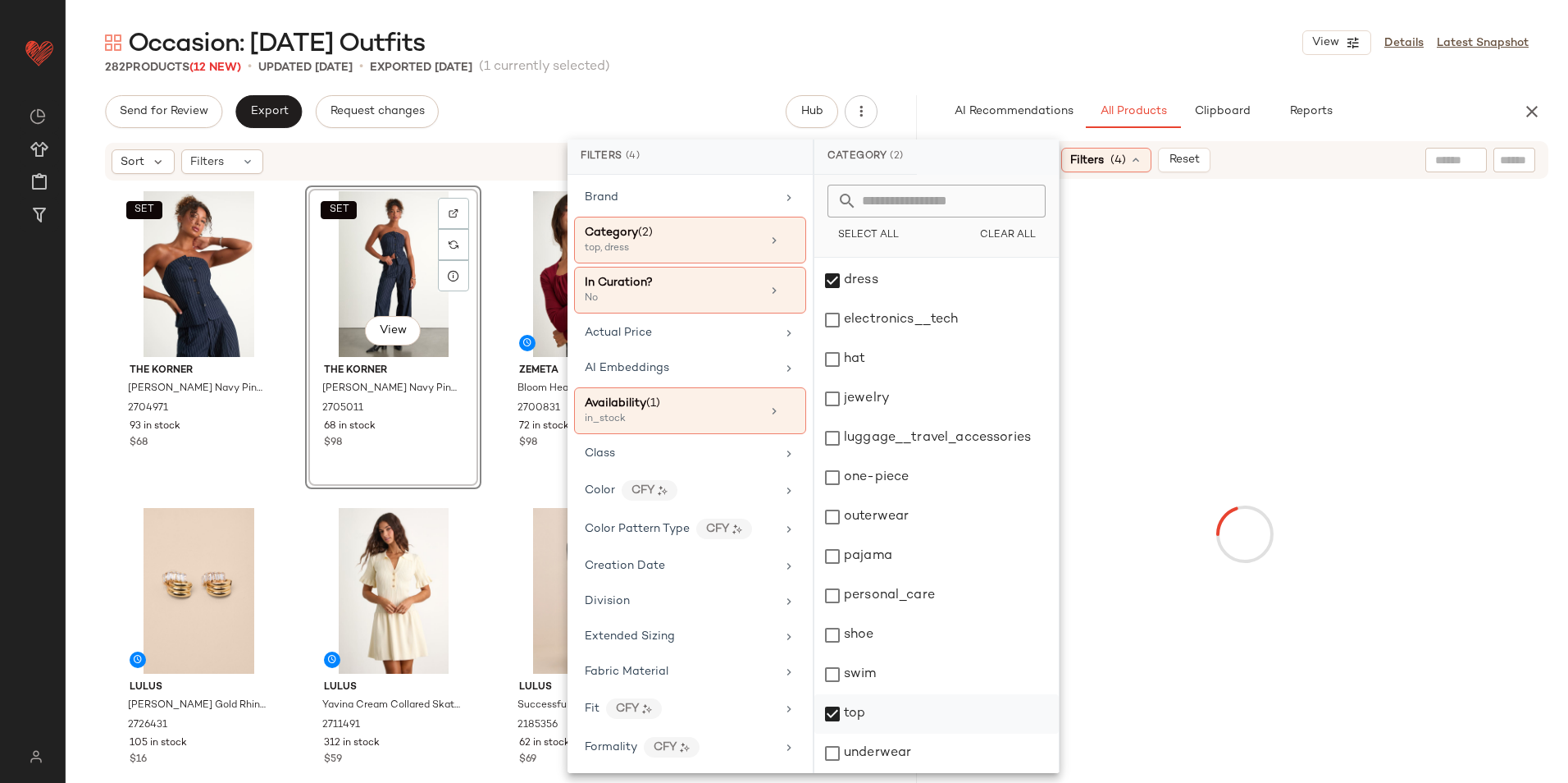
click at [871, 733] on div "top" at bounding box center [937, 753] width 245 height 40
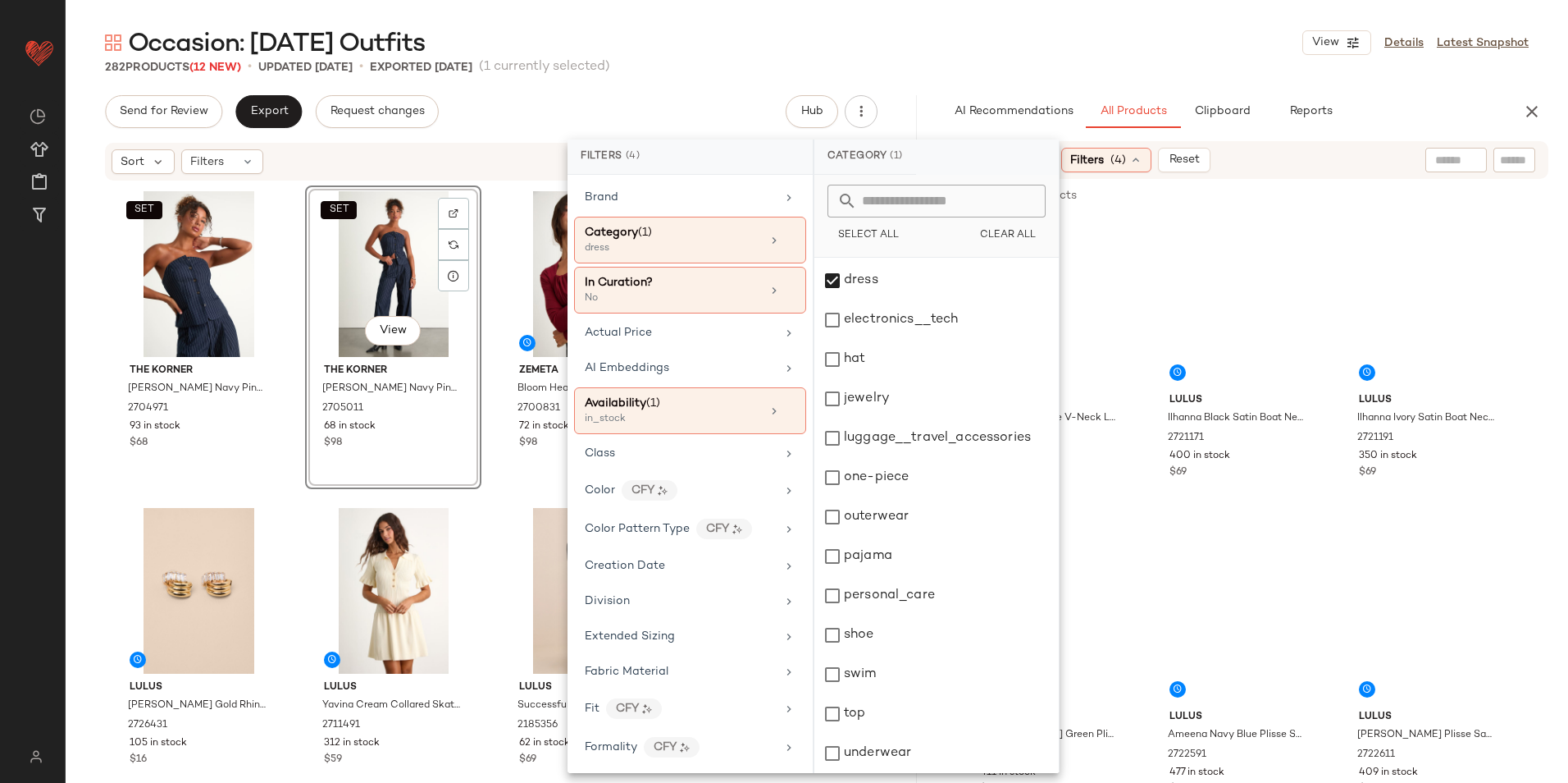
click at [1030, 52] on div "Occasion: [DATE] Outfits View Details Latest Snapshot" at bounding box center [817, 43] width 1503 height 33
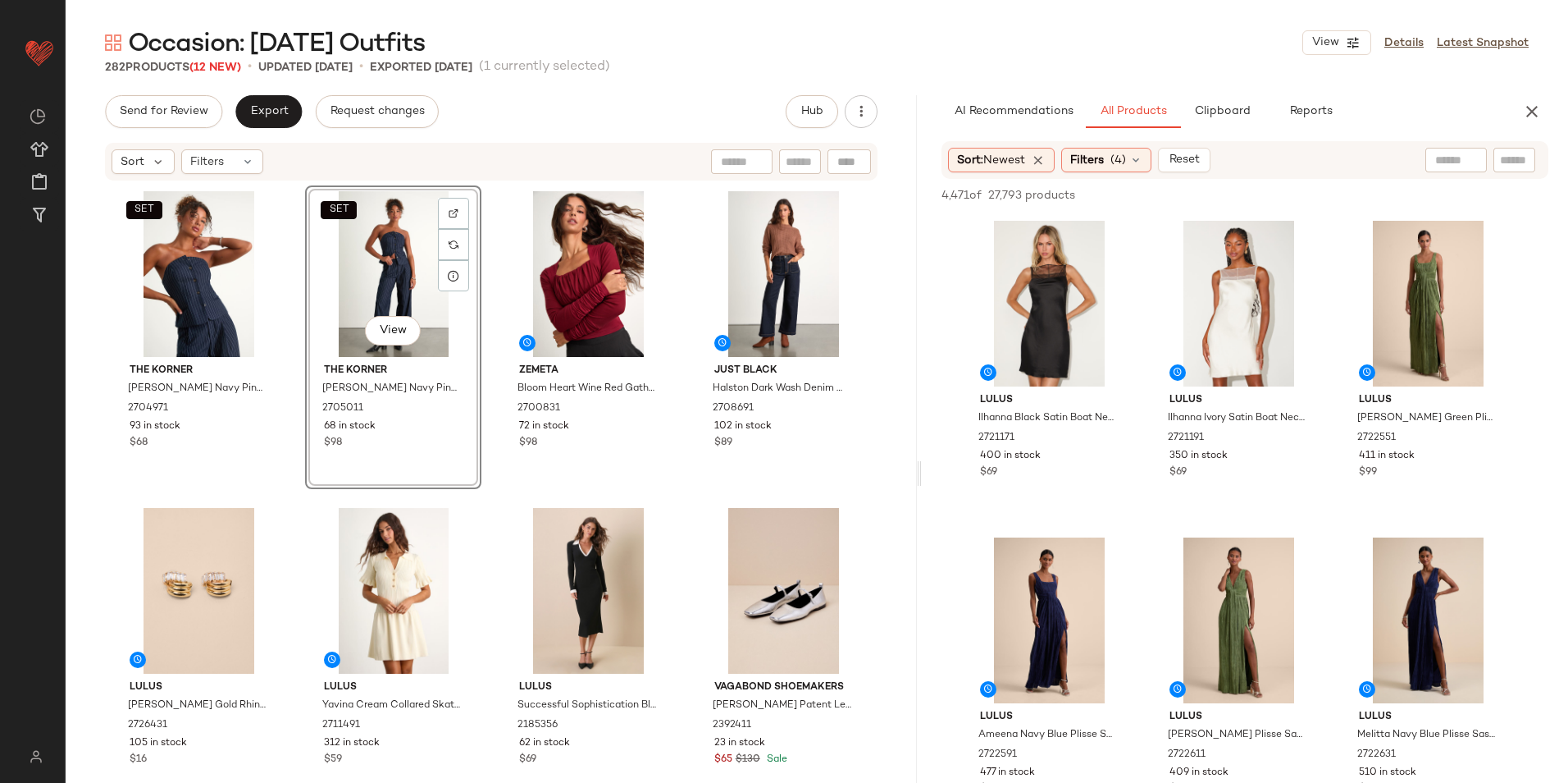
click at [1451, 161] on input "text" at bounding box center [1456, 160] width 42 height 17
type input "********"
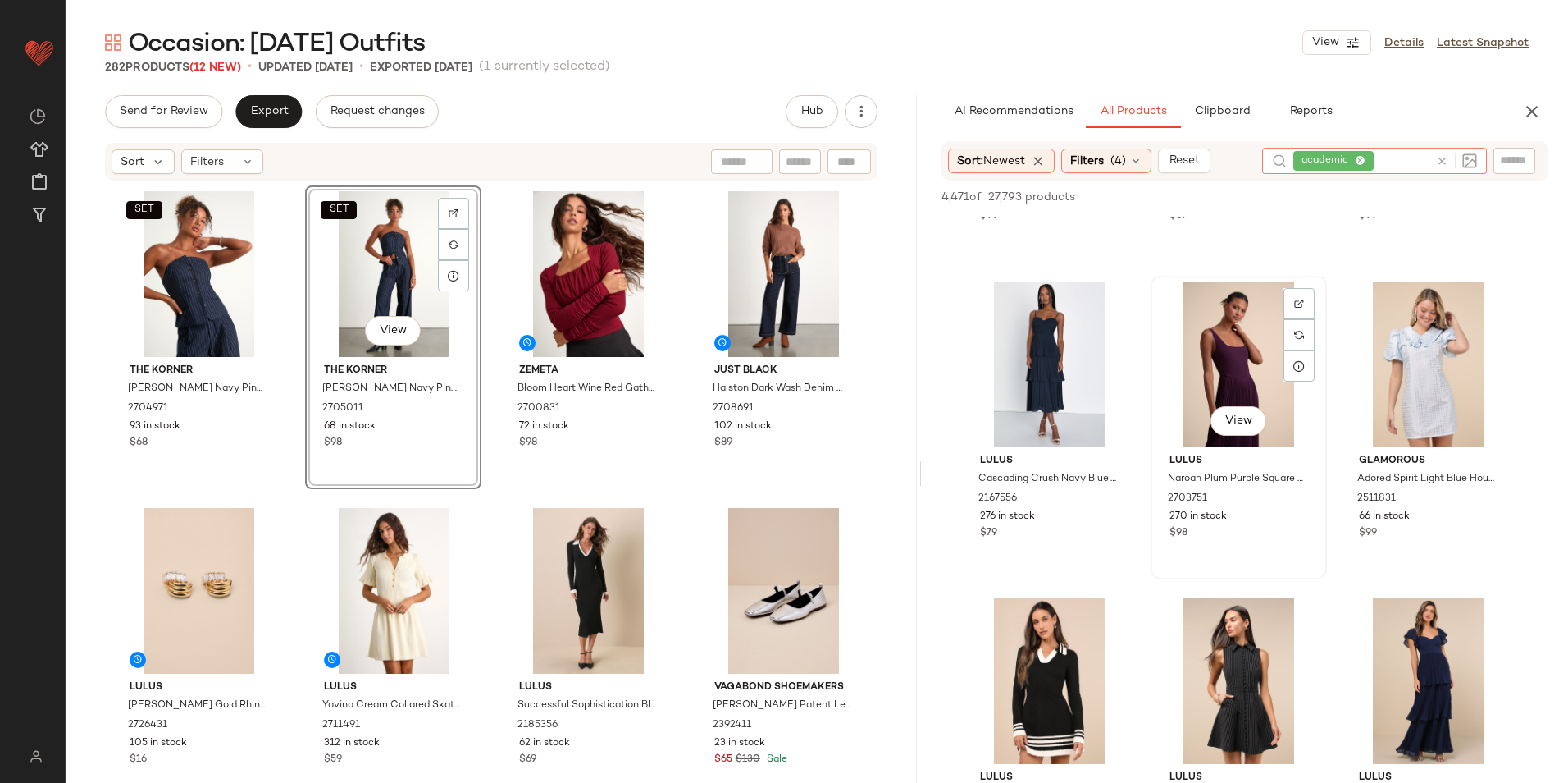
scroll to position [738, 0]
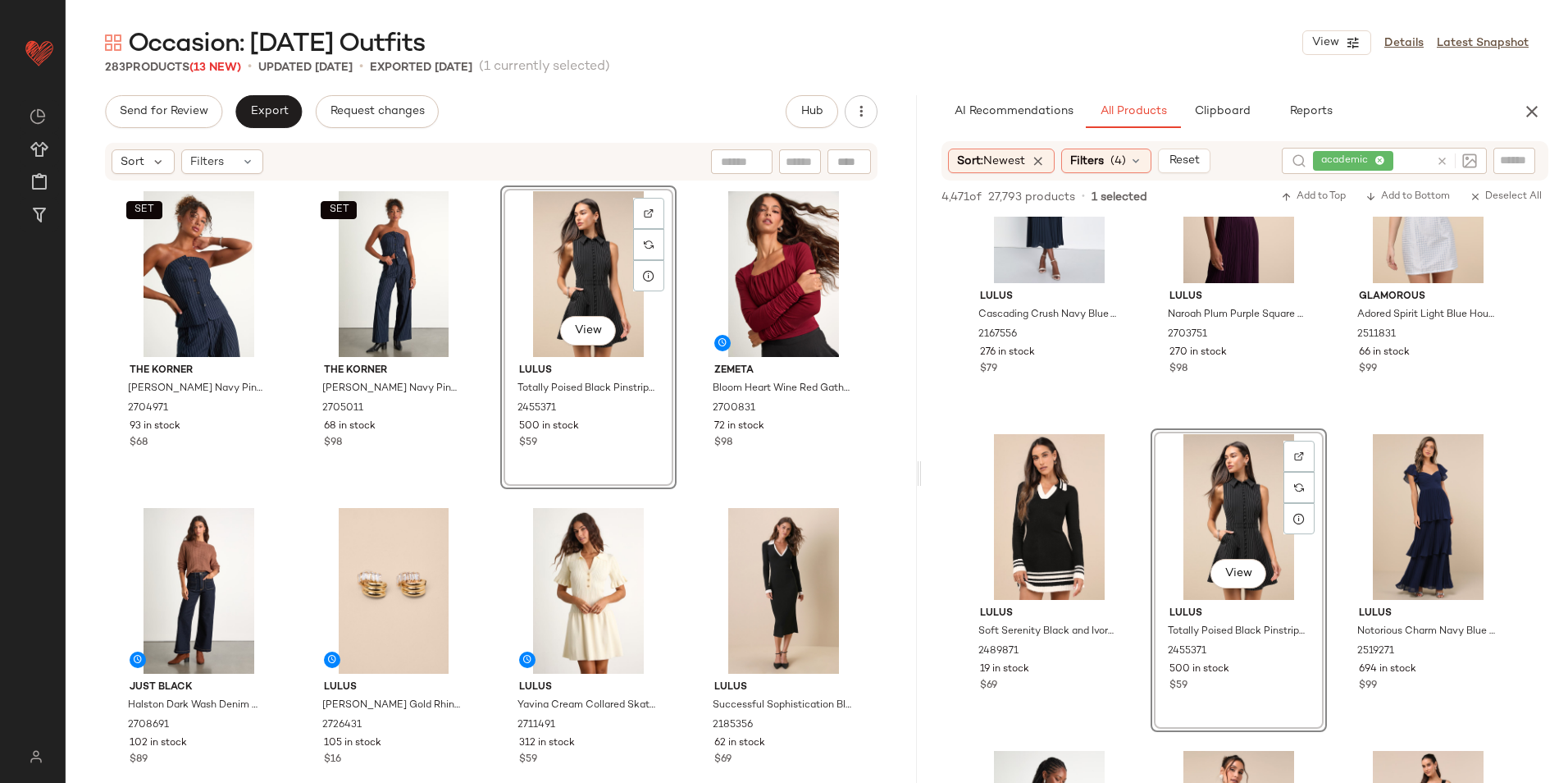
click at [1382, 155] on div "academic" at bounding box center [1371, 161] width 117 height 26
click at [1442, 169] on div at bounding box center [1454, 161] width 48 height 26
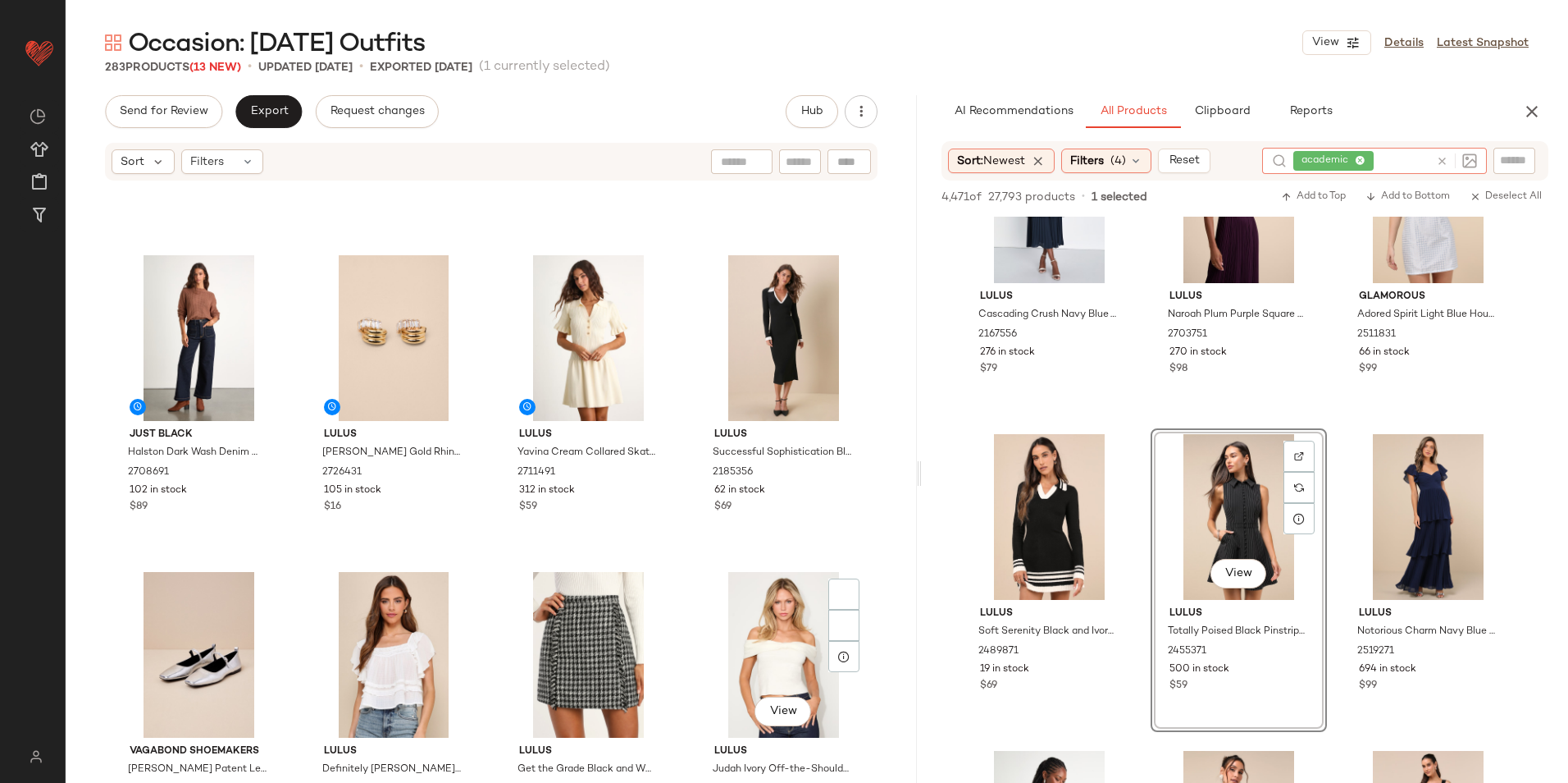
scroll to position [423, 0]
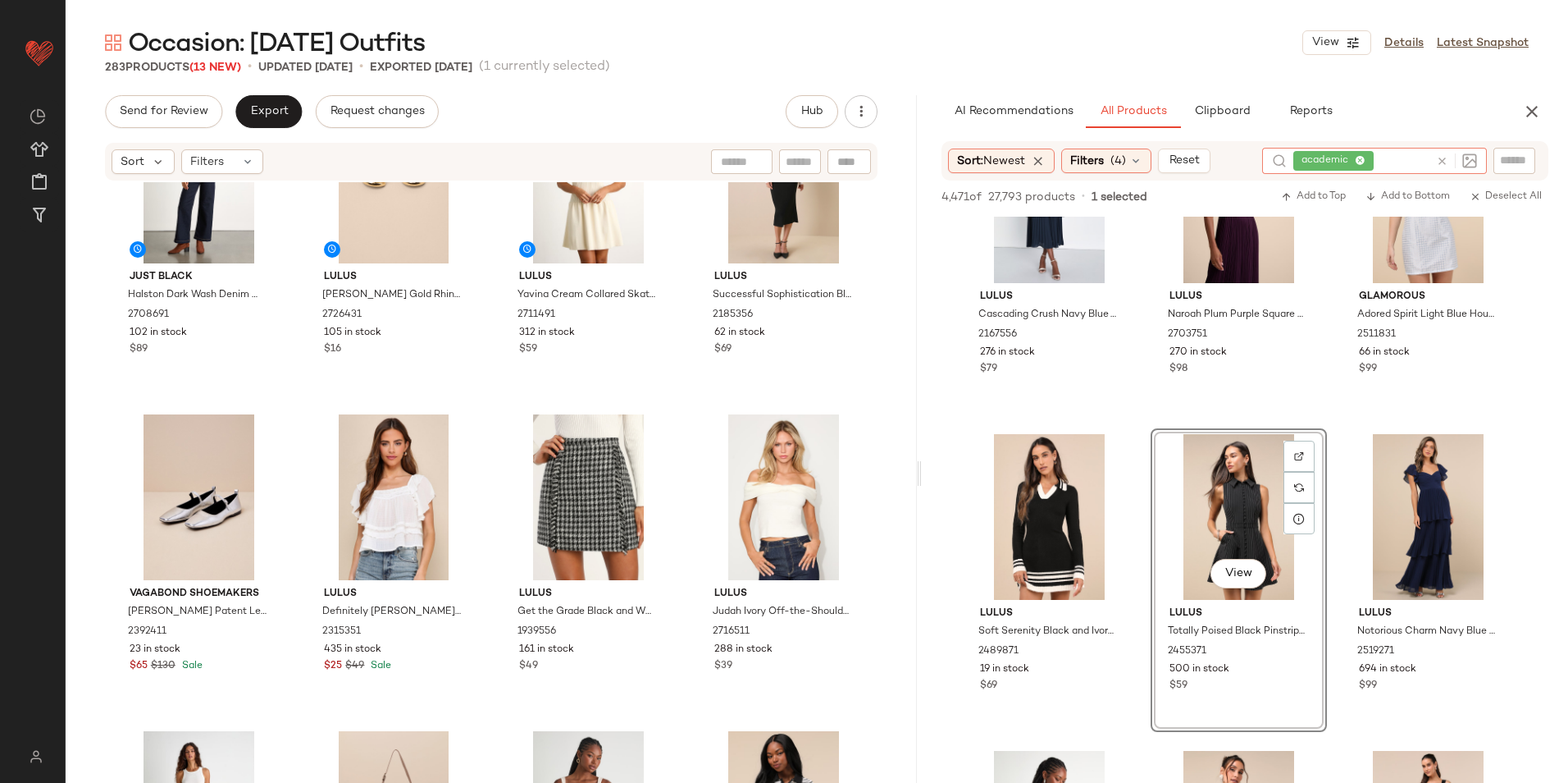
click at [1446, 159] on icon at bounding box center [1442, 161] width 12 height 12
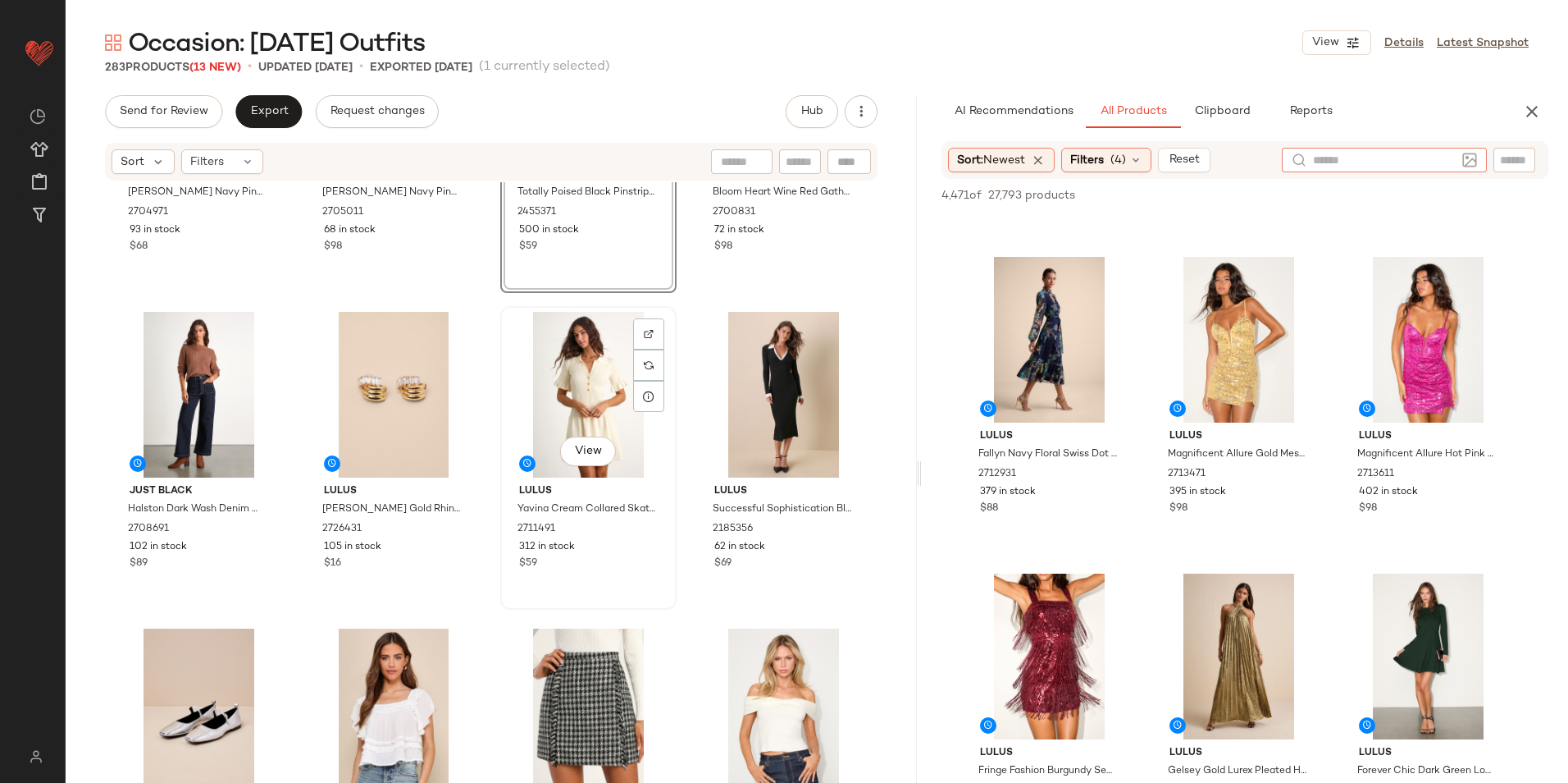
scroll to position [0, 0]
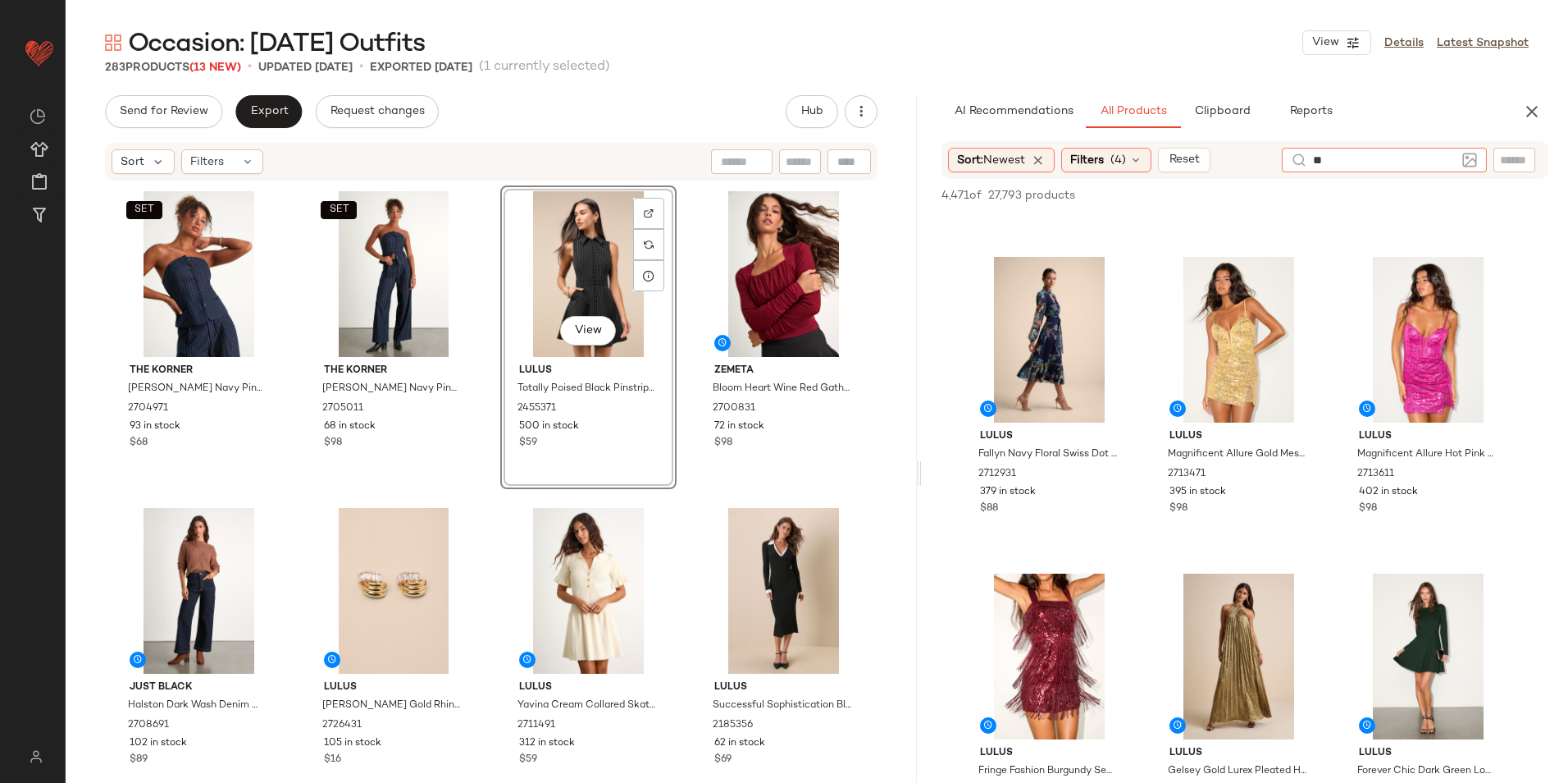
type input "***"
click at [1113, 165] on div "Filters (4)" at bounding box center [1106, 161] width 90 height 25
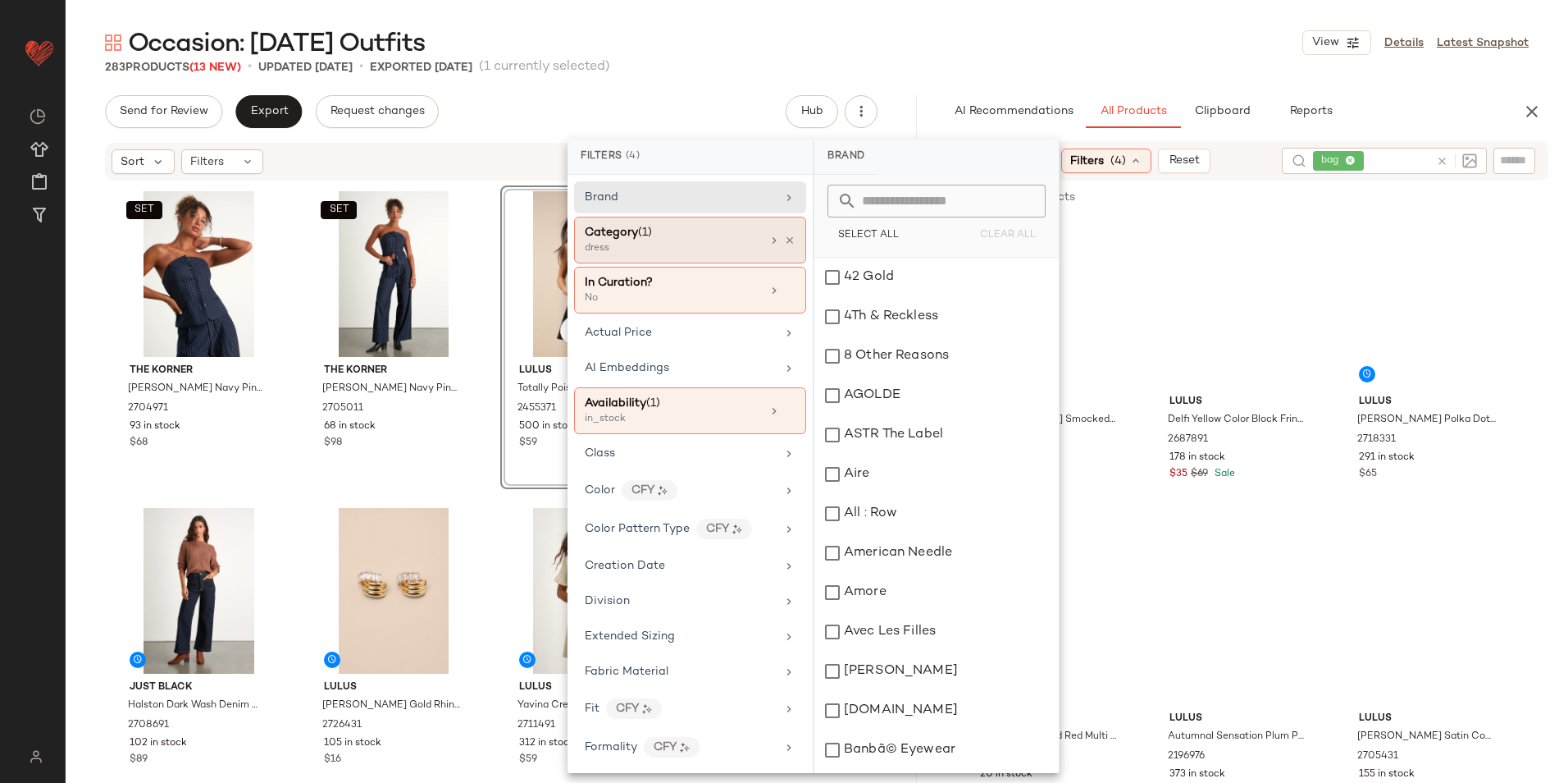
click at [699, 254] on div "dress" at bounding box center [667, 249] width 164 height 15
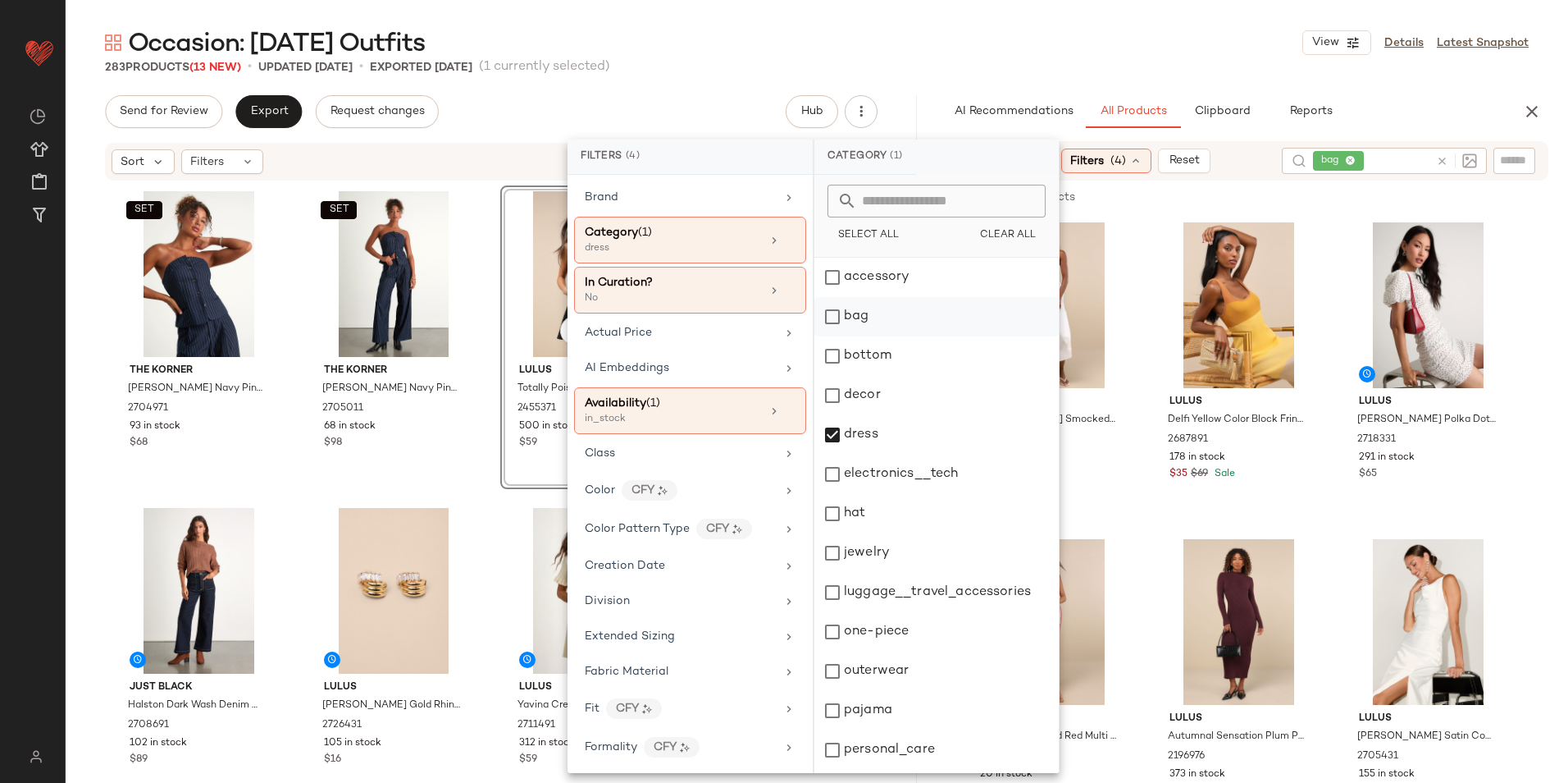
click at [890, 337] on div "bag" at bounding box center [937, 356] width 245 height 40
click at [884, 455] on div "dress" at bounding box center [937, 475] width 245 height 40
click at [991, 48] on div "Occasion: [DATE] Outfits View Details Latest Snapshot" at bounding box center [817, 43] width 1503 height 33
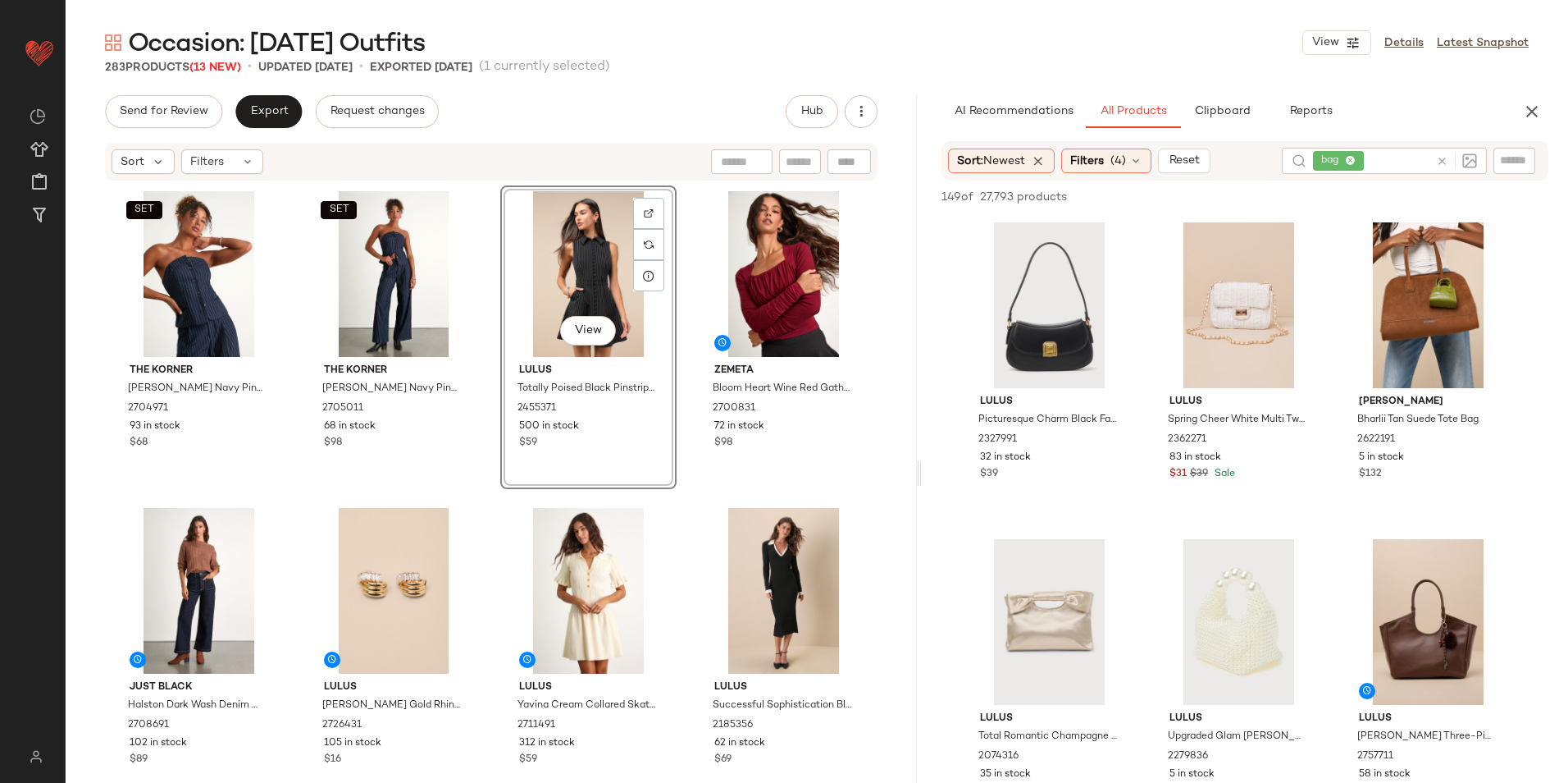
click at [1183, 34] on div "Occasion: [DATE] Outfits View Details Latest Snapshot" at bounding box center [817, 43] width 1503 height 33
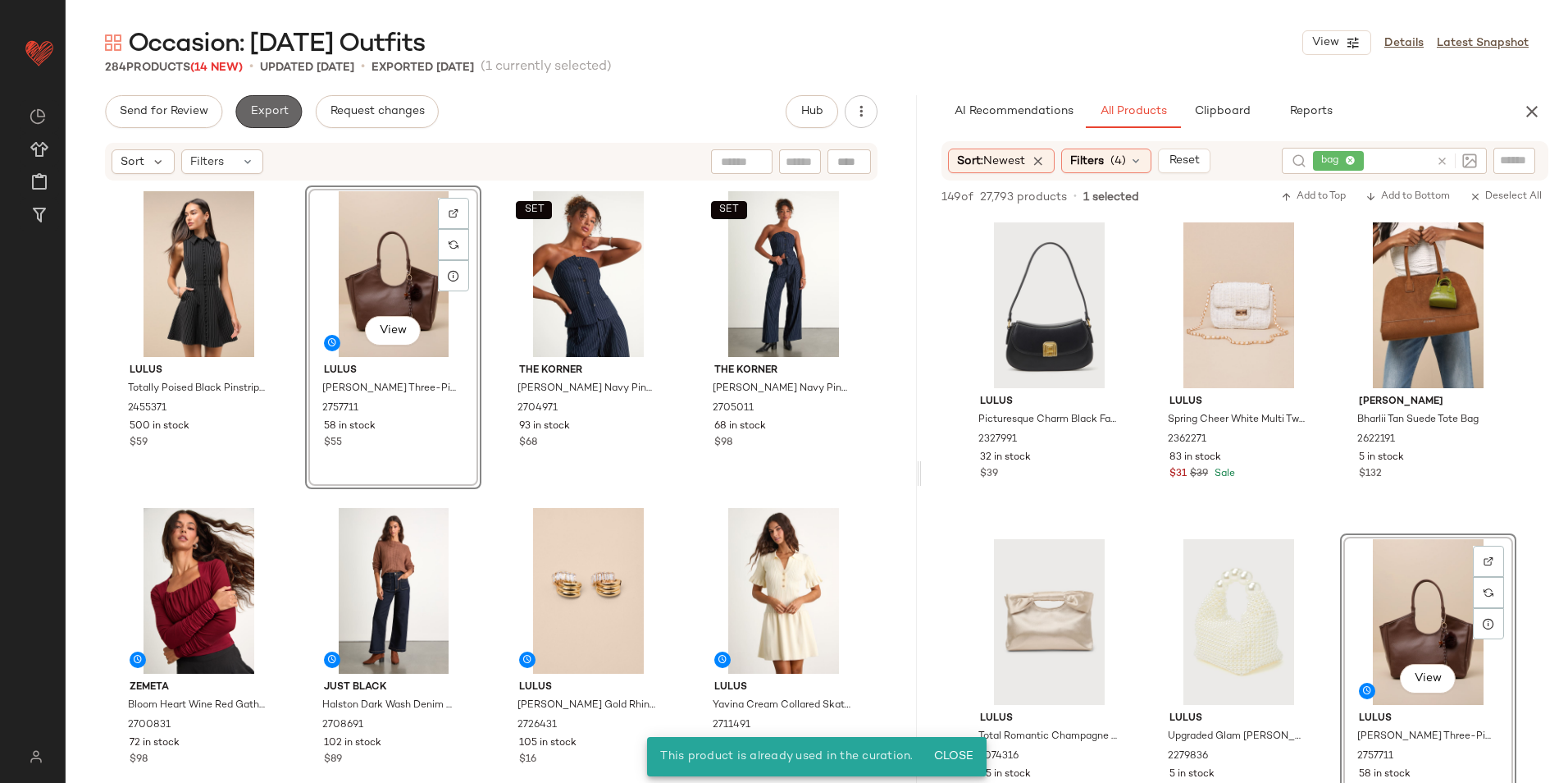
click at [265, 111] on span "Export" at bounding box center [269, 112] width 39 height 13
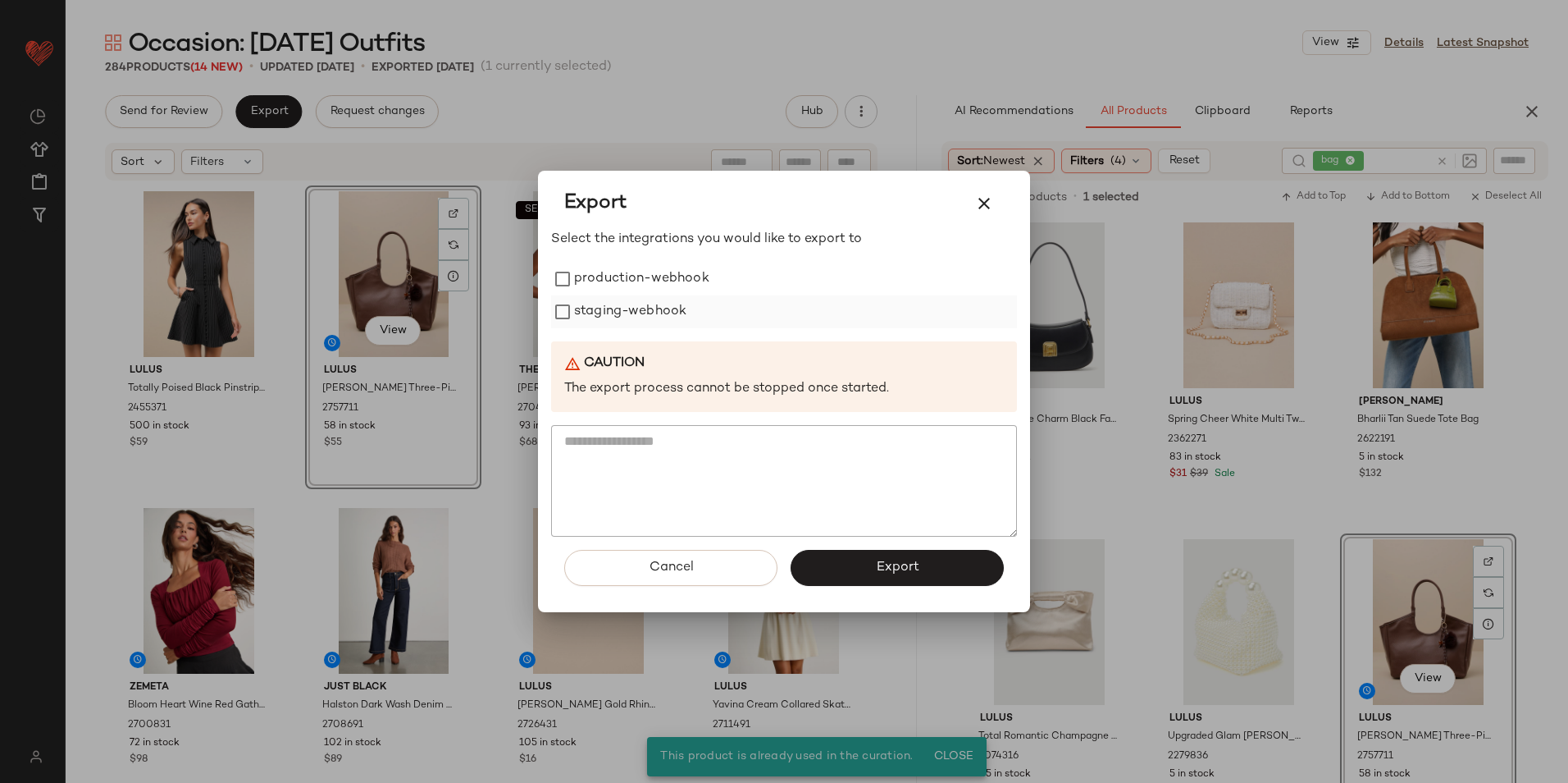
drag, startPoint x: 577, startPoint y: 283, endPoint x: 587, endPoint y: 313, distance: 31.6
click at [577, 282] on label "production-webhook" at bounding box center [642, 279] width 136 height 33
click at [593, 327] on label "staging-webhook" at bounding box center [631, 312] width 112 height 33
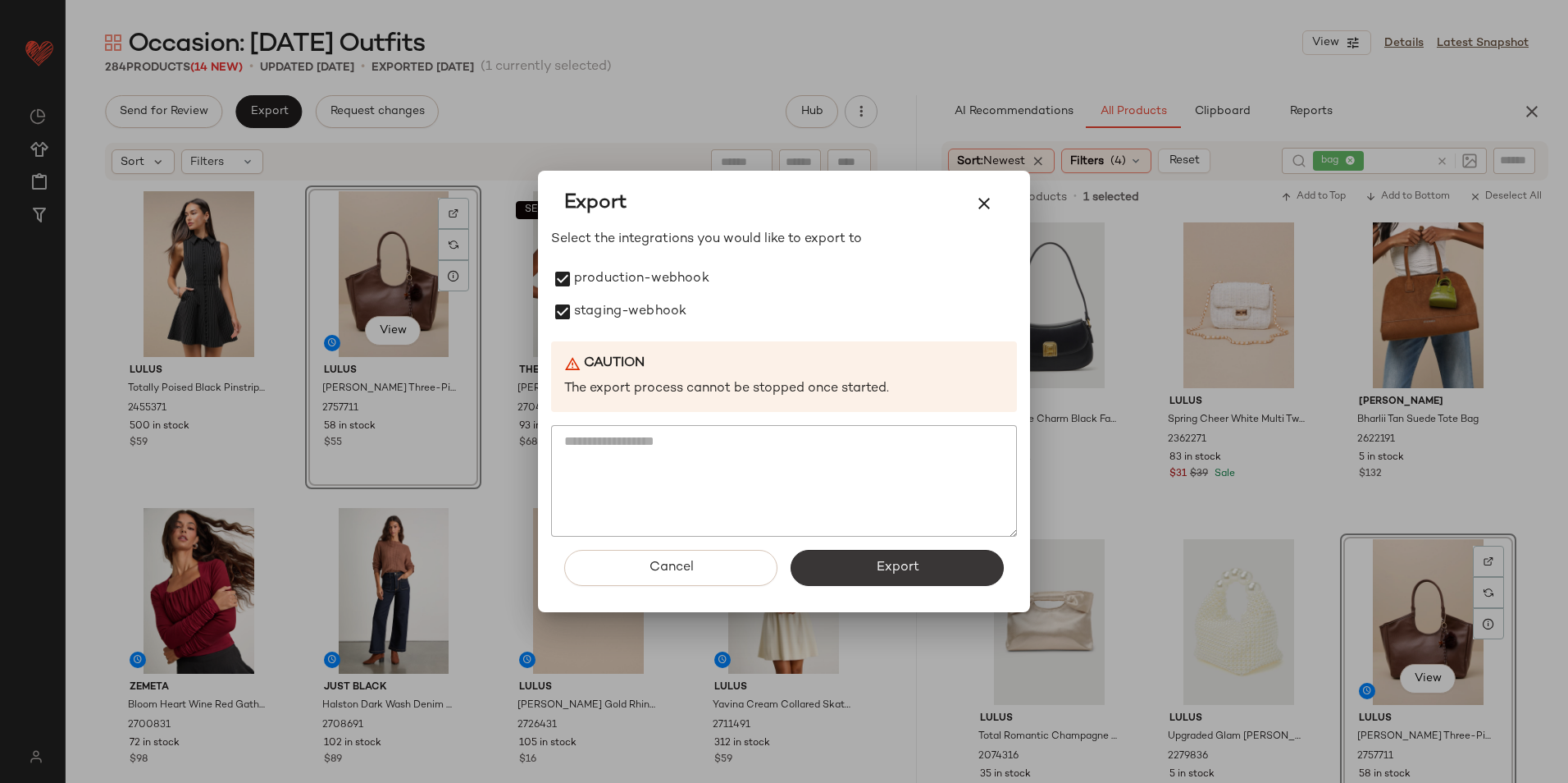
click at [886, 568] on span "Export" at bounding box center [897, 567] width 44 height 16
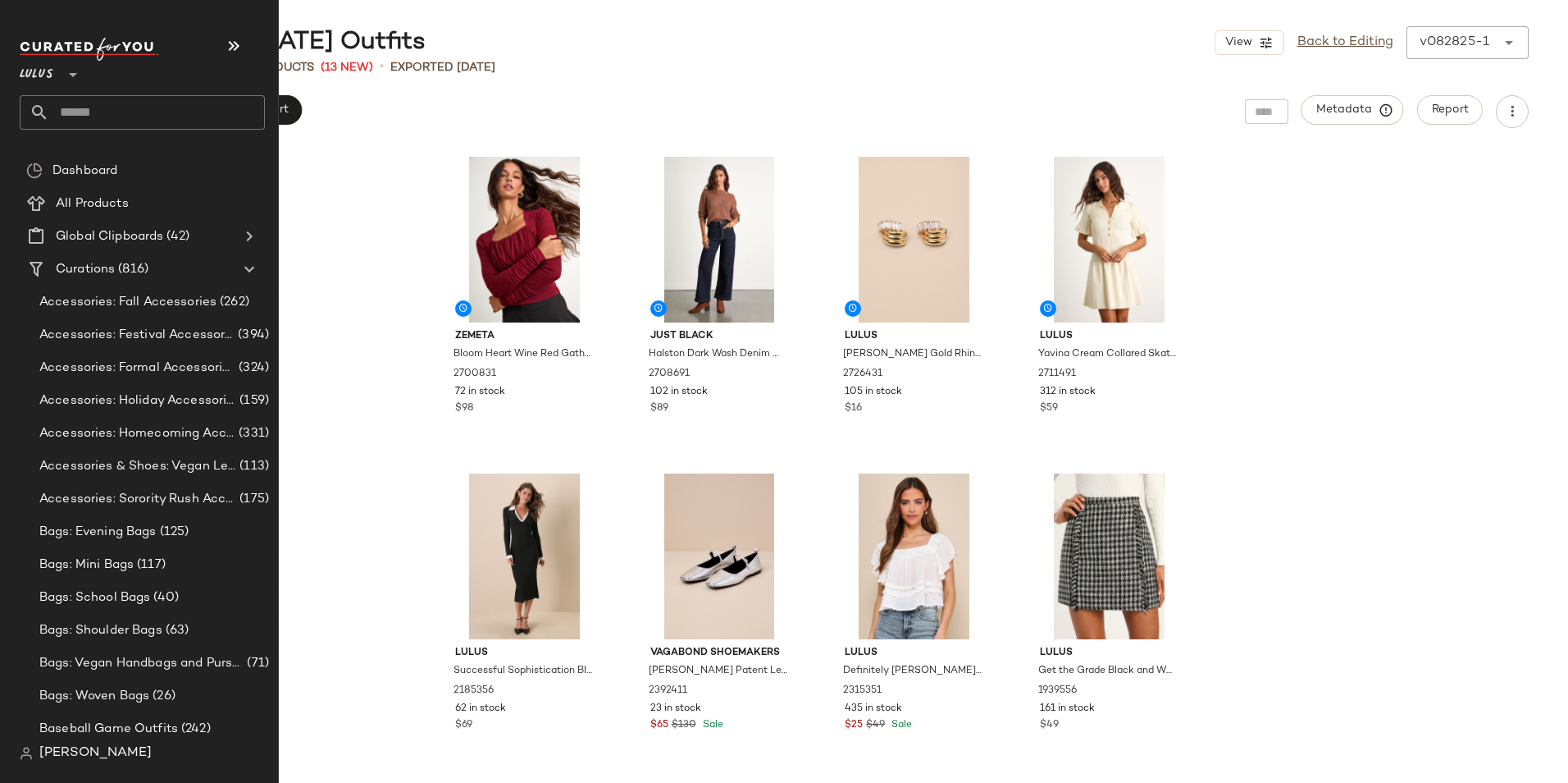
click at [78, 119] on input "text" at bounding box center [157, 112] width 216 height 35
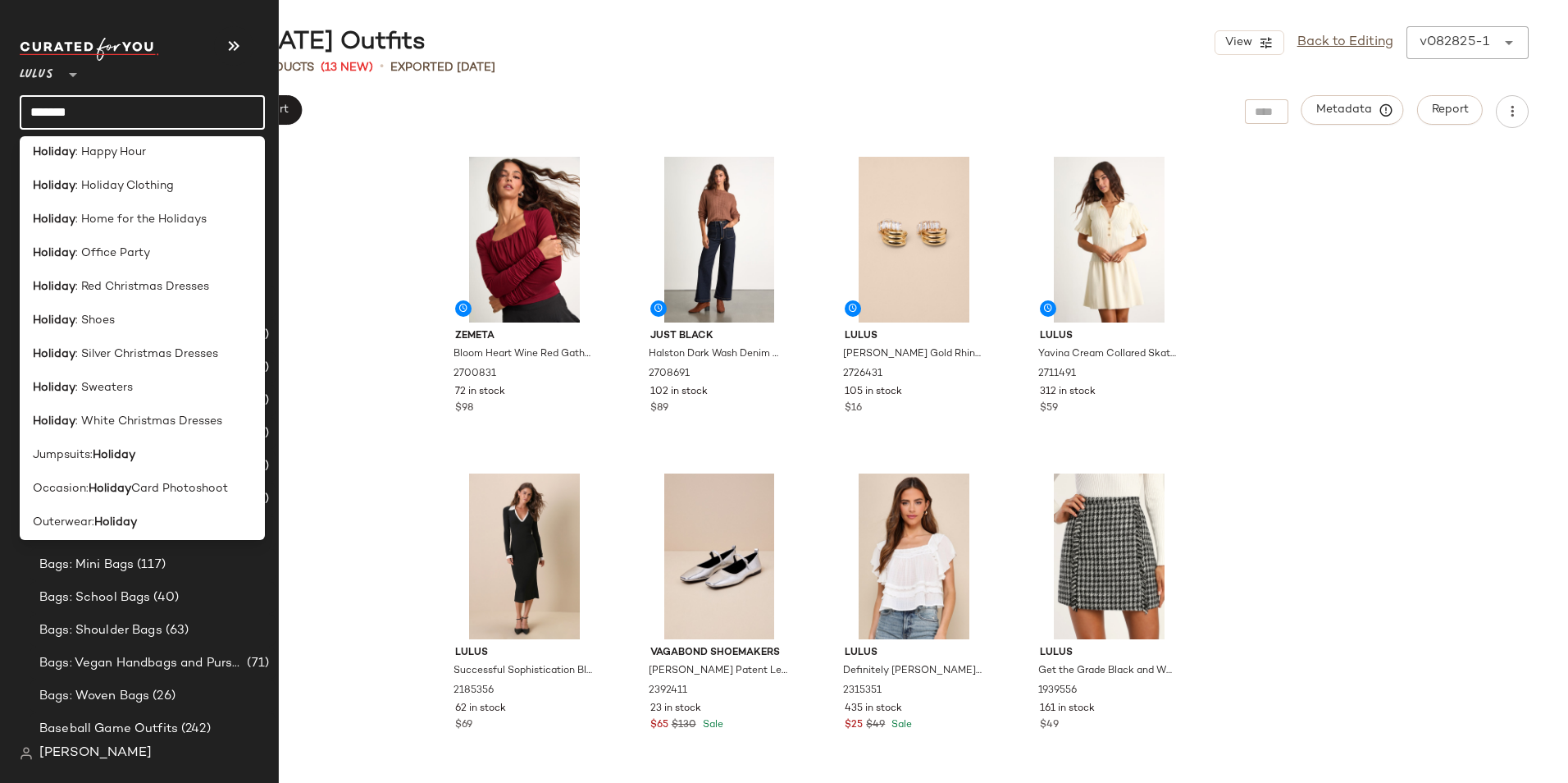
scroll to position [417, 0]
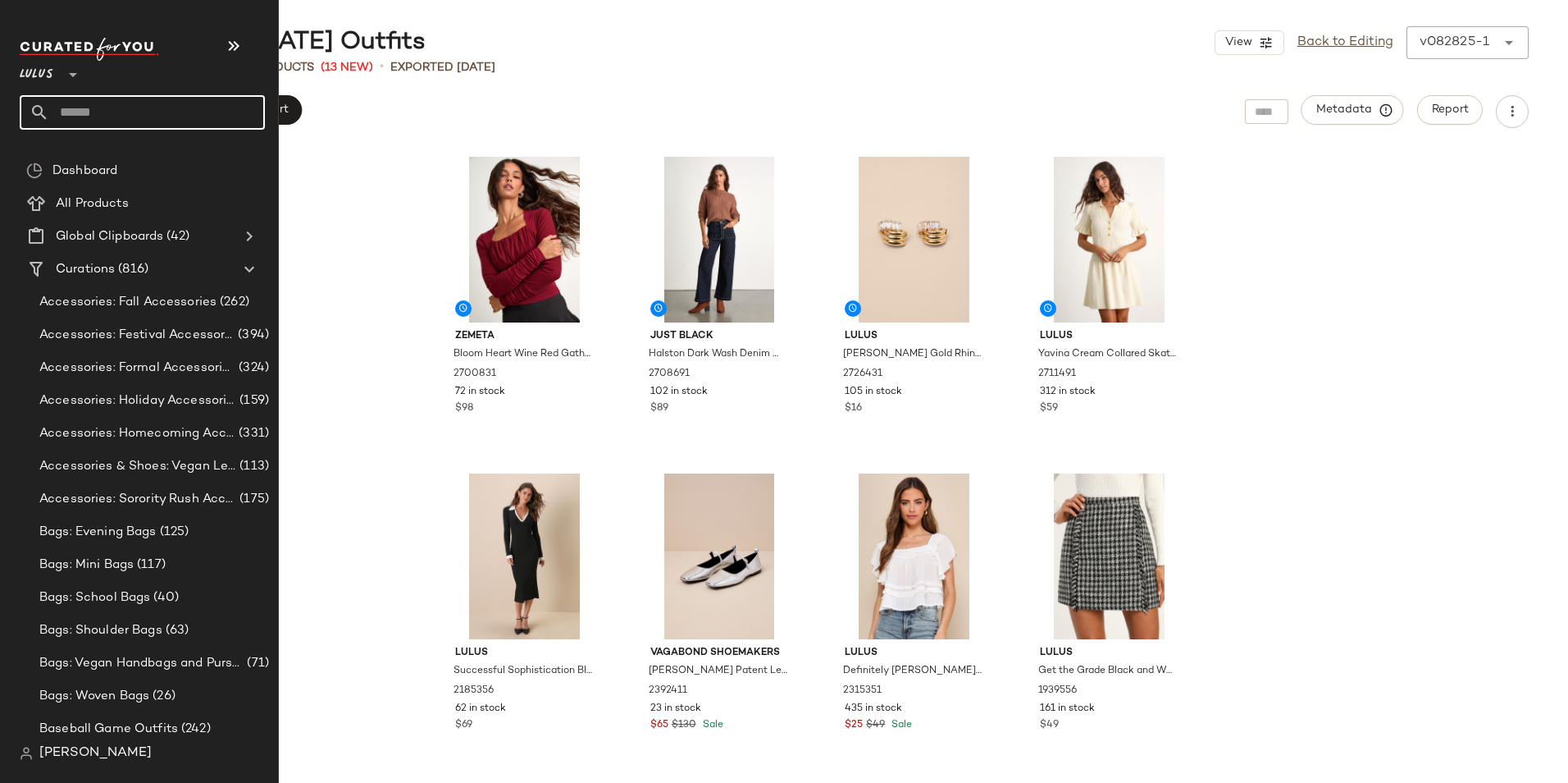
click at [116, 111] on input "text" at bounding box center [157, 112] width 216 height 35
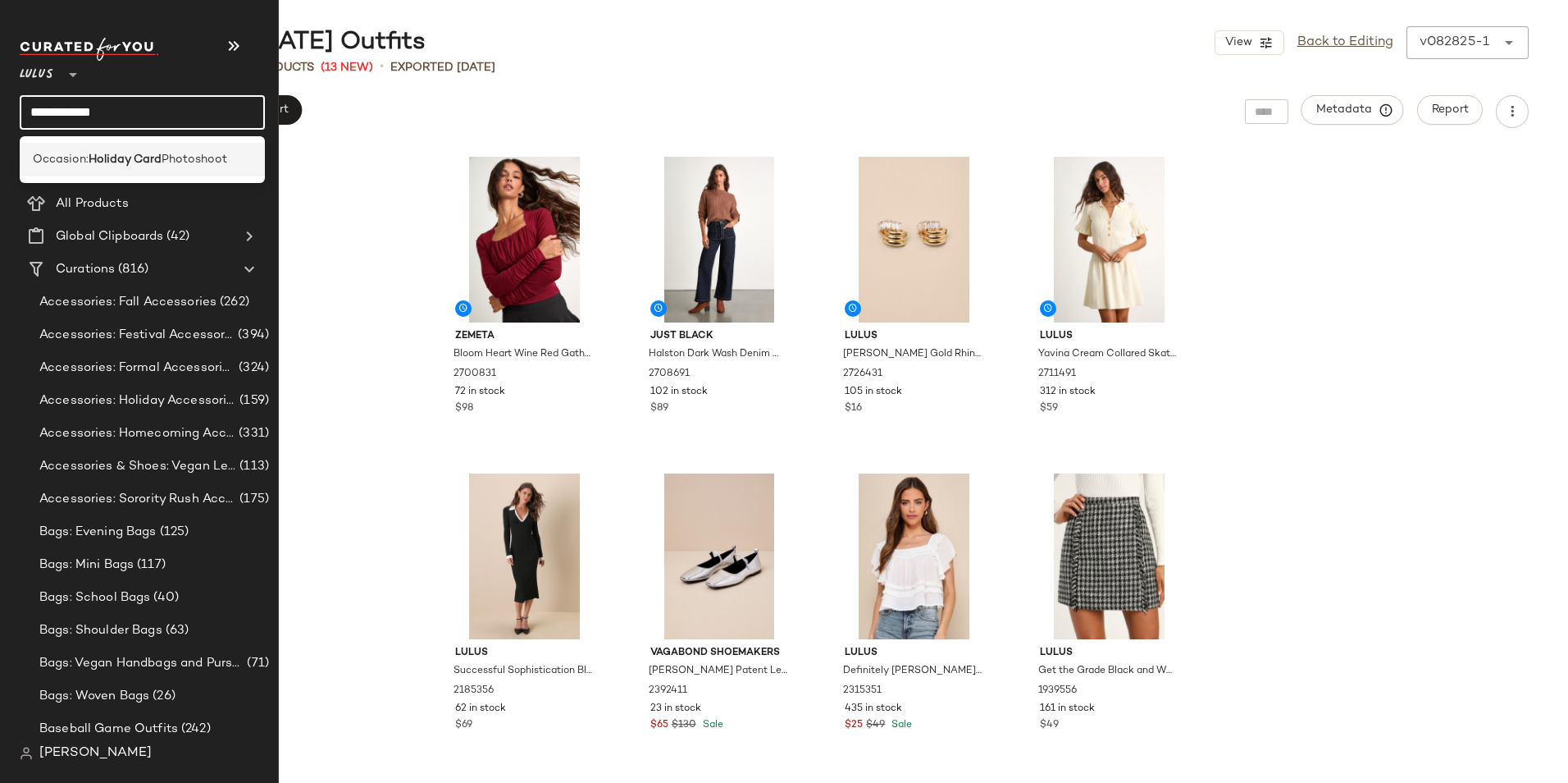
type input "**********"
click at [128, 155] on b "Holiday Card" at bounding box center [125, 160] width 73 height 17
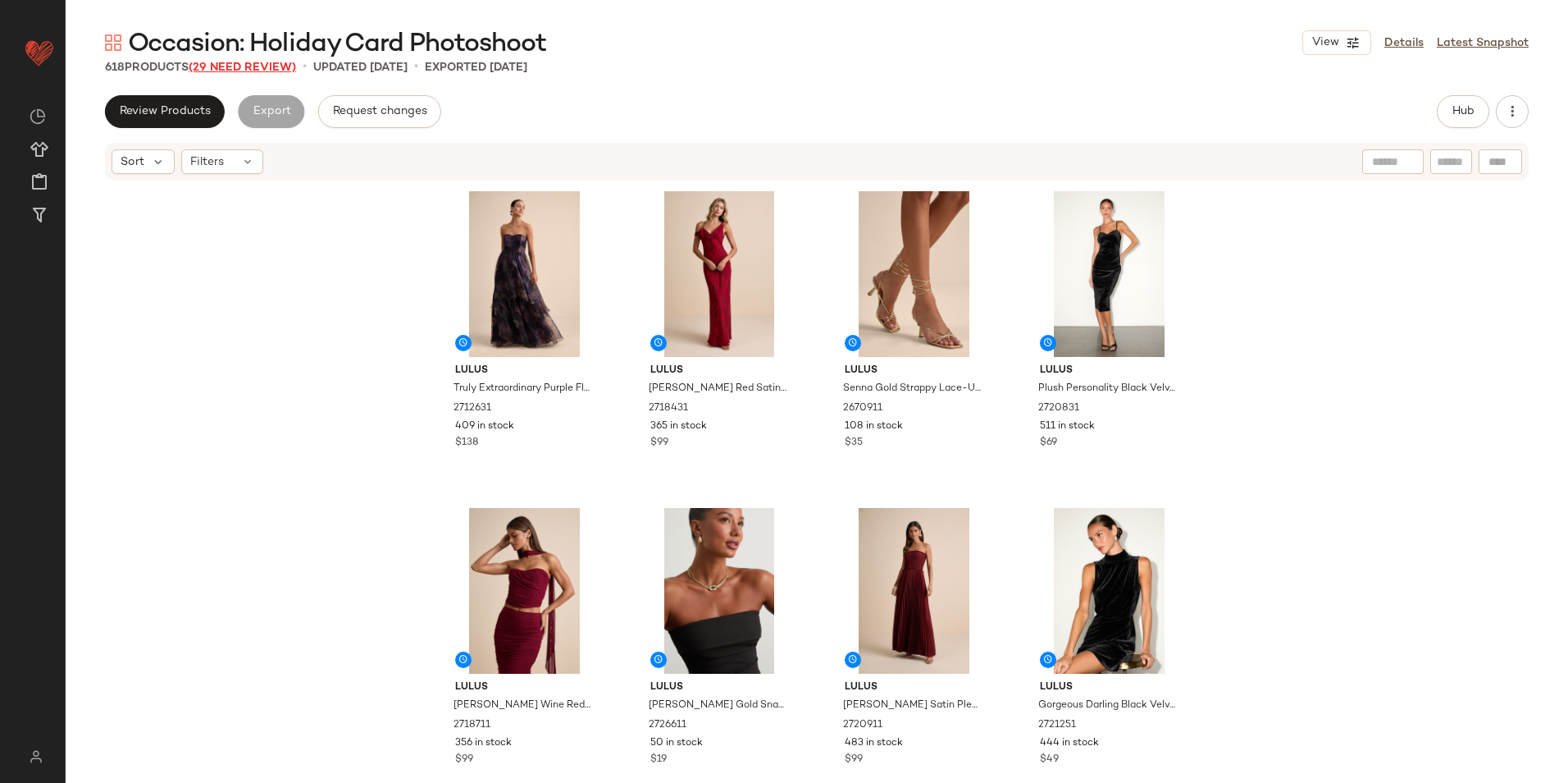
click at [228, 64] on span "(29 Need Review)" at bounding box center [242, 67] width 107 height 12
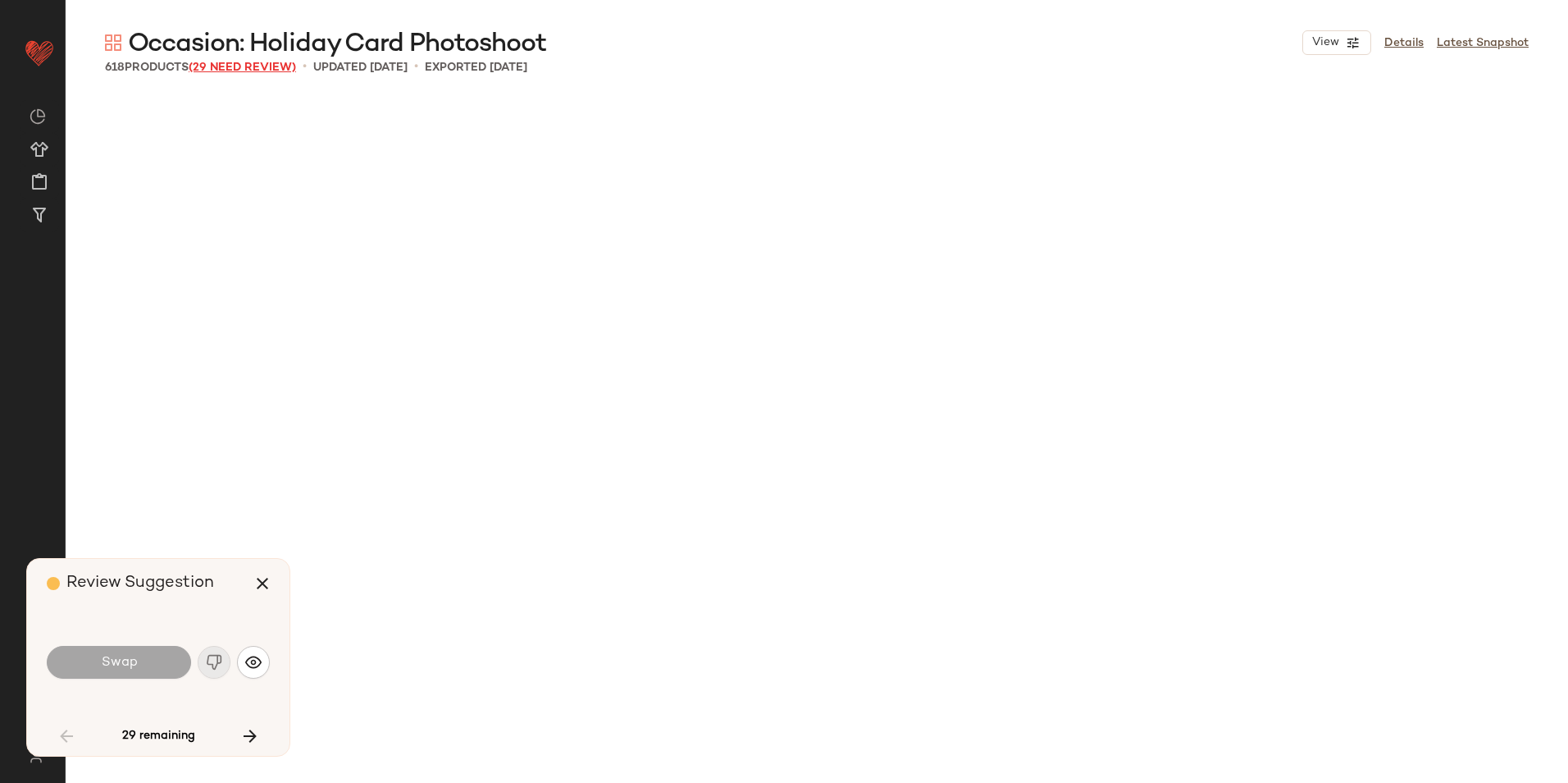
scroll to position [4117, 0]
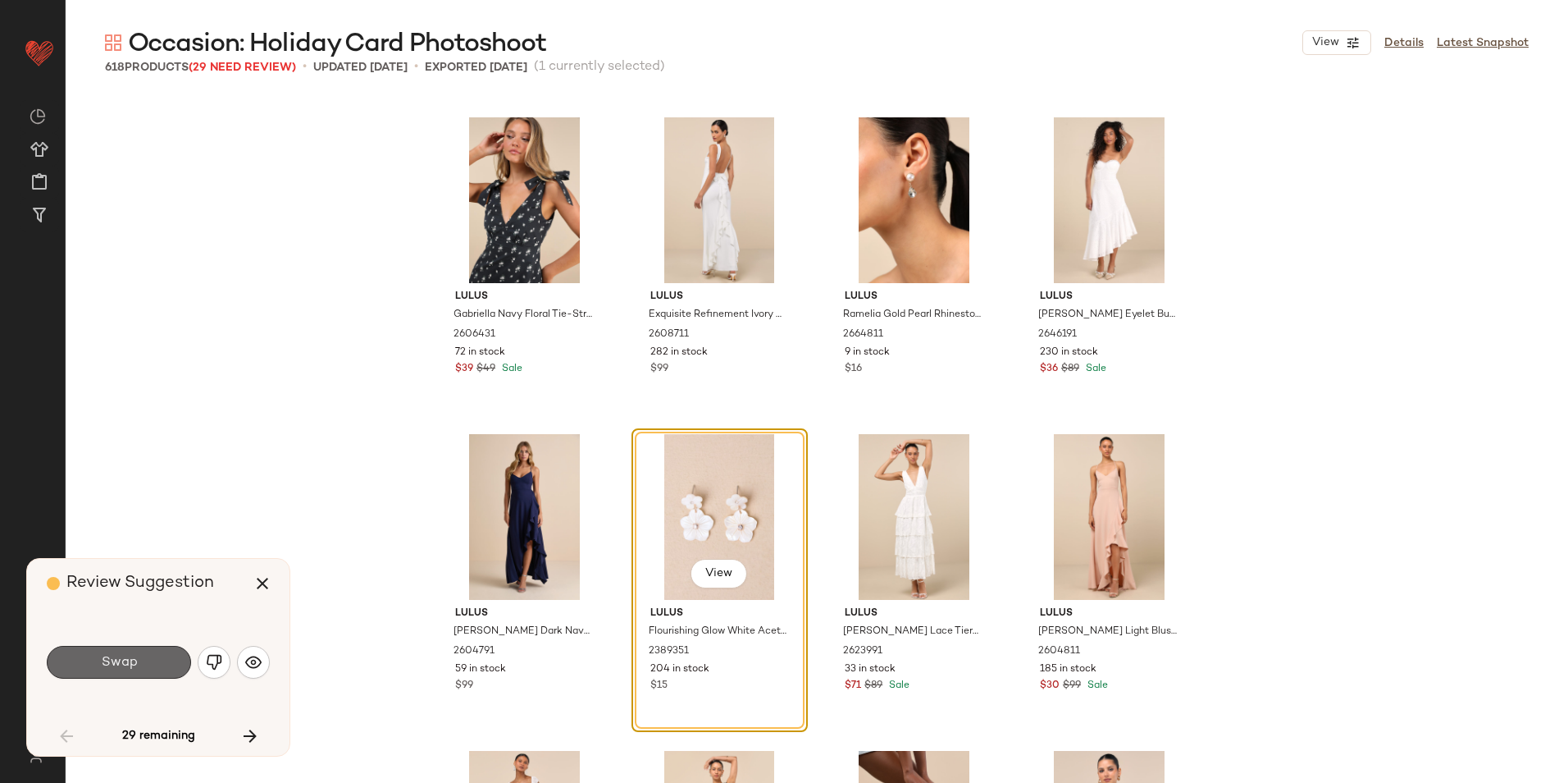
click at [155, 653] on button "Swap" at bounding box center [119, 662] width 145 height 33
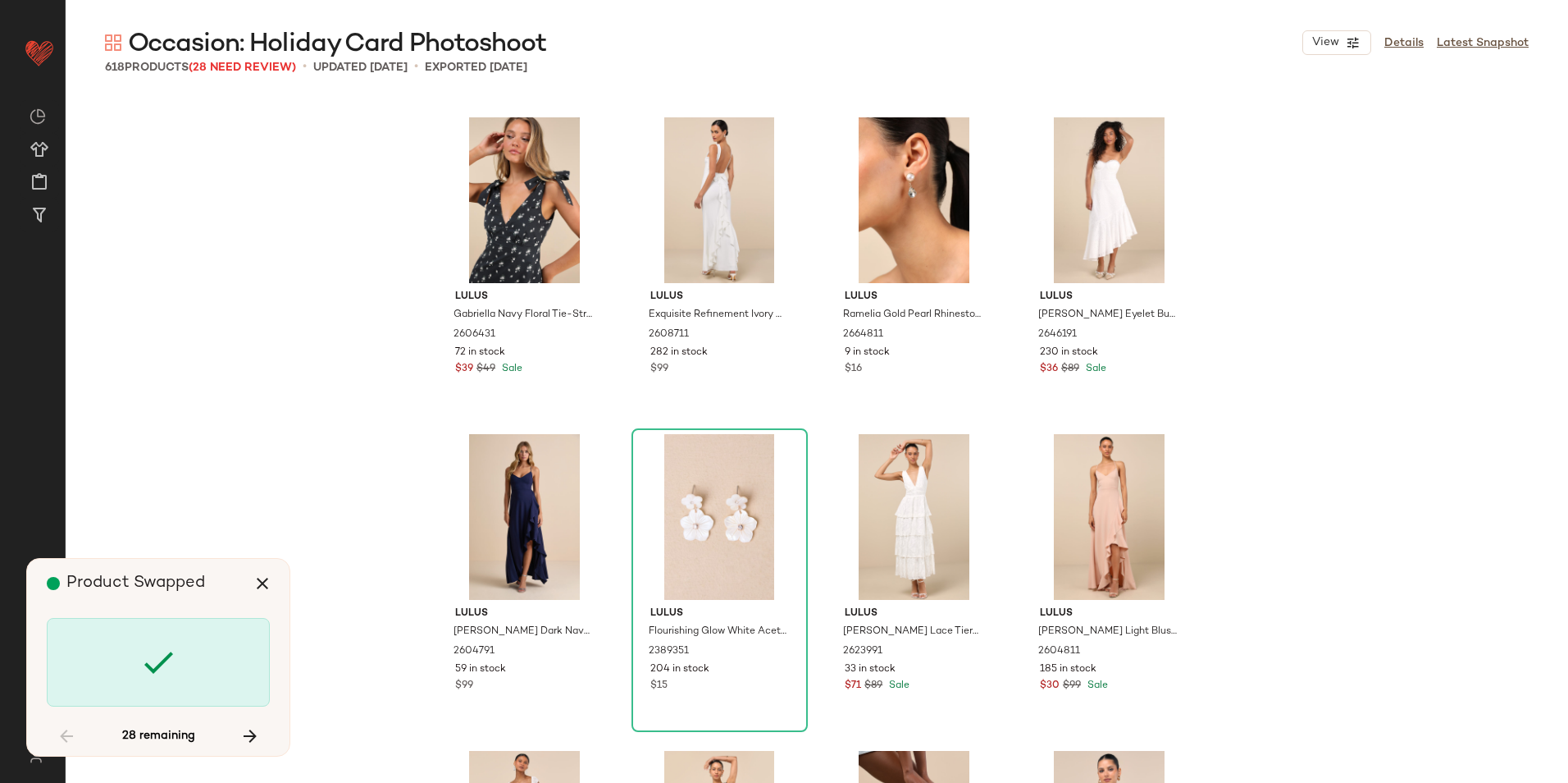
scroll to position [5384, 0]
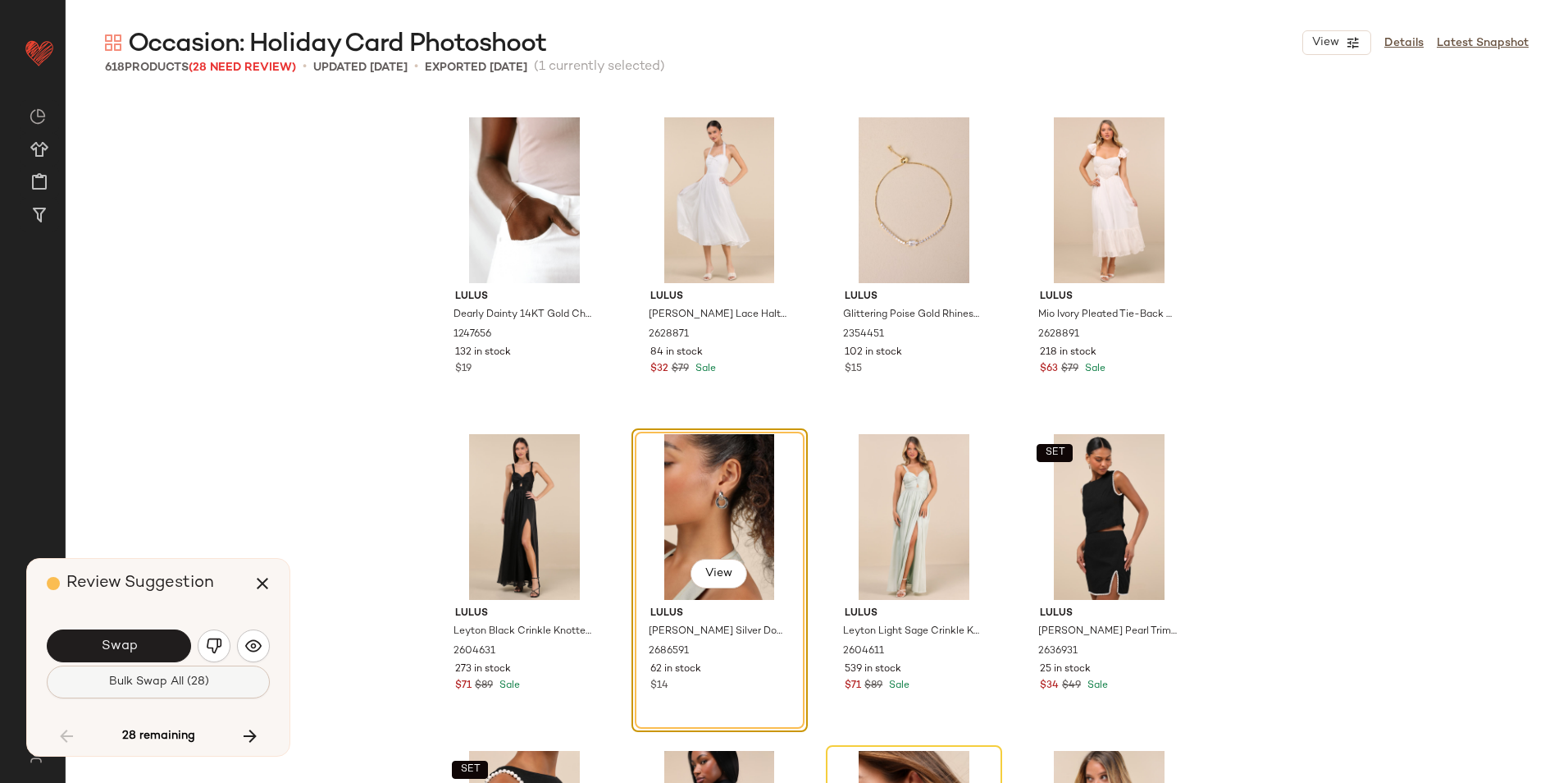
click at [229, 683] on button "Bulk Swap All (28)" at bounding box center [159, 682] width 223 height 33
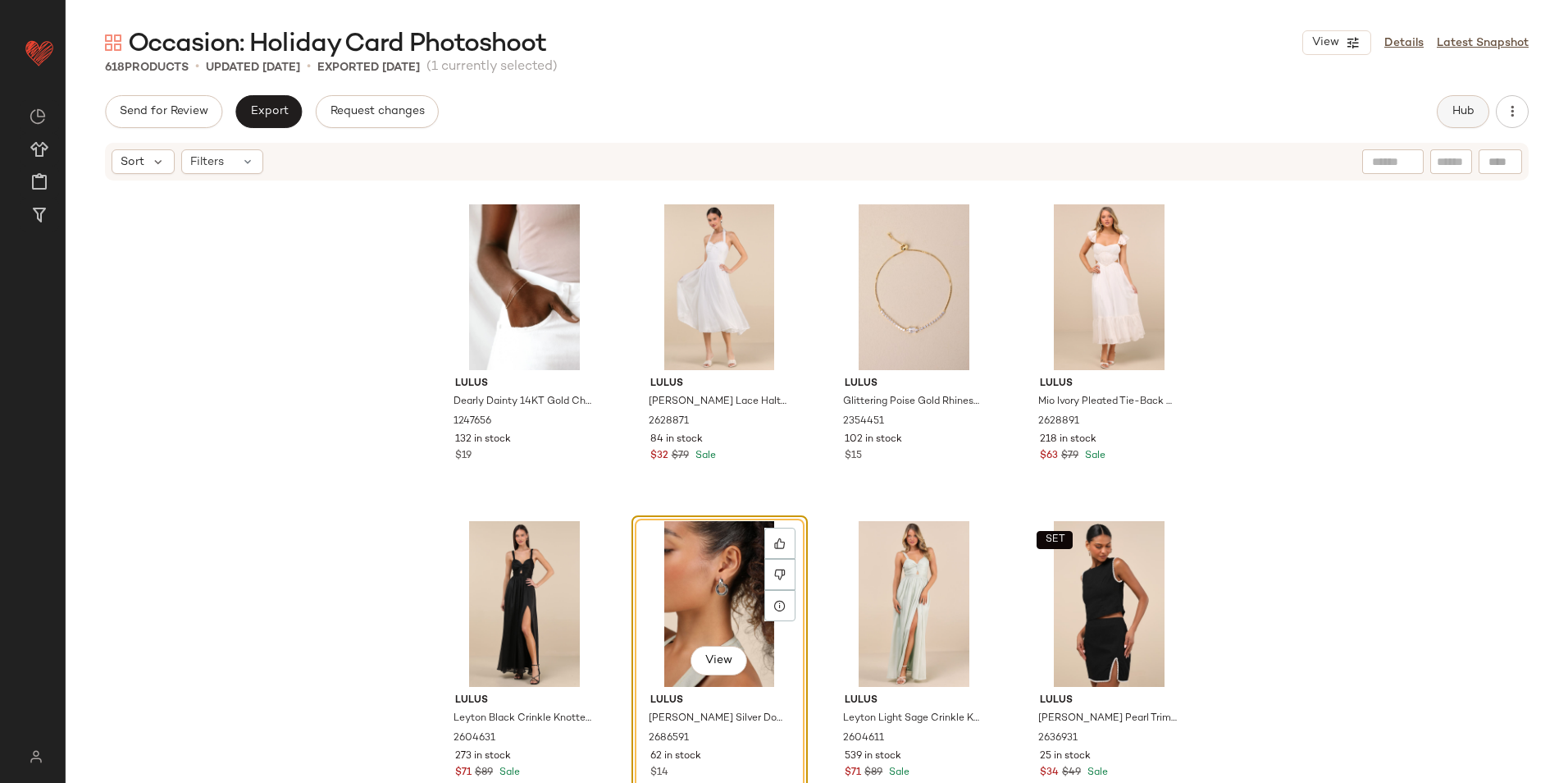
click at [1475, 100] on button "Hub" at bounding box center [1464, 112] width 53 height 33
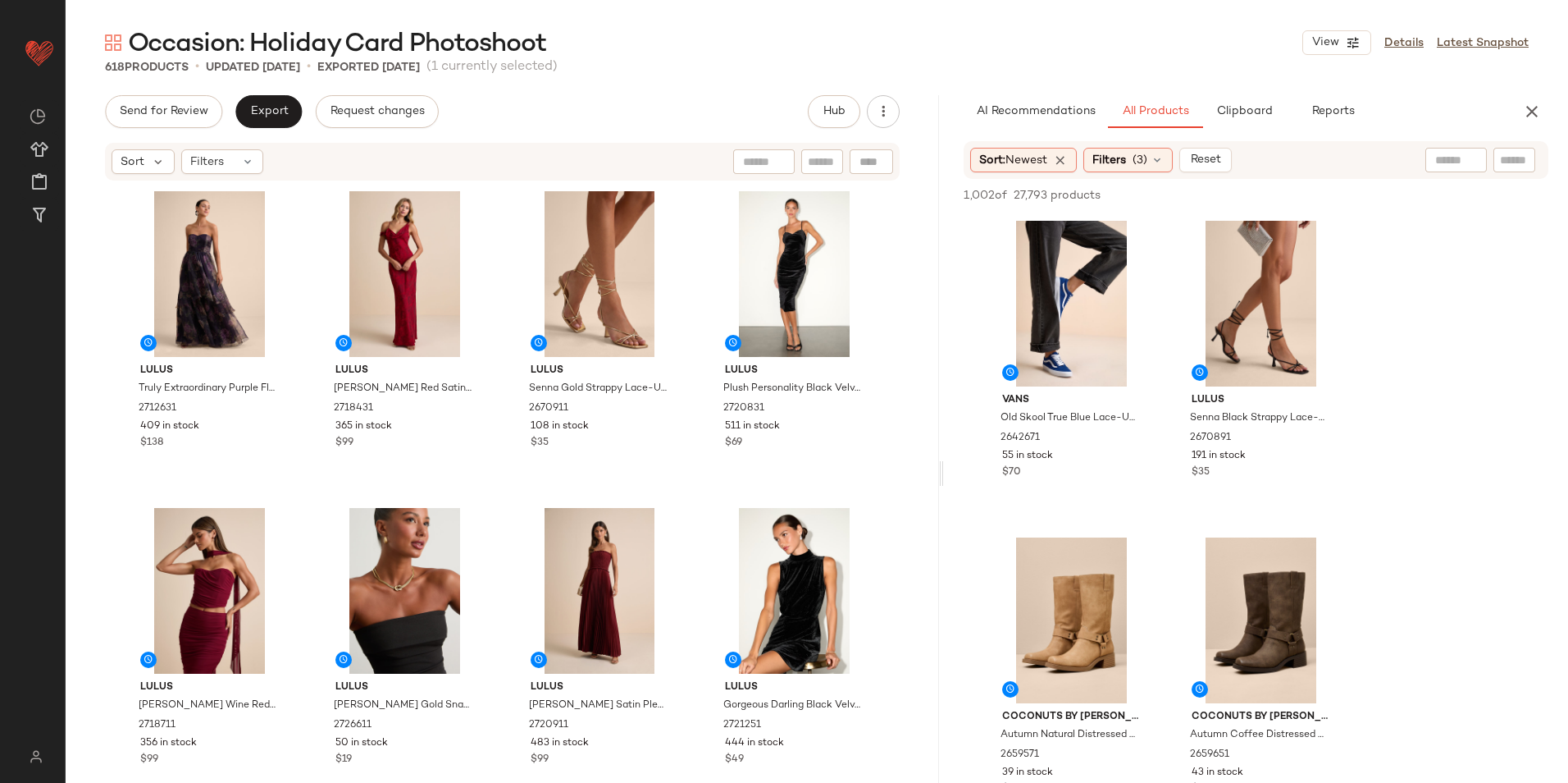
drag, startPoint x: 815, startPoint y: 471, endPoint x: 1327, endPoint y: 499, distance: 512.8
click at [1327, 499] on div "Occasion: Holiday Card Photoshoot View Details Latest Snapshot 618 Products • u…" at bounding box center [817, 404] width 1503 height 757
click at [1139, 164] on span "(3)" at bounding box center [1140, 160] width 15 height 17
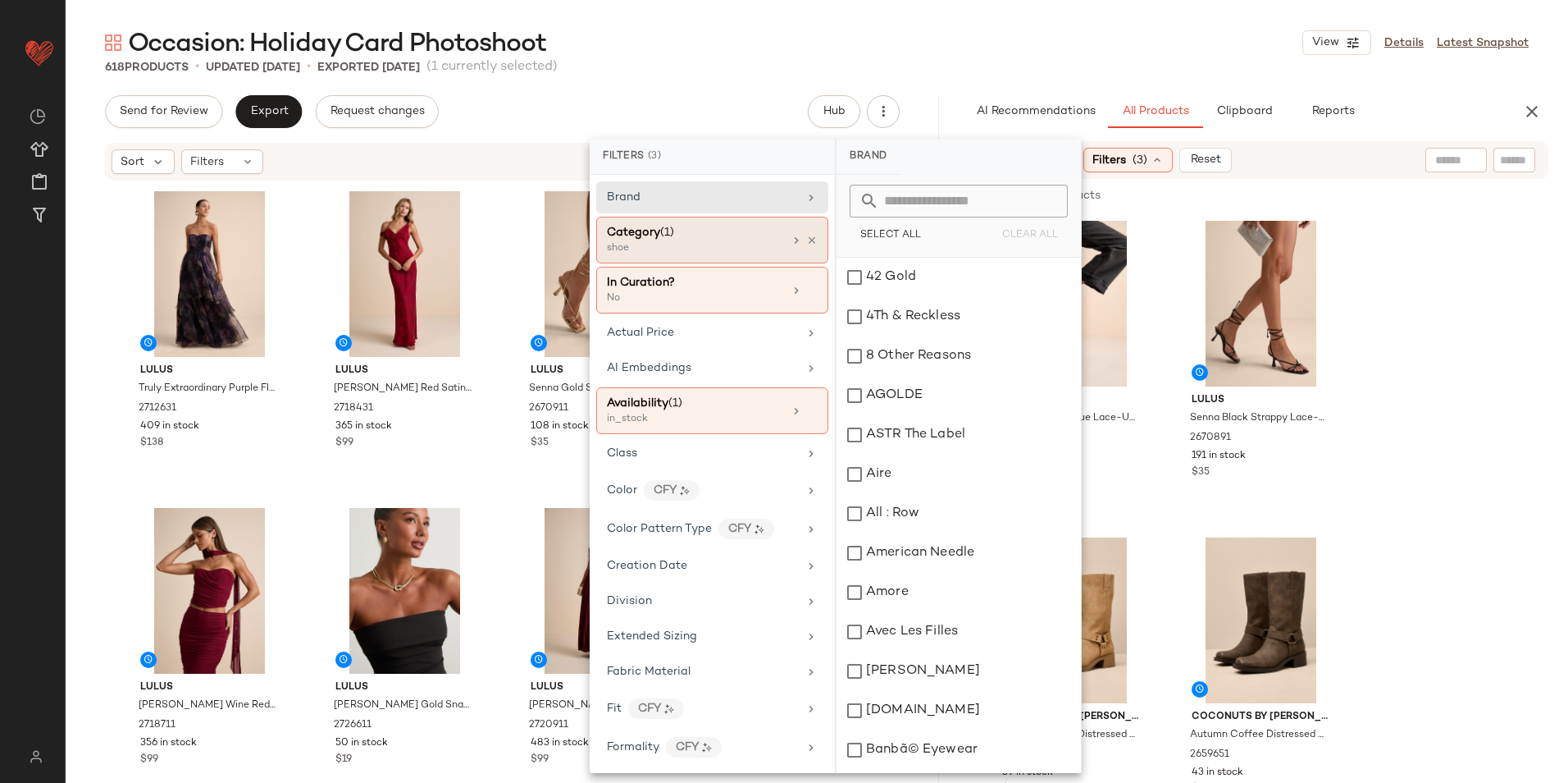
click at [636, 246] on div "shoe" at bounding box center [689, 249] width 164 height 15
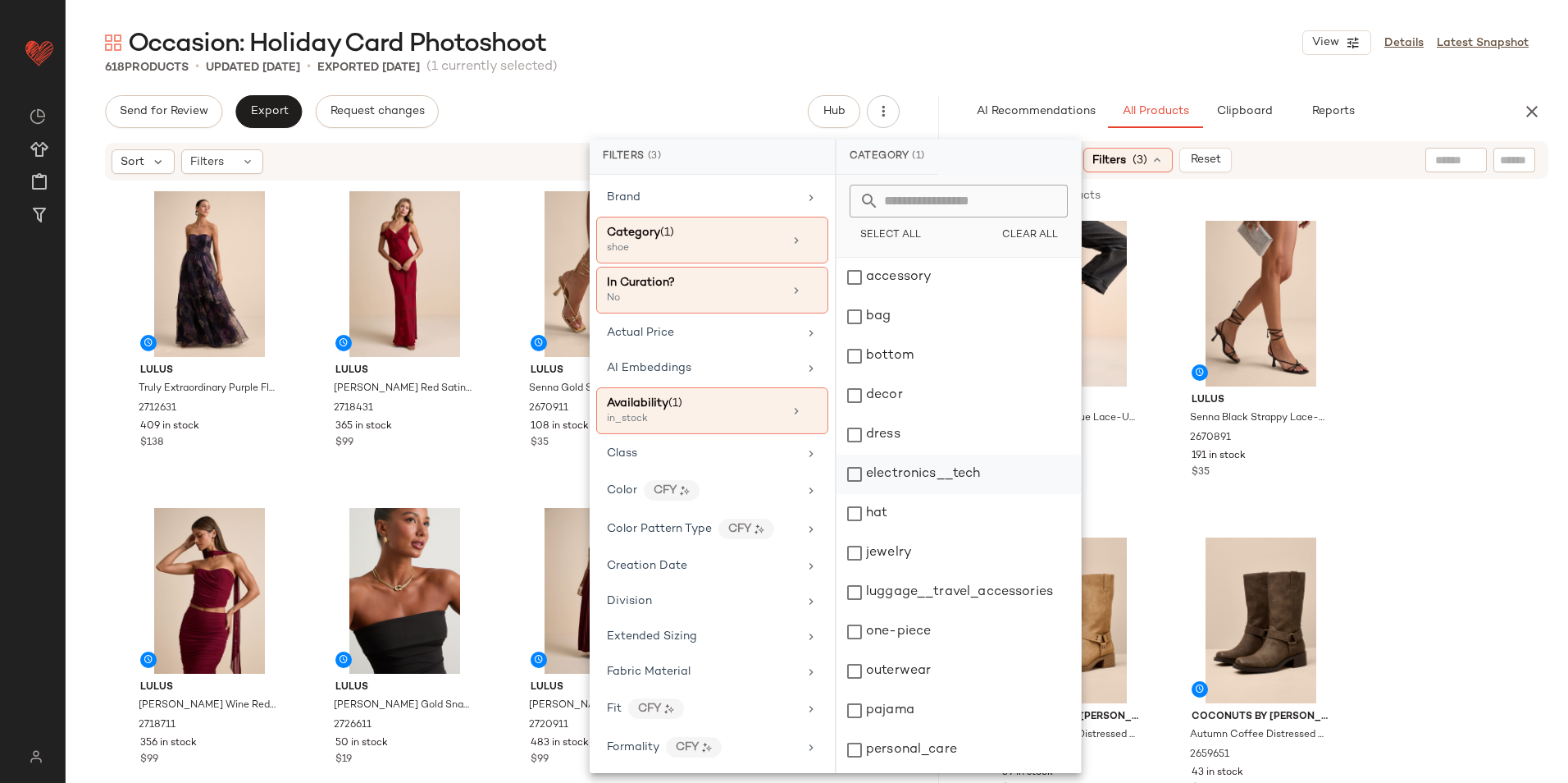
scroll to position [155, 0]
click at [891, 655] on div "shoe" at bounding box center [959, 675] width 245 height 40
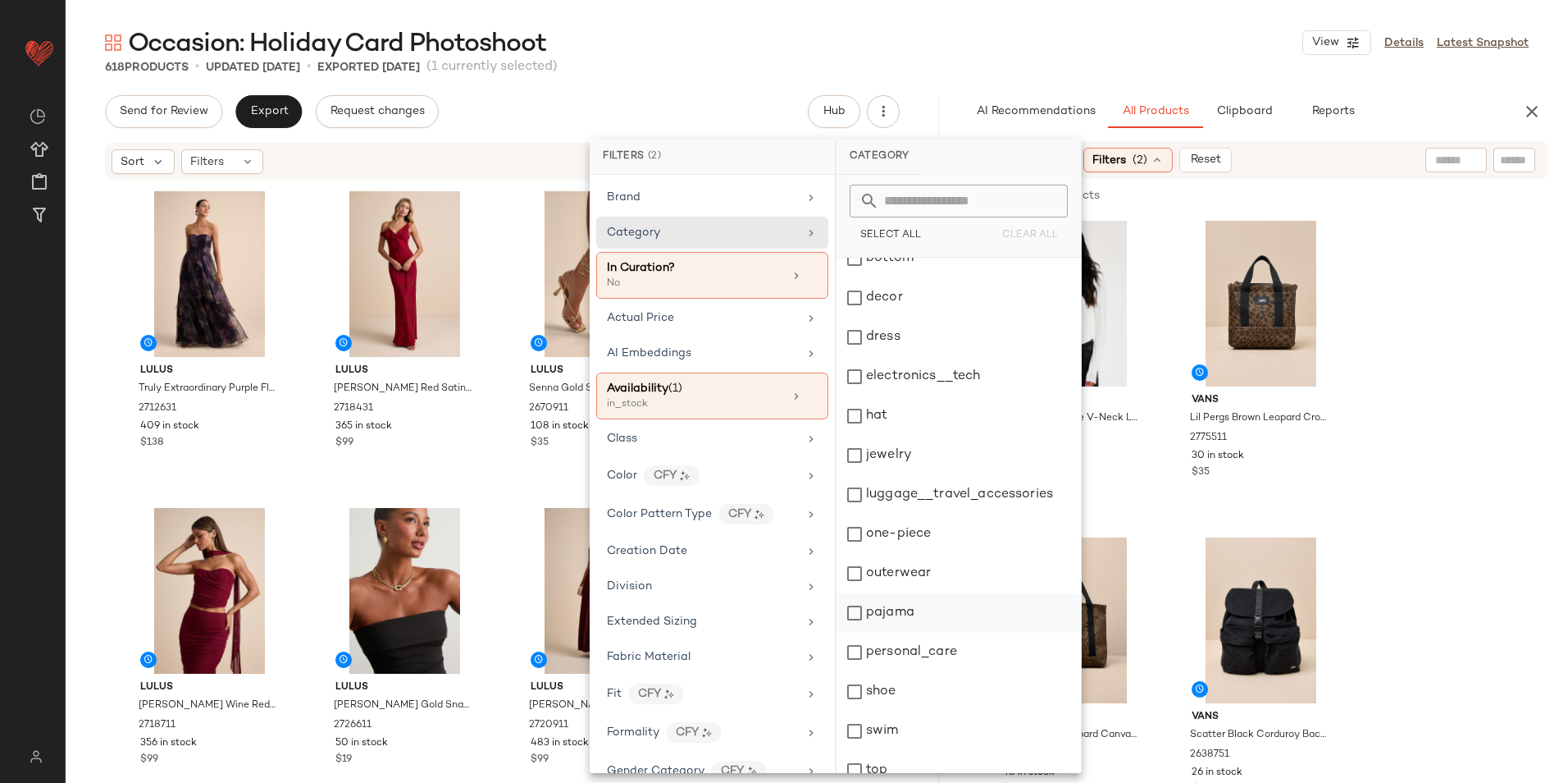
scroll to position [0, 0]
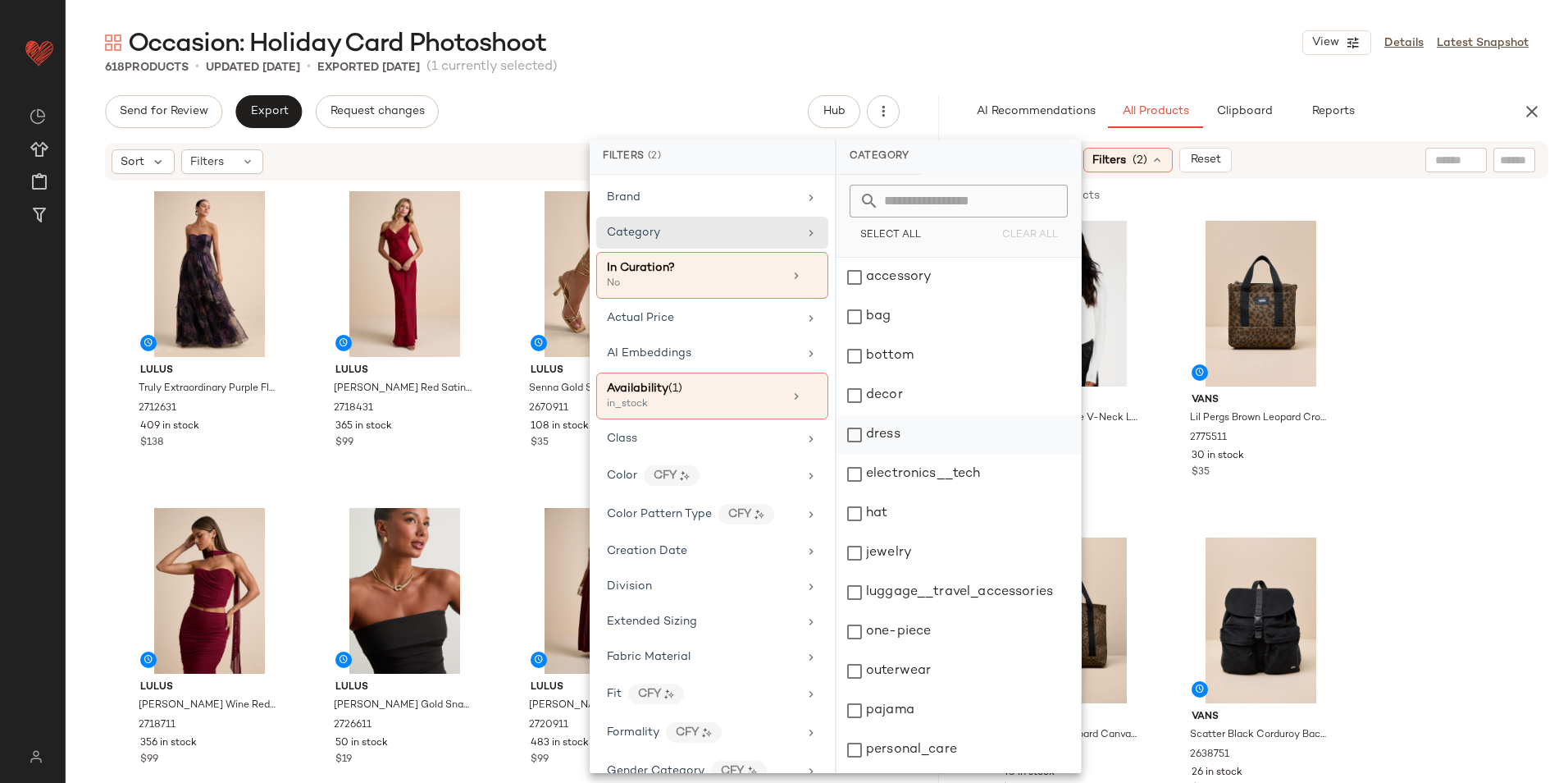
click at [891, 455] on div "dress" at bounding box center [959, 475] width 245 height 40
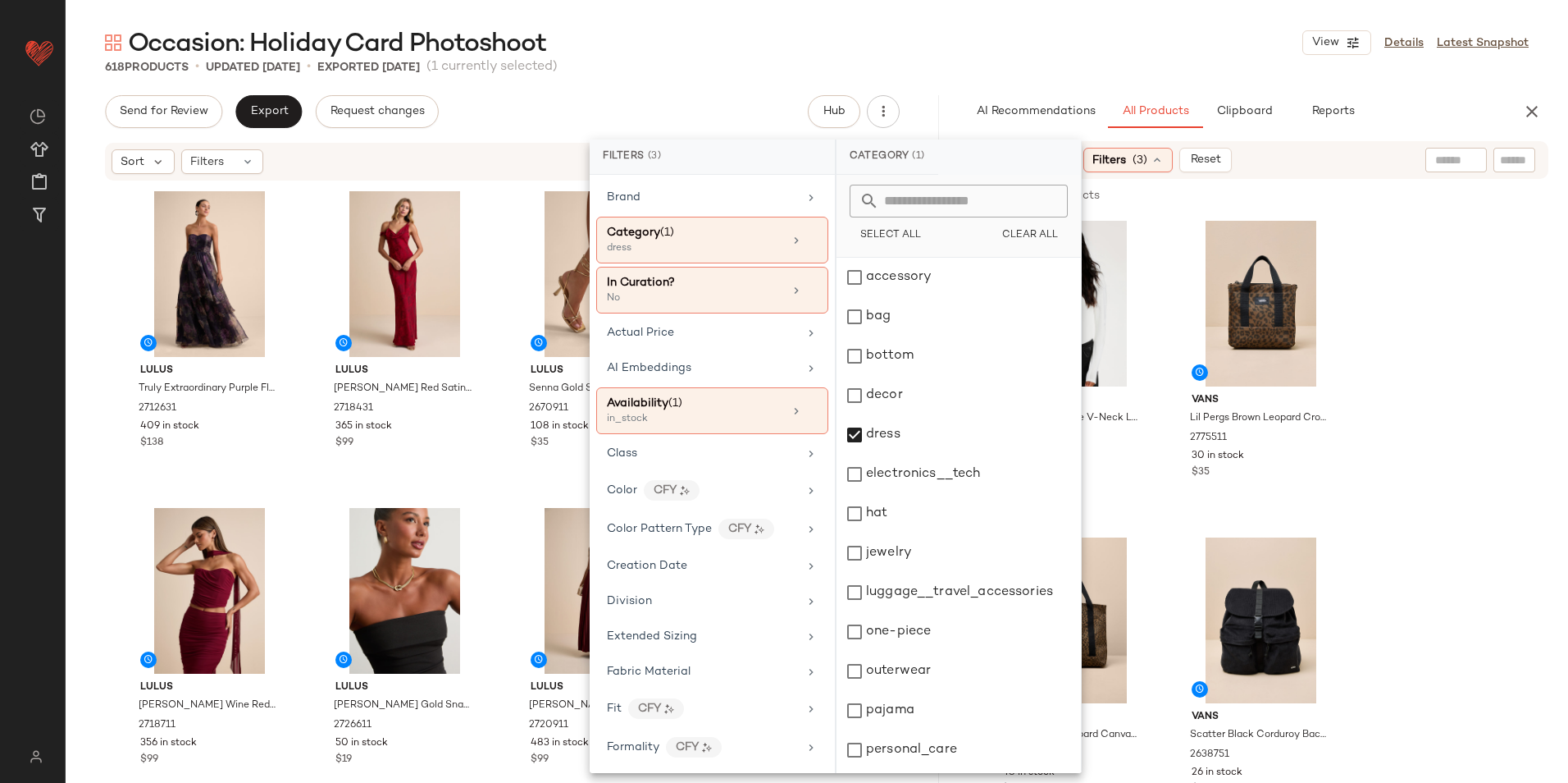
click at [906, 50] on div "Occasion: Holiday Card Photoshoot View Details Latest Snapshot" at bounding box center [817, 43] width 1503 height 33
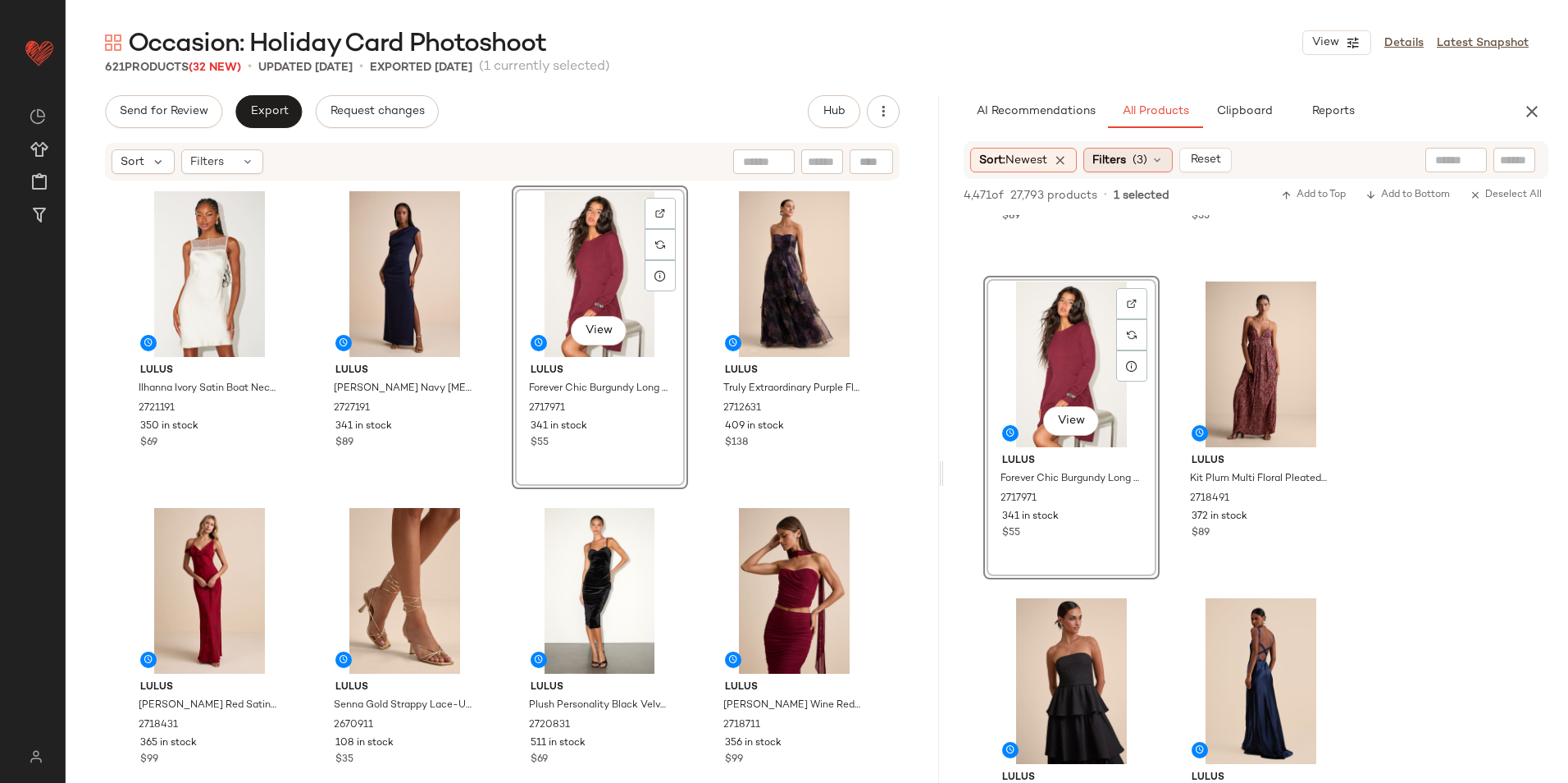
click at [1140, 157] on span "(3)" at bounding box center [1140, 160] width 15 height 17
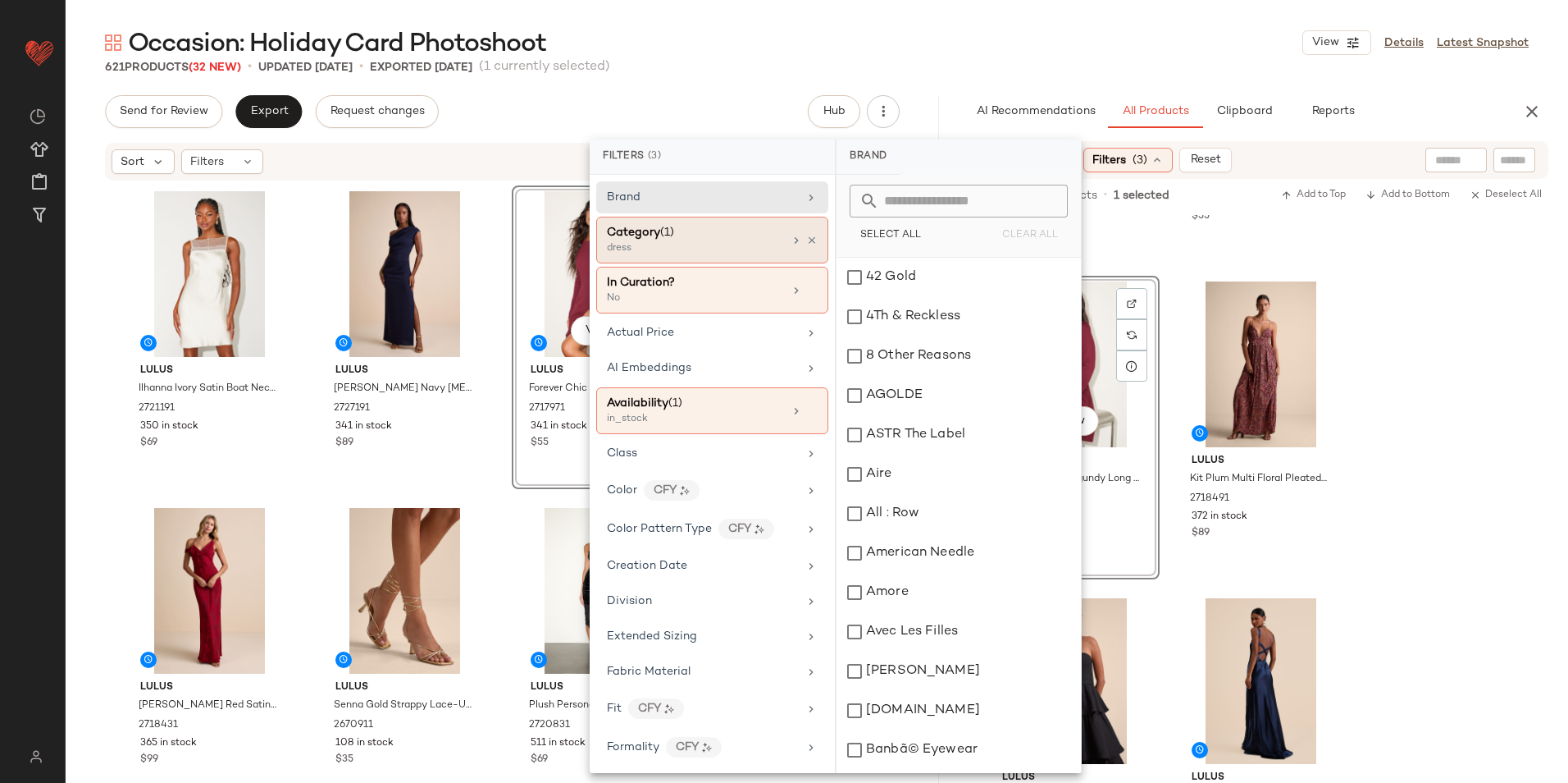
click at [679, 240] on div "Category (1)" at bounding box center [694, 232] width 176 height 17
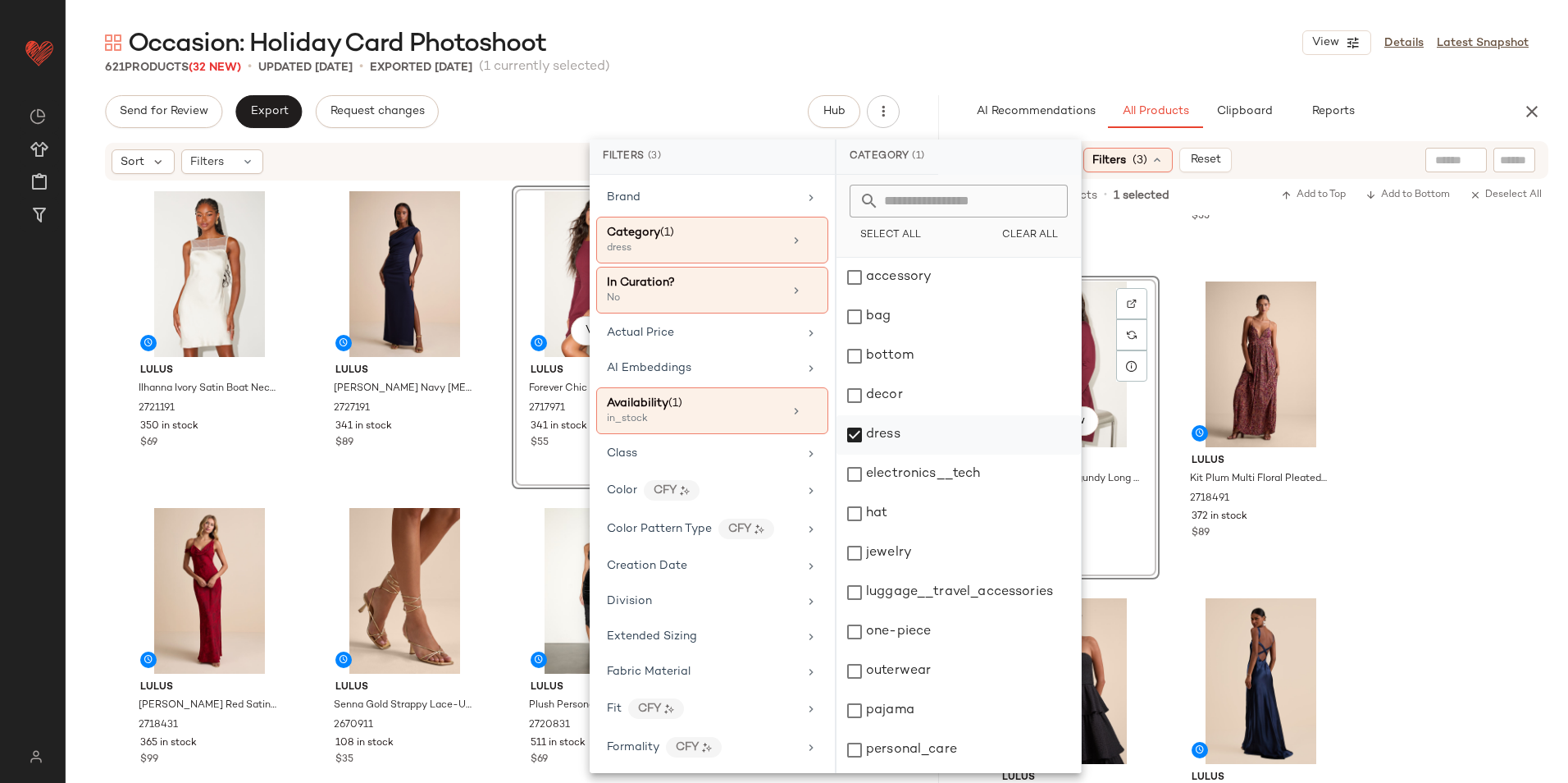
click at [893, 455] on div "dress" at bounding box center [959, 475] width 245 height 40
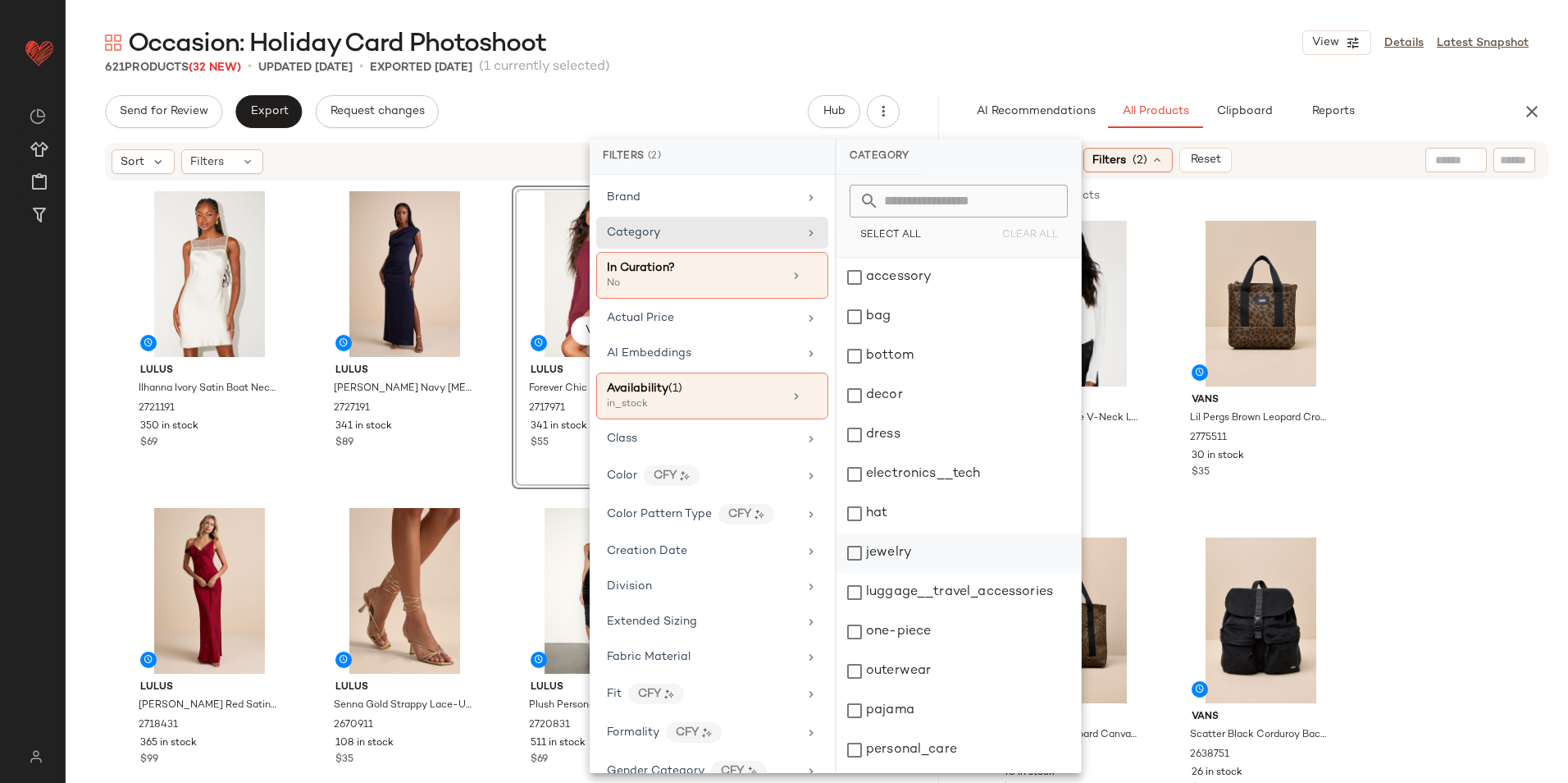
click at [912, 573] on div "jewelry" at bounding box center [959, 593] width 245 height 40
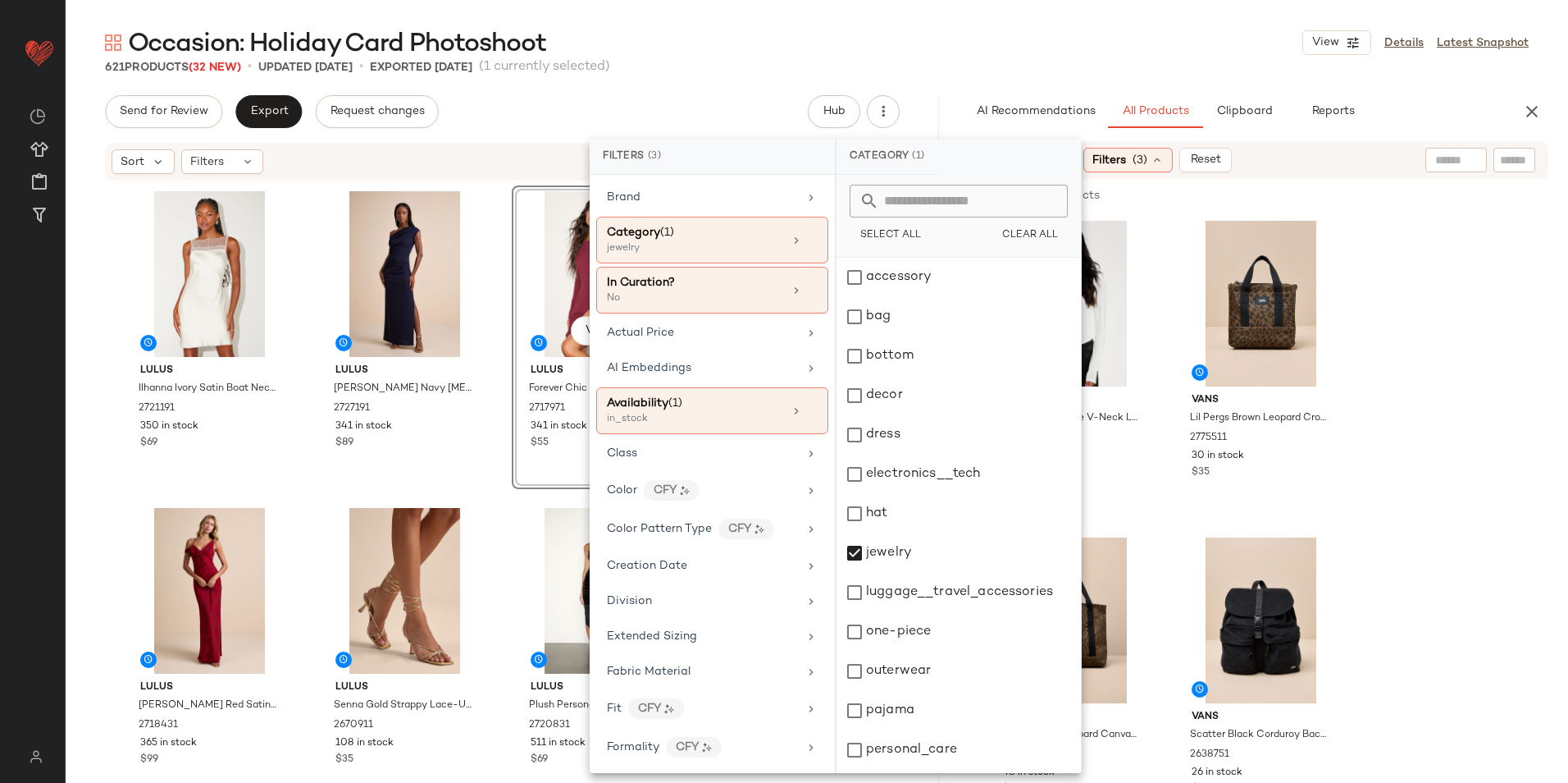
click at [1032, 45] on div "Occasion: Holiday Card Photoshoot View Details Latest Snapshot" at bounding box center [817, 43] width 1503 height 33
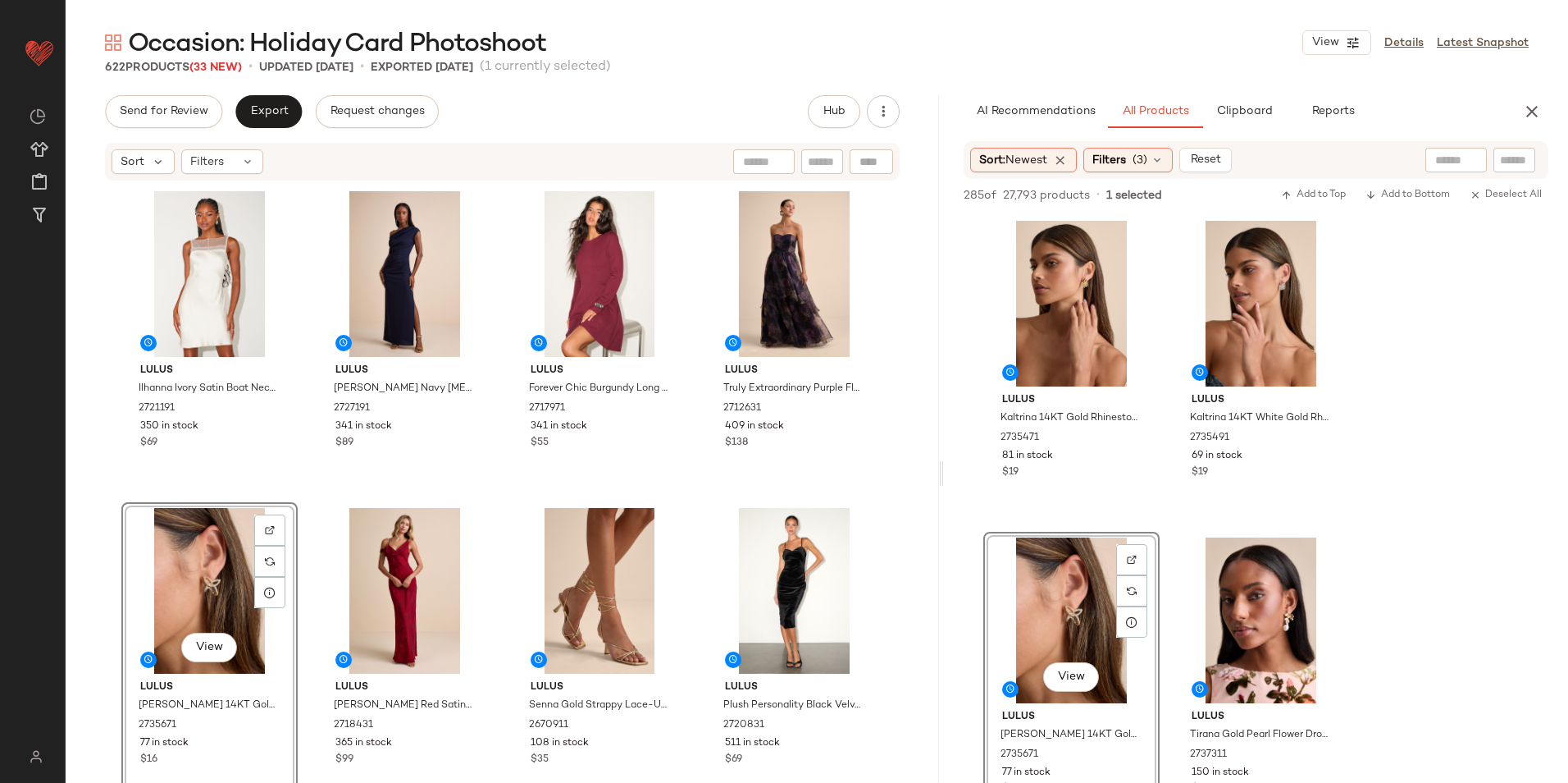
click at [179, 585] on div "View" at bounding box center [209, 590] width 164 height 165
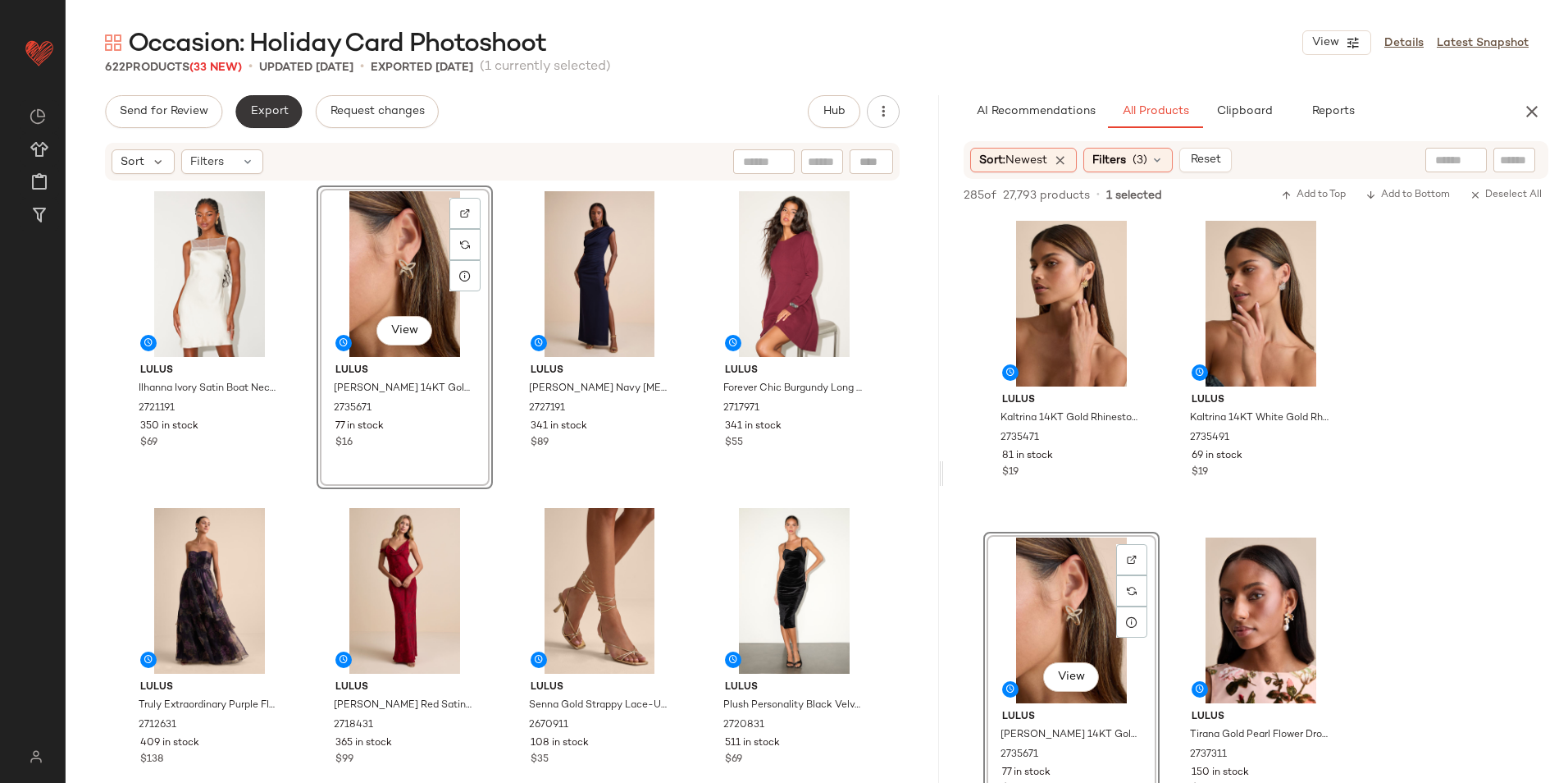
click at [278, 110] on span "Export" at bounding box center [269, 112] width 39 height 13
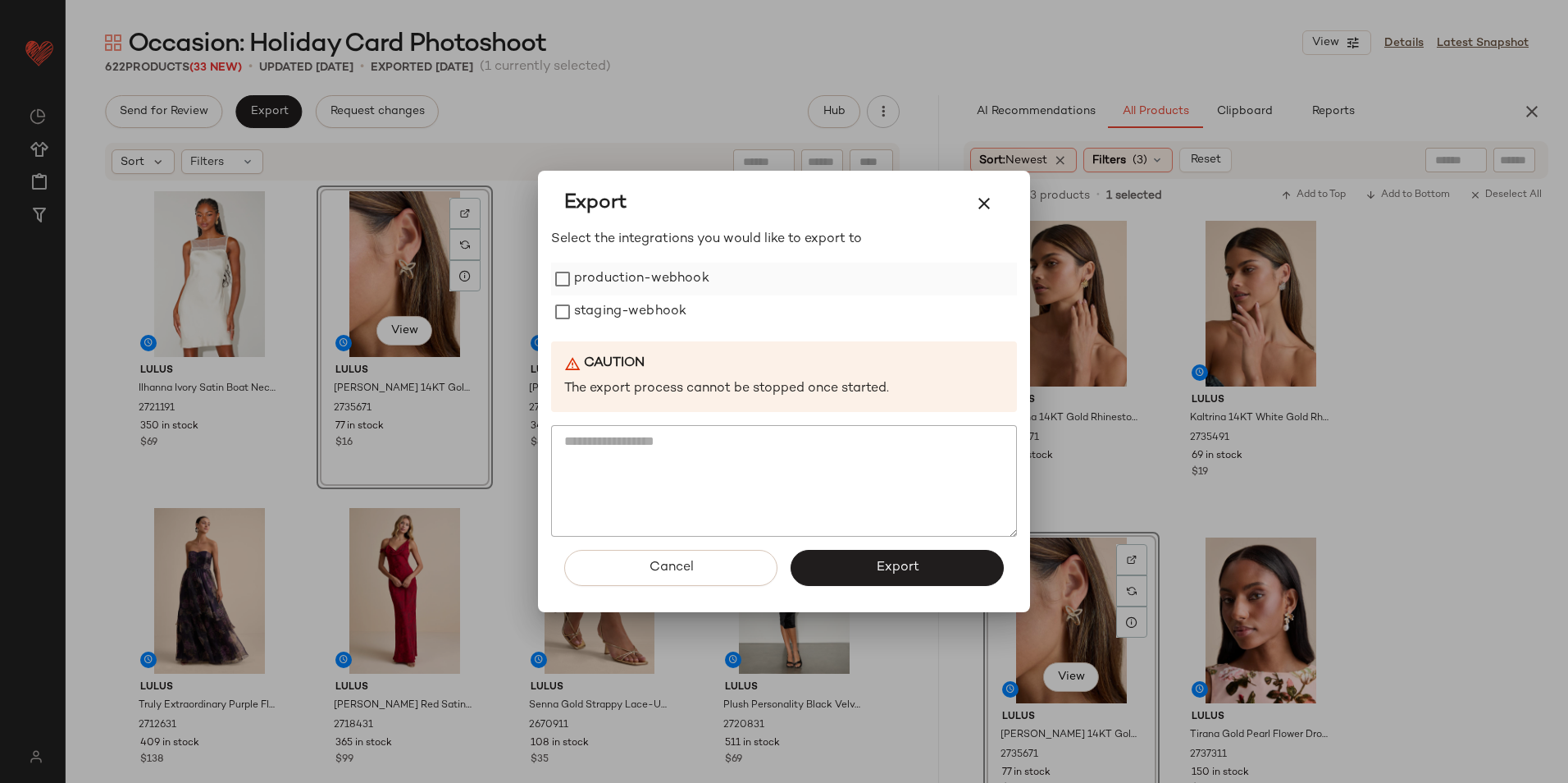
click at [655, 287] on label "production-webhook" at bounding box center [642, 279] width 136 height 33
click at [659, 317] on label "staging-webhook" at bounding box center [631, 312] width 112 height 33
click at [855, 568] on button "Export" at bounding box center [898, 568] width 213 height 36
